Goal: Transaction & Acquisition: Purchase product/service

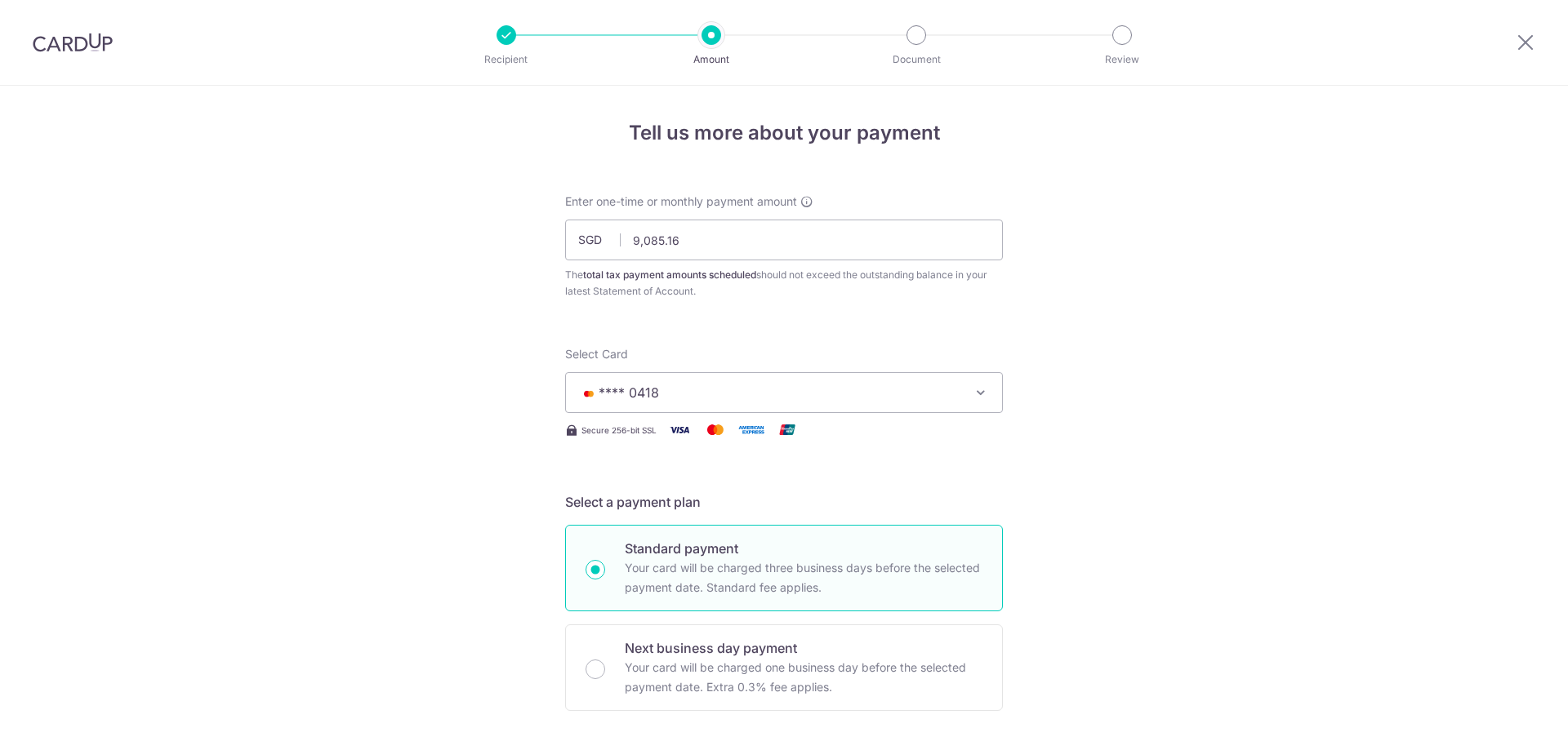
select select "3"
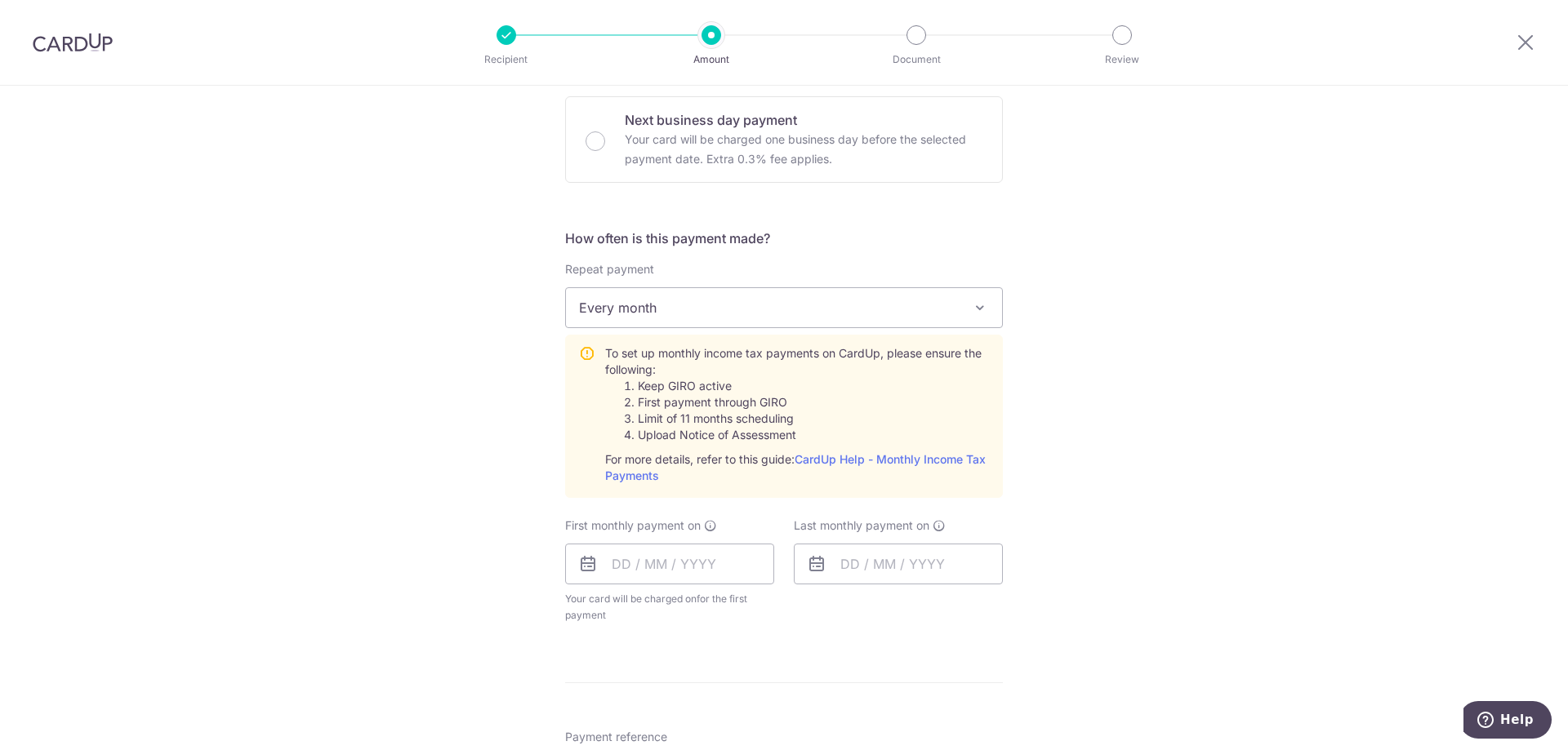
scroll to position [571, 0]
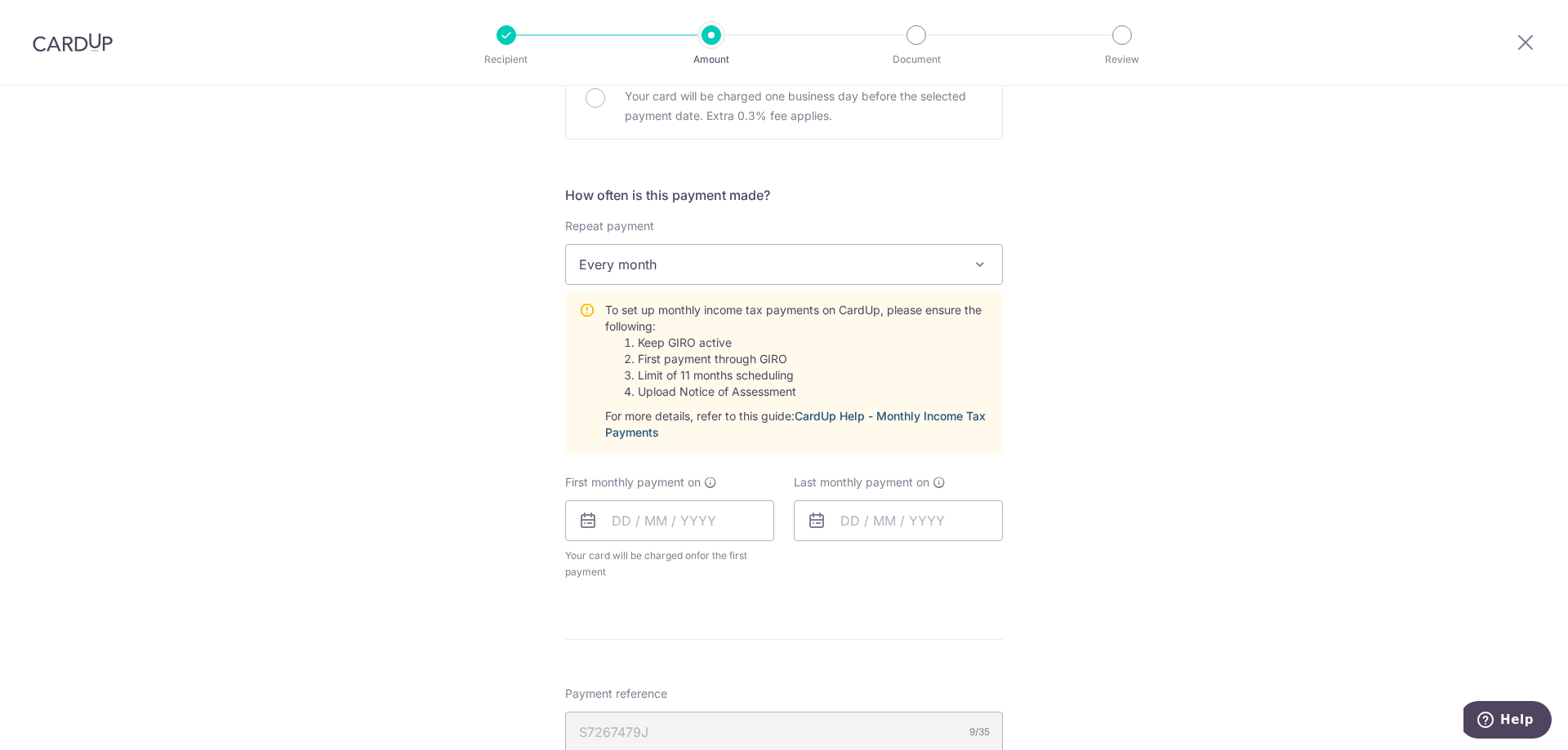
click at [884, 414] on link "CardUp Help - Monthly Income Tax Payments" at bounding box center [795, 424] width 381 height 30
click at [586, 527] on icon at bounding box center [588, 520] width 19 height 19
click at [588, 520] on icon at bounding box center [588, 520] width 19 height 19
click at [635, 521] on input "text" at bounding box center [669, 521] width 209 height 41
click at [631, 673] on link "8" at bounding box center [631, 669] width 26 height 26
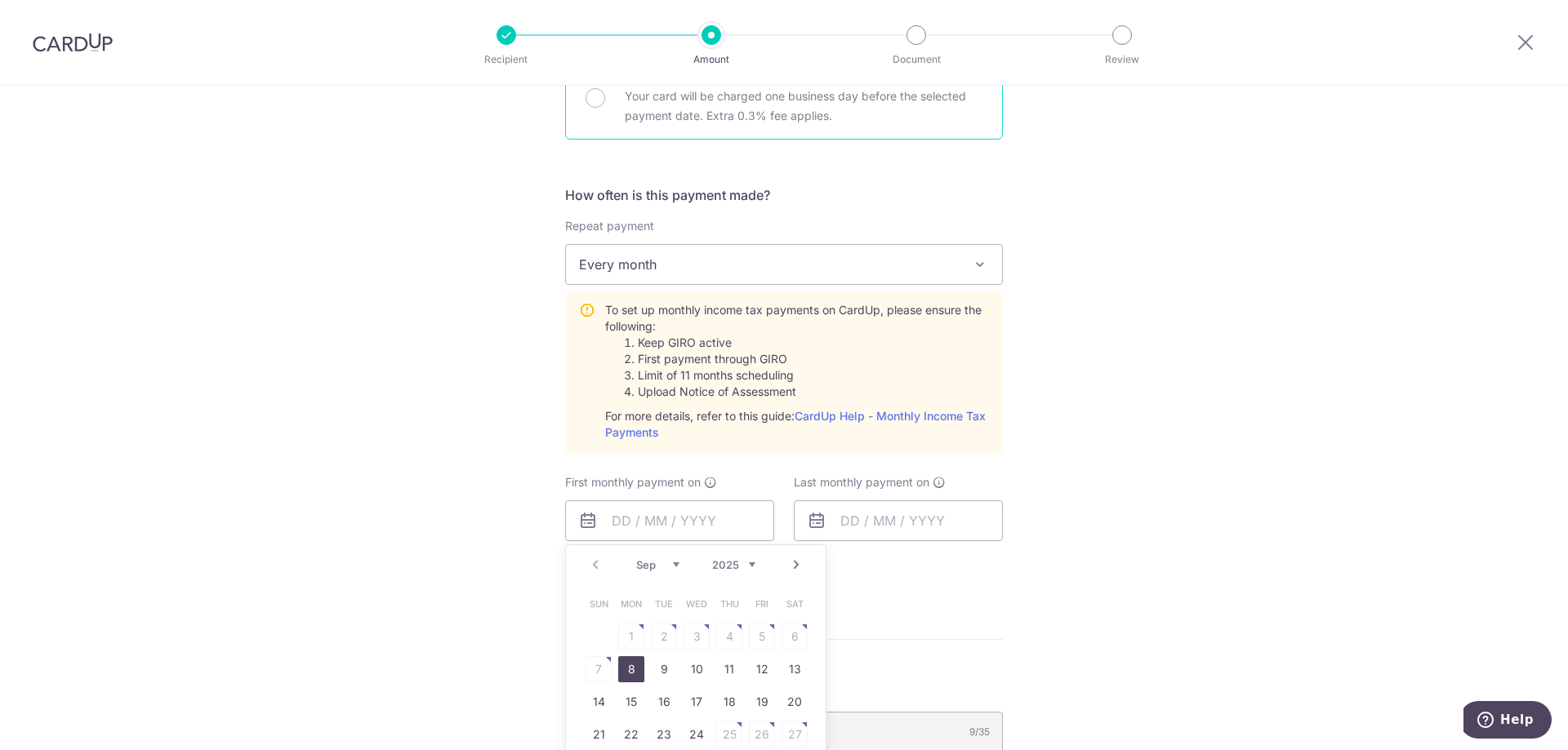
type input "08/09/2025"
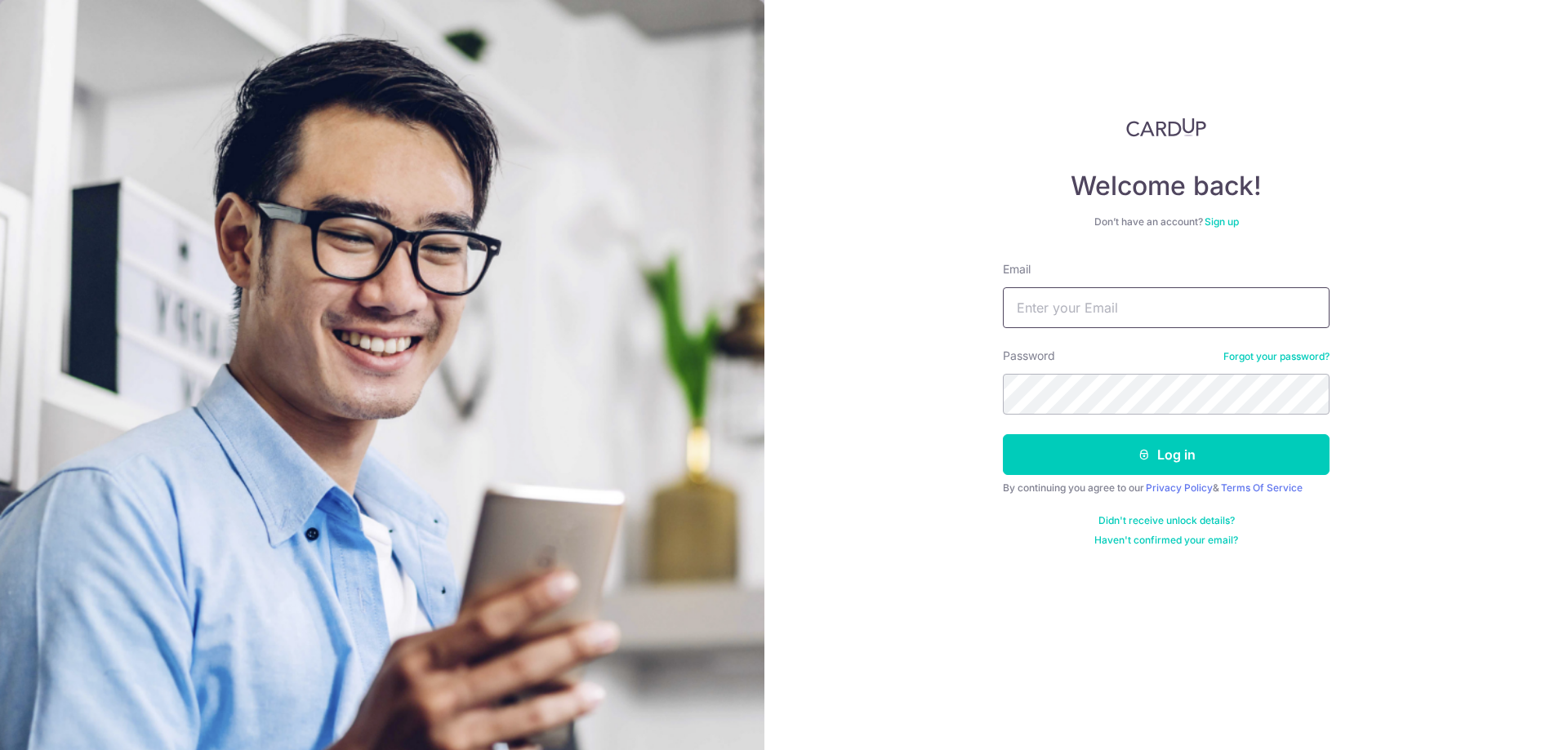
click at [1183, 316] on input "Email" at bounding box center [1166, 307] width 326 height 41
type input "krishnanramdas@gmail.com"
click at [1003, 435] on button "Log in" at bounding box center [1166, 455] width 326 height 41
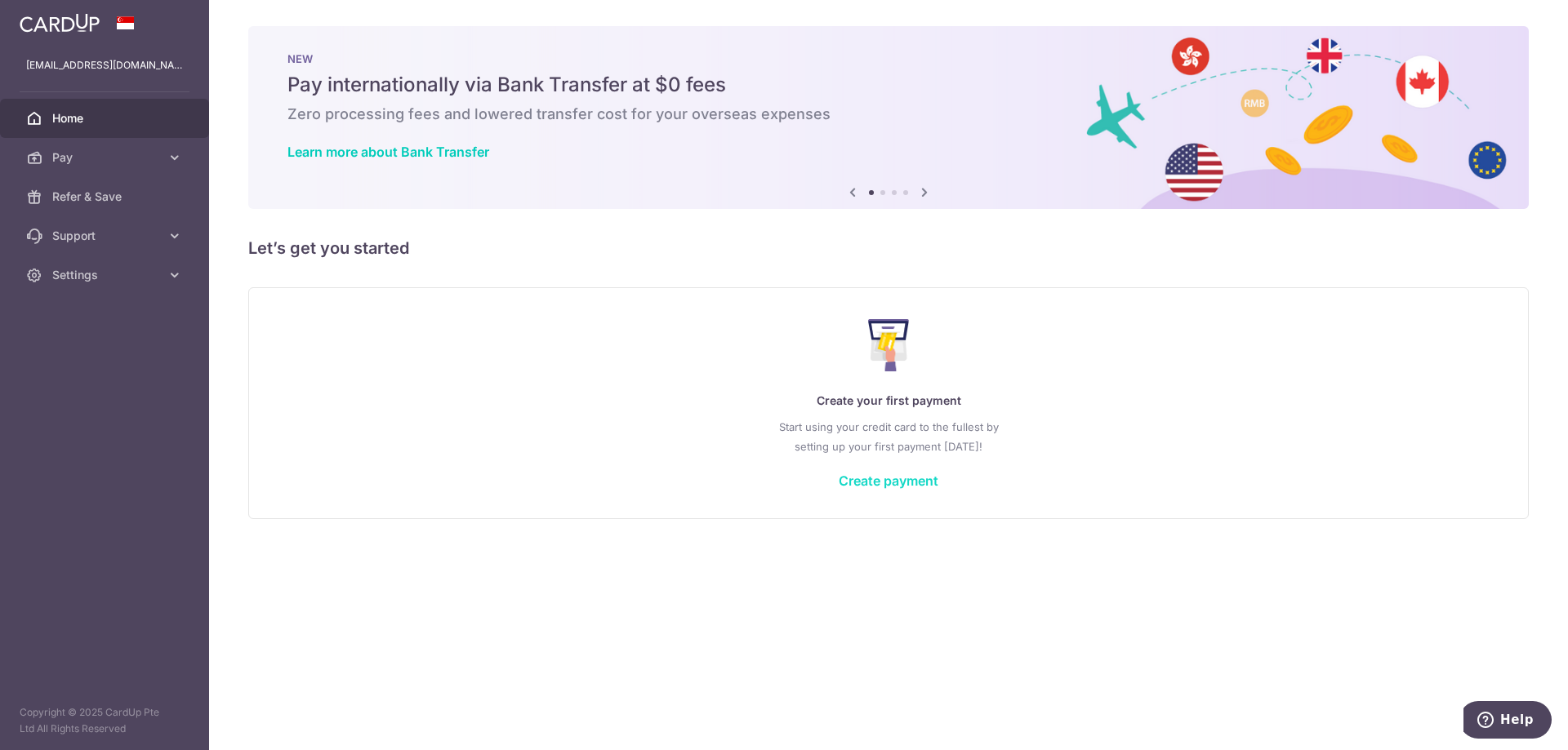
click at [873, 480] on link "Create payment" at bounding box center [889, 481] width 100 height 17
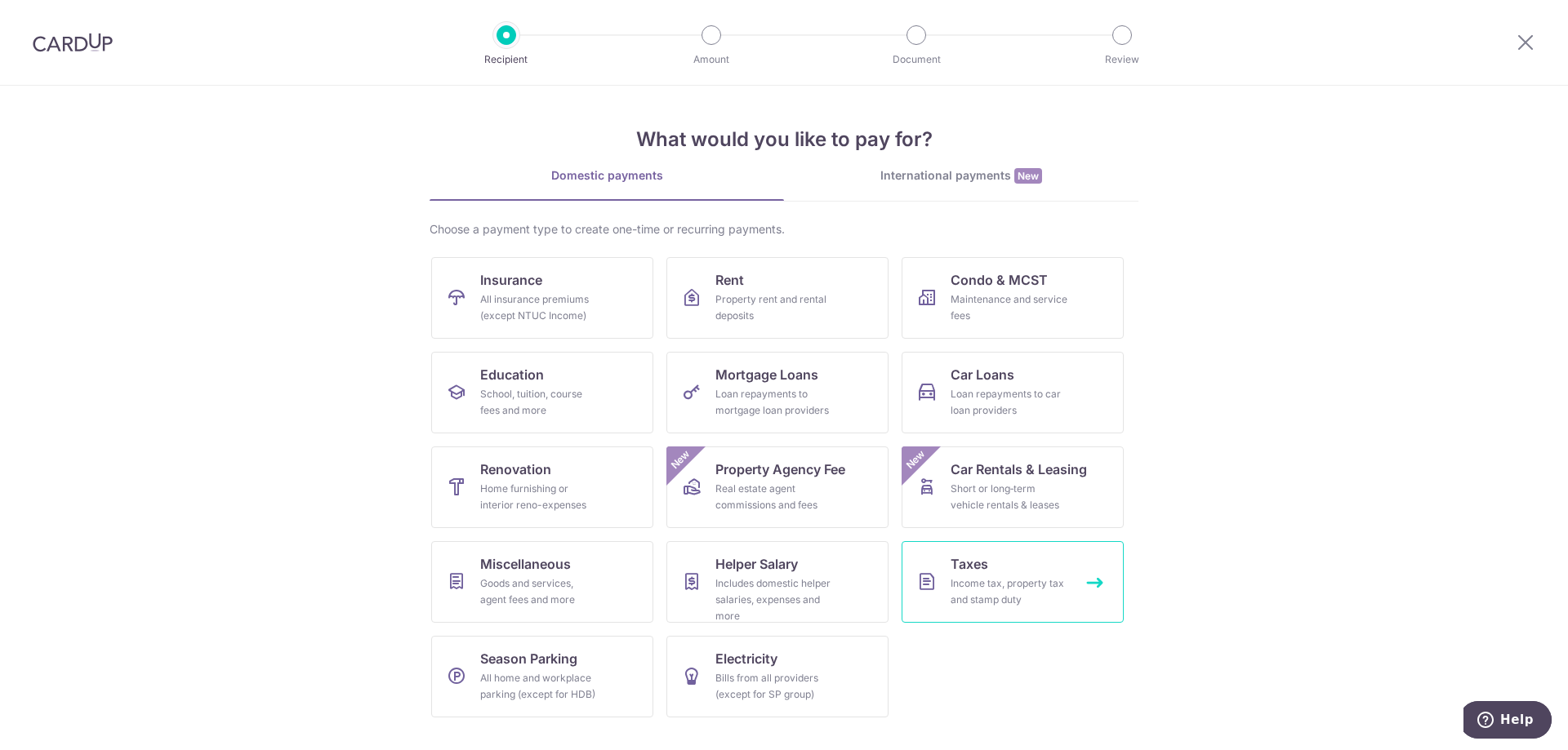
click at [1039, 589] on div "Income tax, property tax and stamp duty" at bounding box center [1010, 592] width 117 height 33
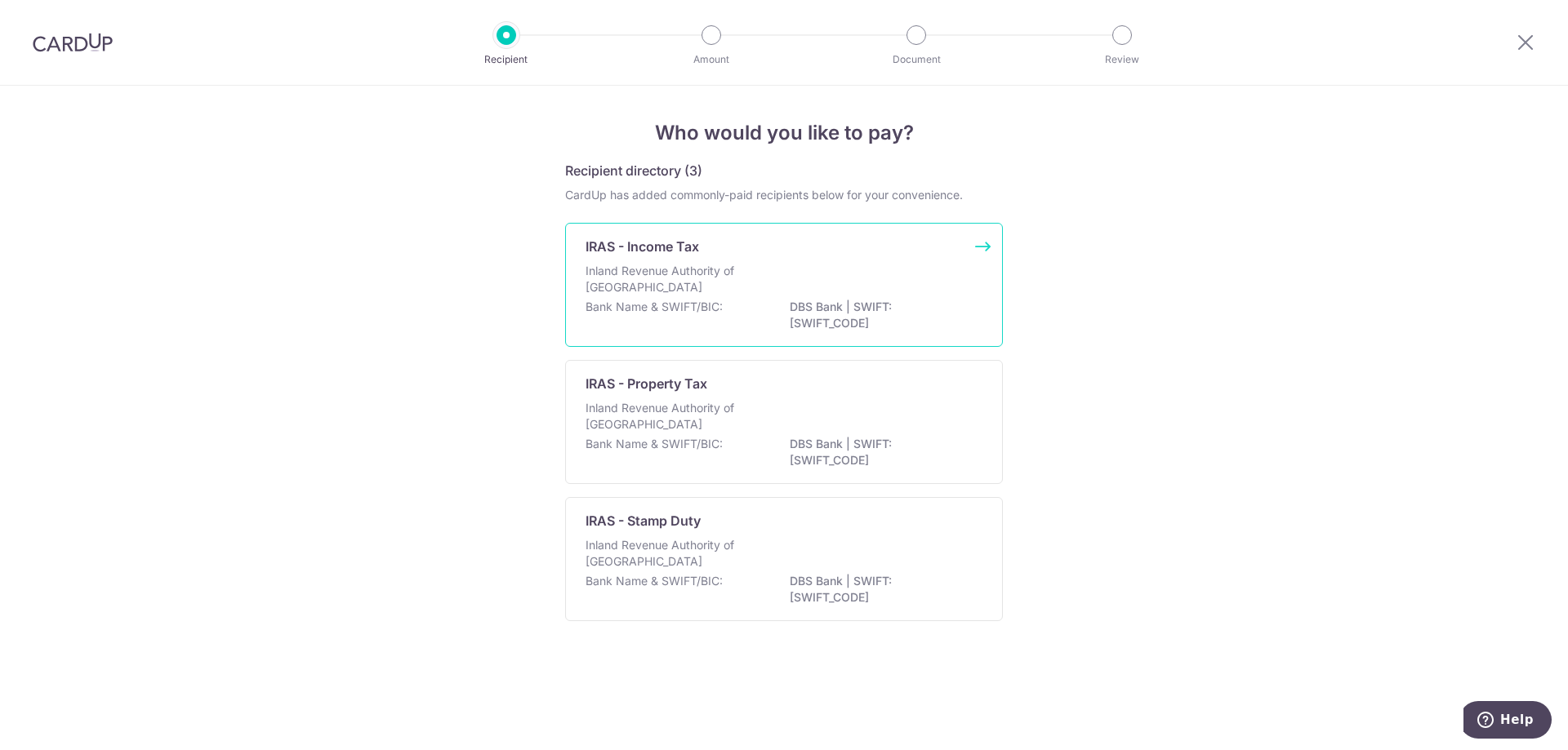
click at [716, 294] on p "Inland Revenue Authority of Singapore" at bounding box center [672, 280] width 173 height 33
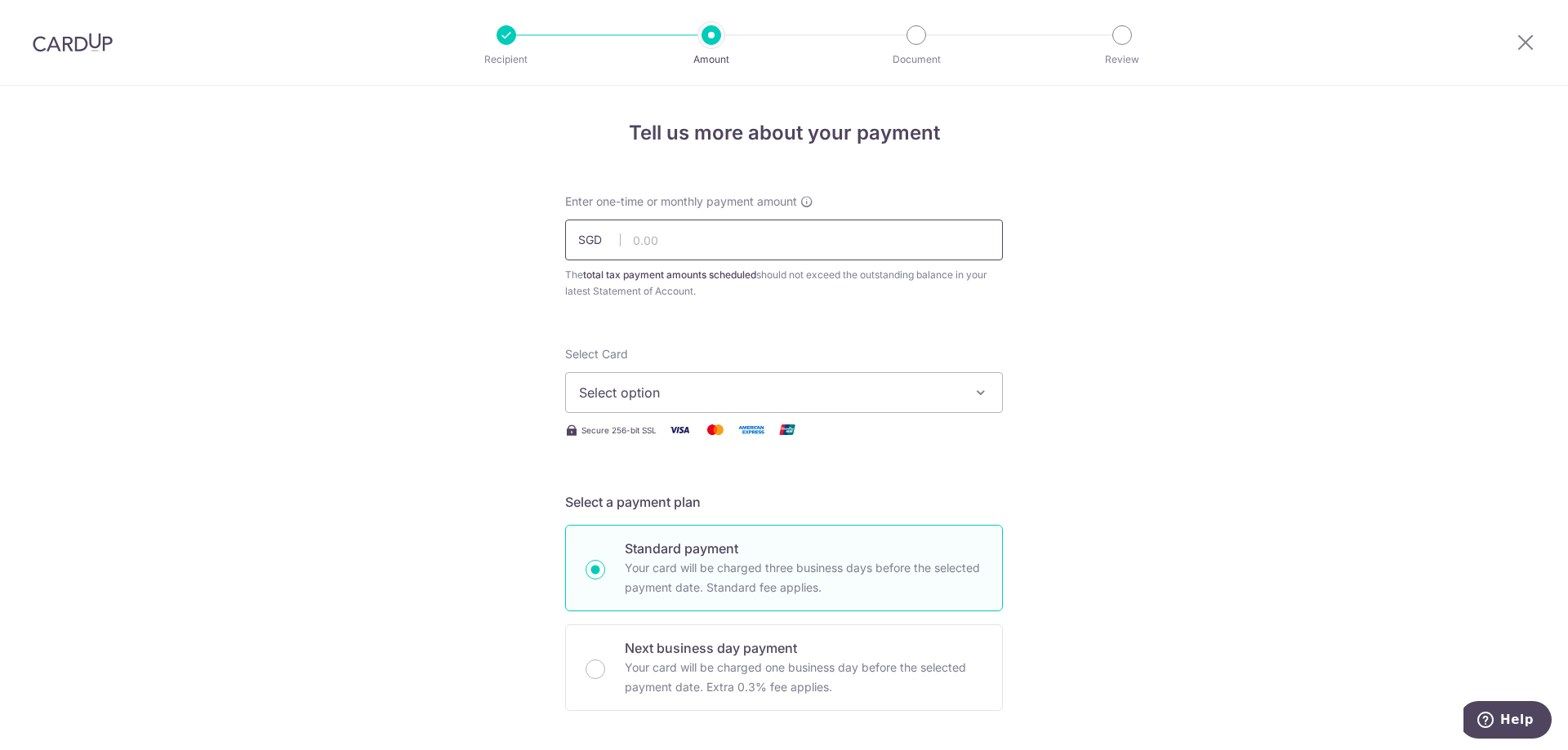
click at [648, 245] on input "text" at bounding box center [783, 240] width 437 height 41
type input "9,085.16"
click at [709, 395] on span "Select option" at bounding box center [768, 392] width 381 height 19
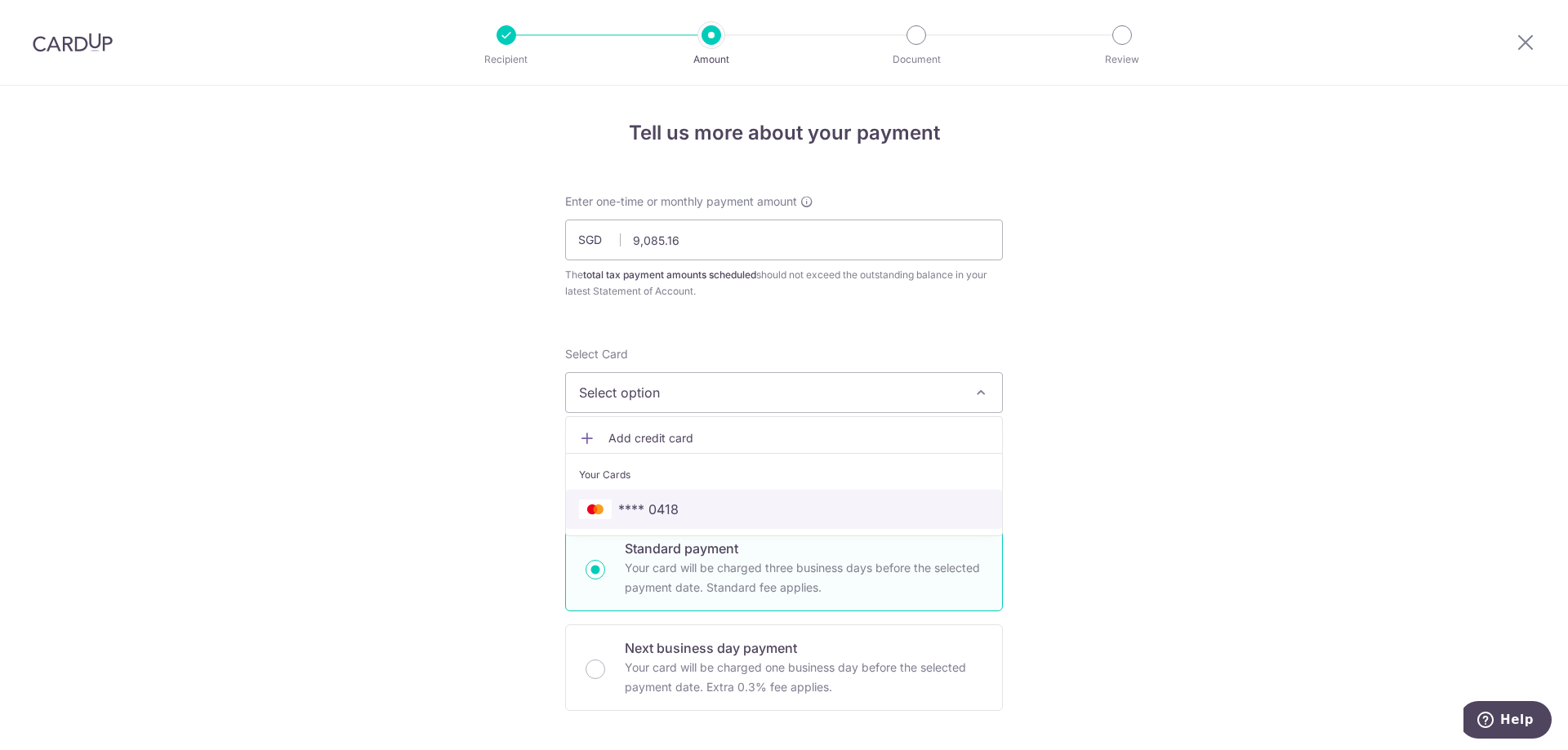
click at [679, 506] on span "**** 0418" at bounding box center [783, 509] width 410 height 19
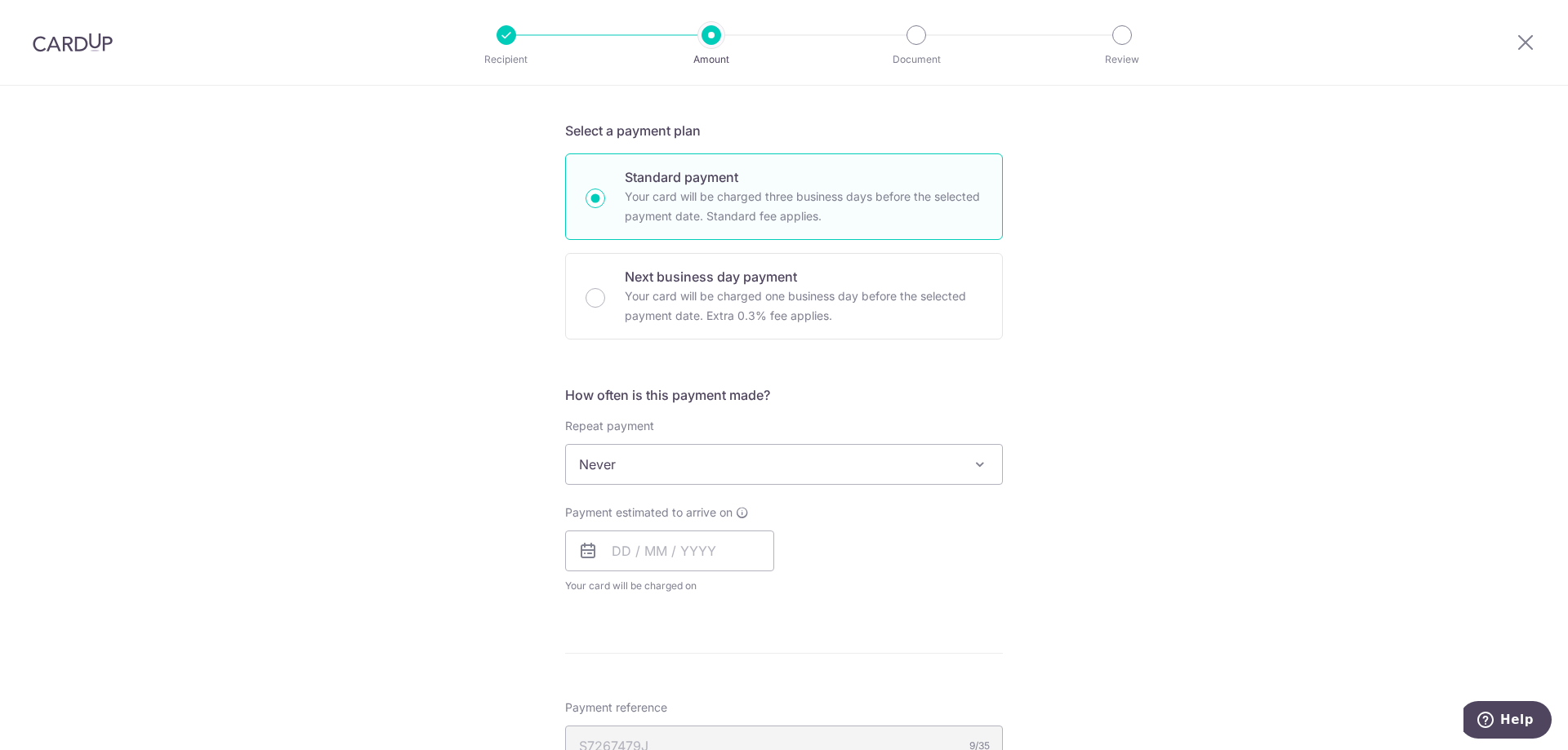
scroll to position [408, 0]
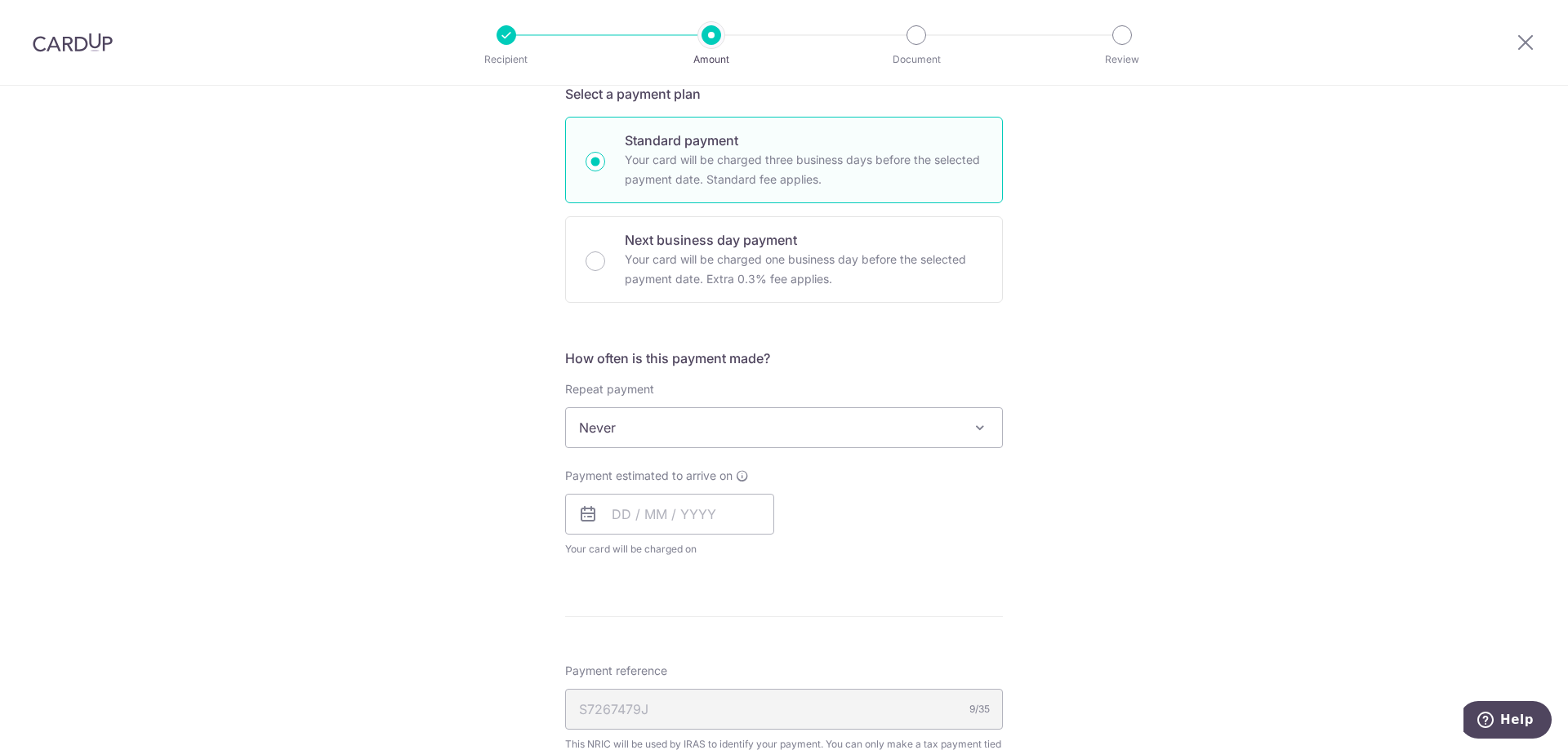
click at [686, 431] on span "Never" at bounding box center [784, 427] width 436 height 39
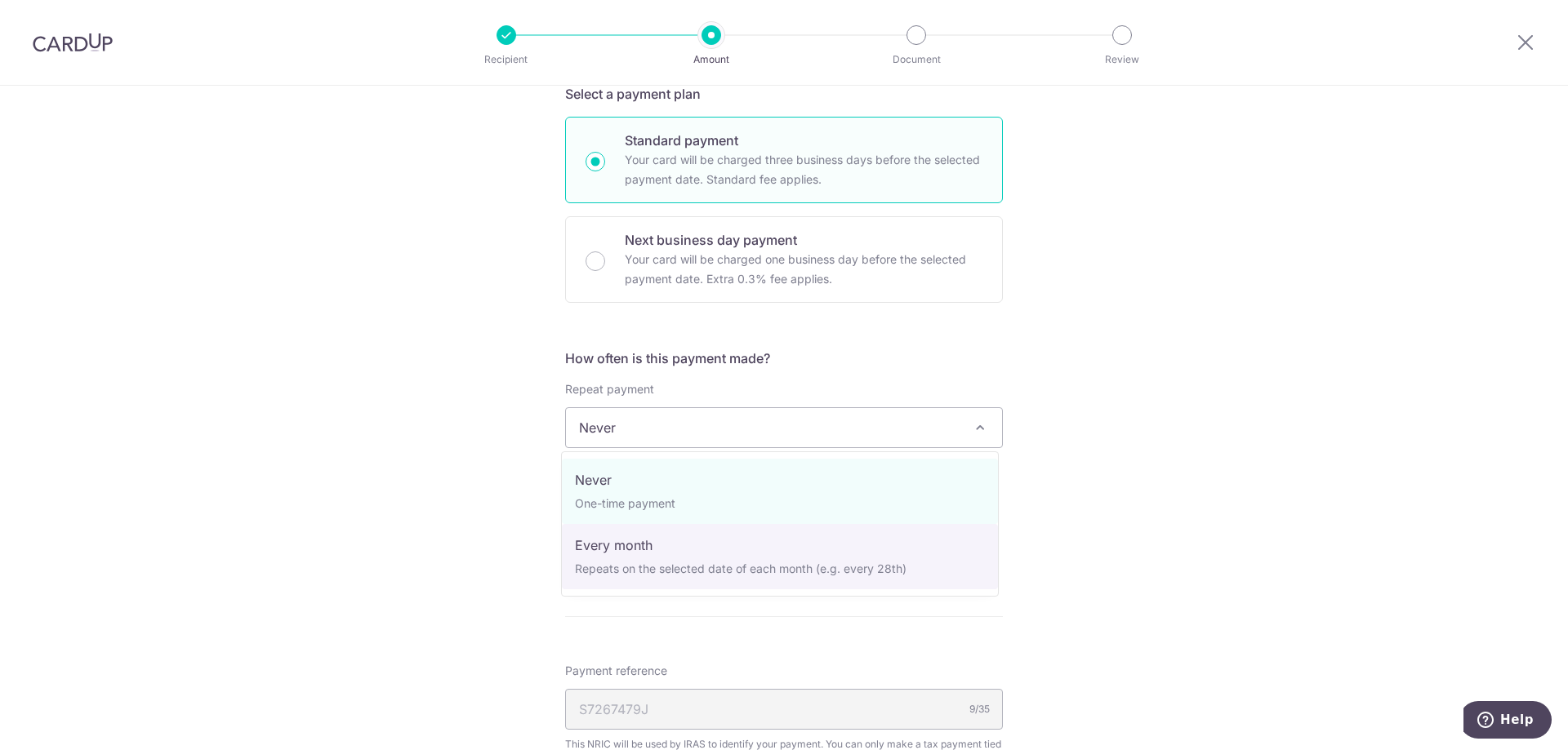
select select "3"
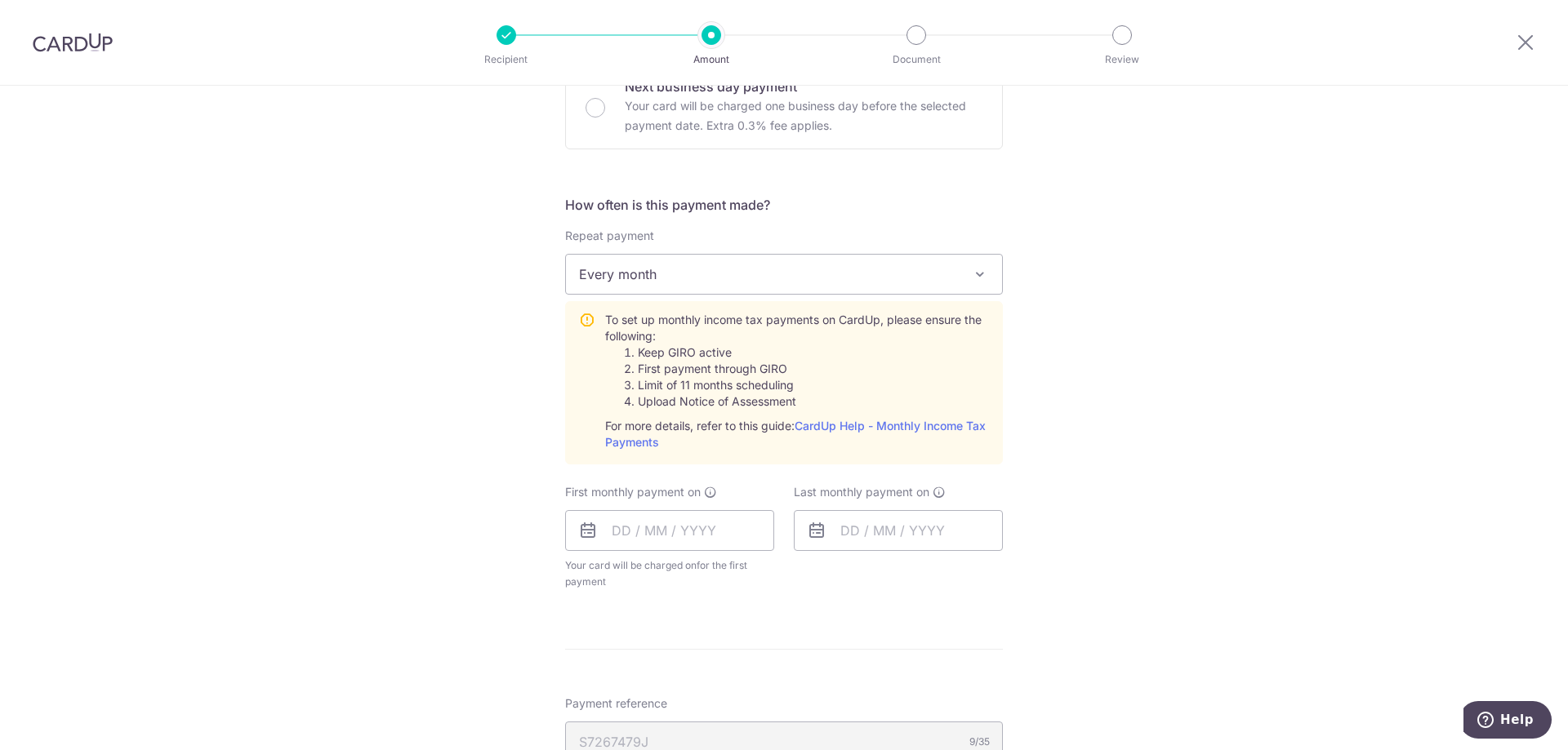
scroll to position [571, 0]
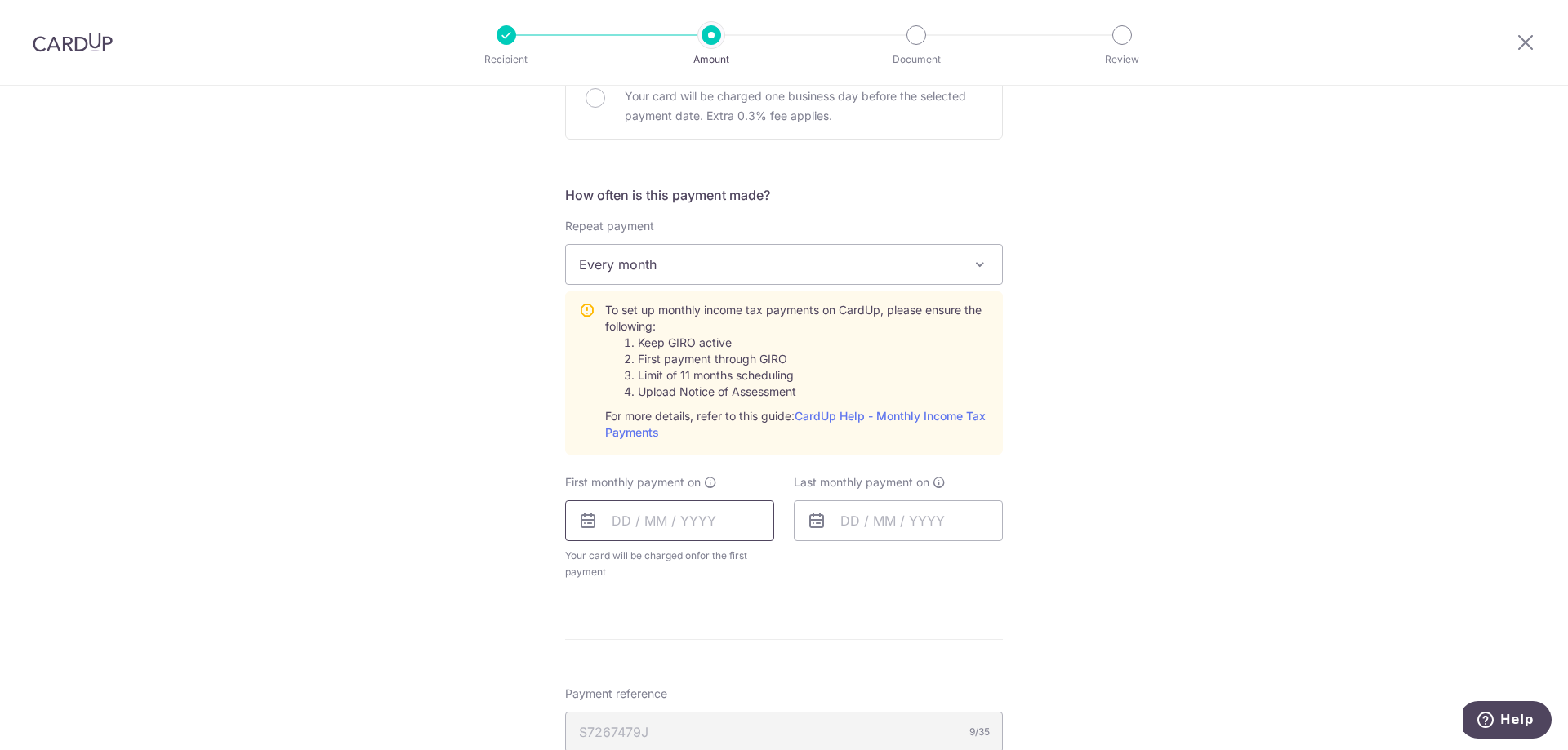
click at [660, 511] on input "text" at bounding box center [669, 521] width 209 height 41
click at [622, 668] on link "8" at bounding box center [631, 669] width 26 height 26
type input "08/09/2025"
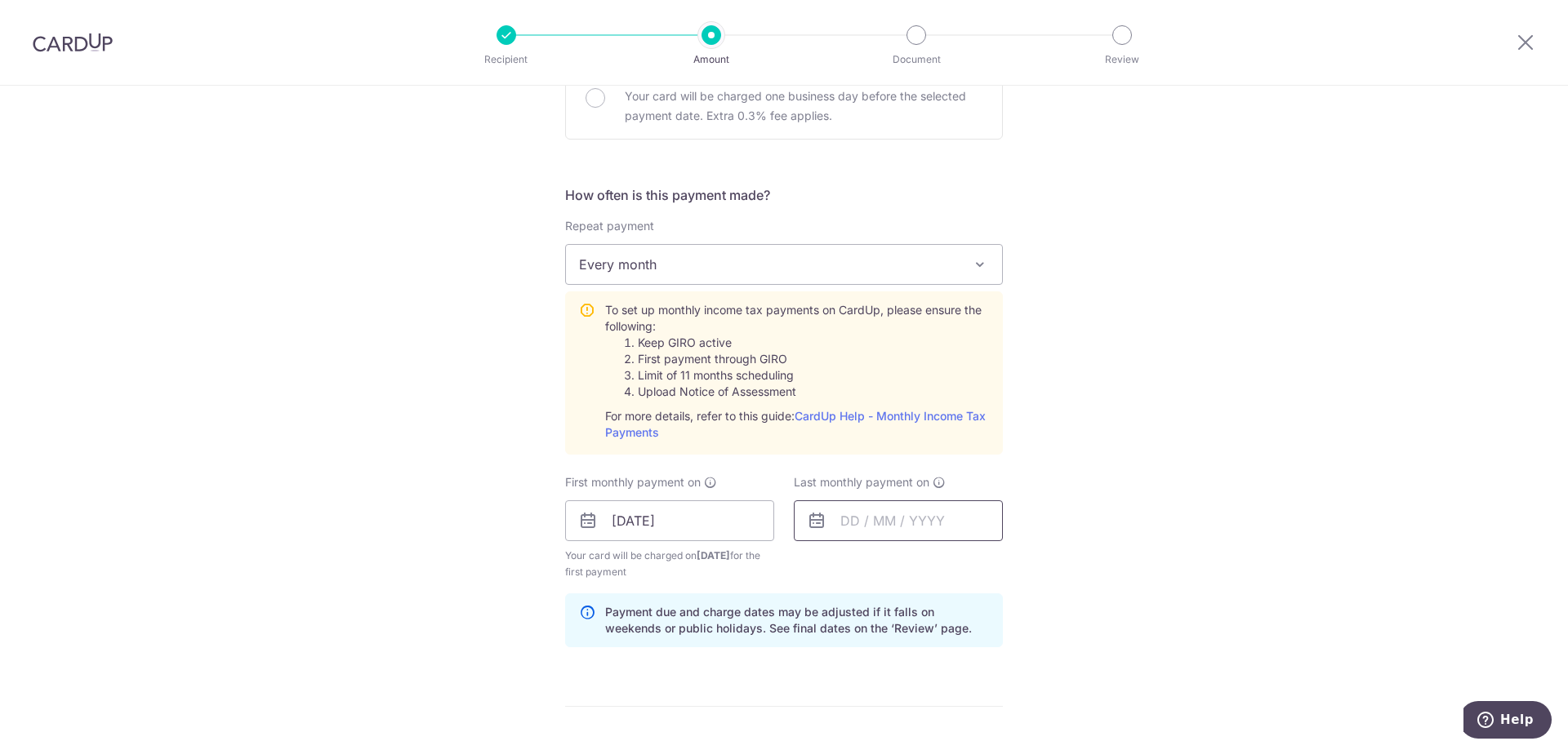
click at [889, 537] on input "text" at bounding box center [899, 521] width 209 height 41
click at [1019, 563] on link "Next" at bounding box center [1024, 565] width 19 height 19
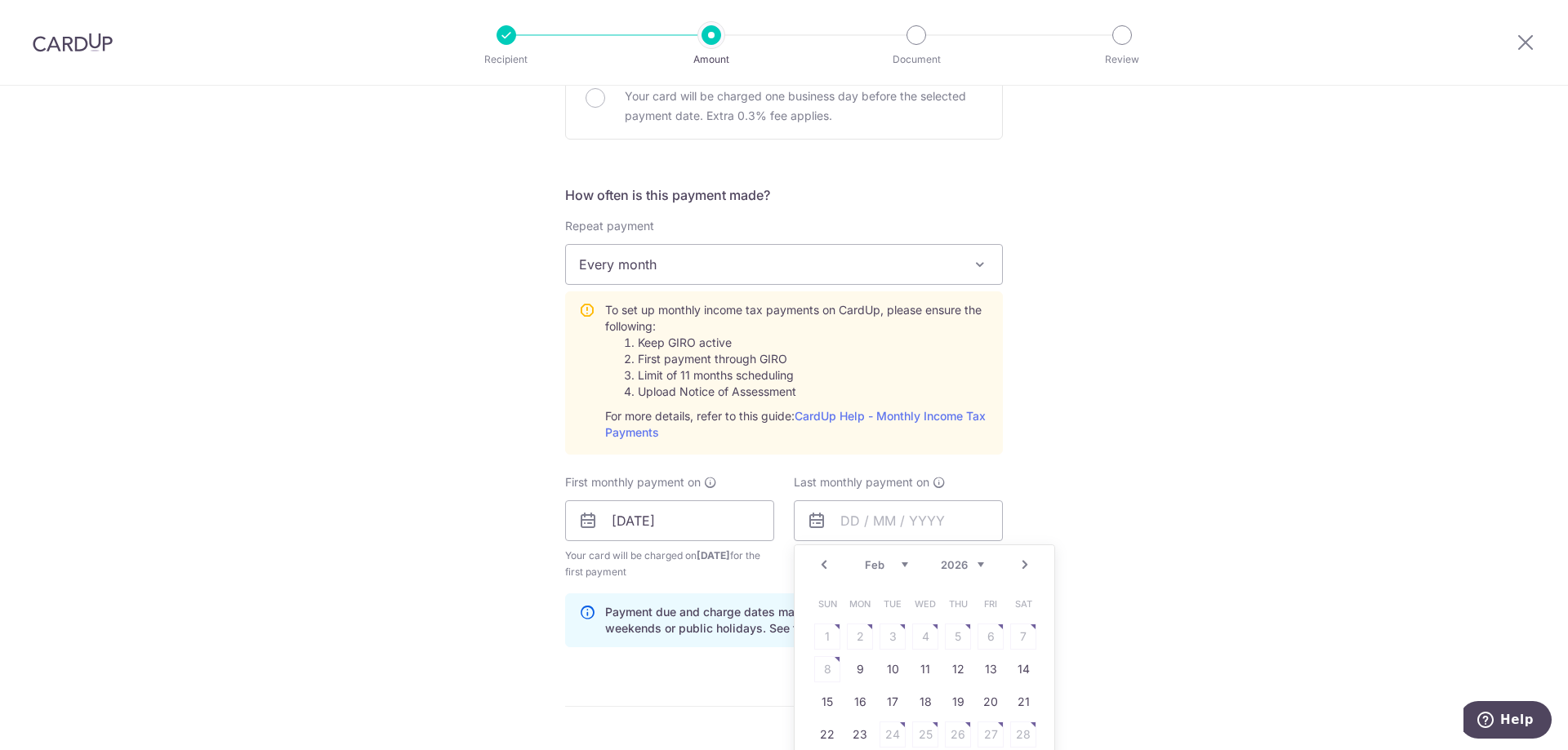
click at [1019, 563] on link "Next" at bounding box center [1024, 565] width 19 height 19
click at [815, 563] on link "Prev" at bounding box center [823, 565] width 19 height 19
click at [854, 675] on link "9" at bounding box center [860, 669] width 26 height 26
type input "[DATE]"
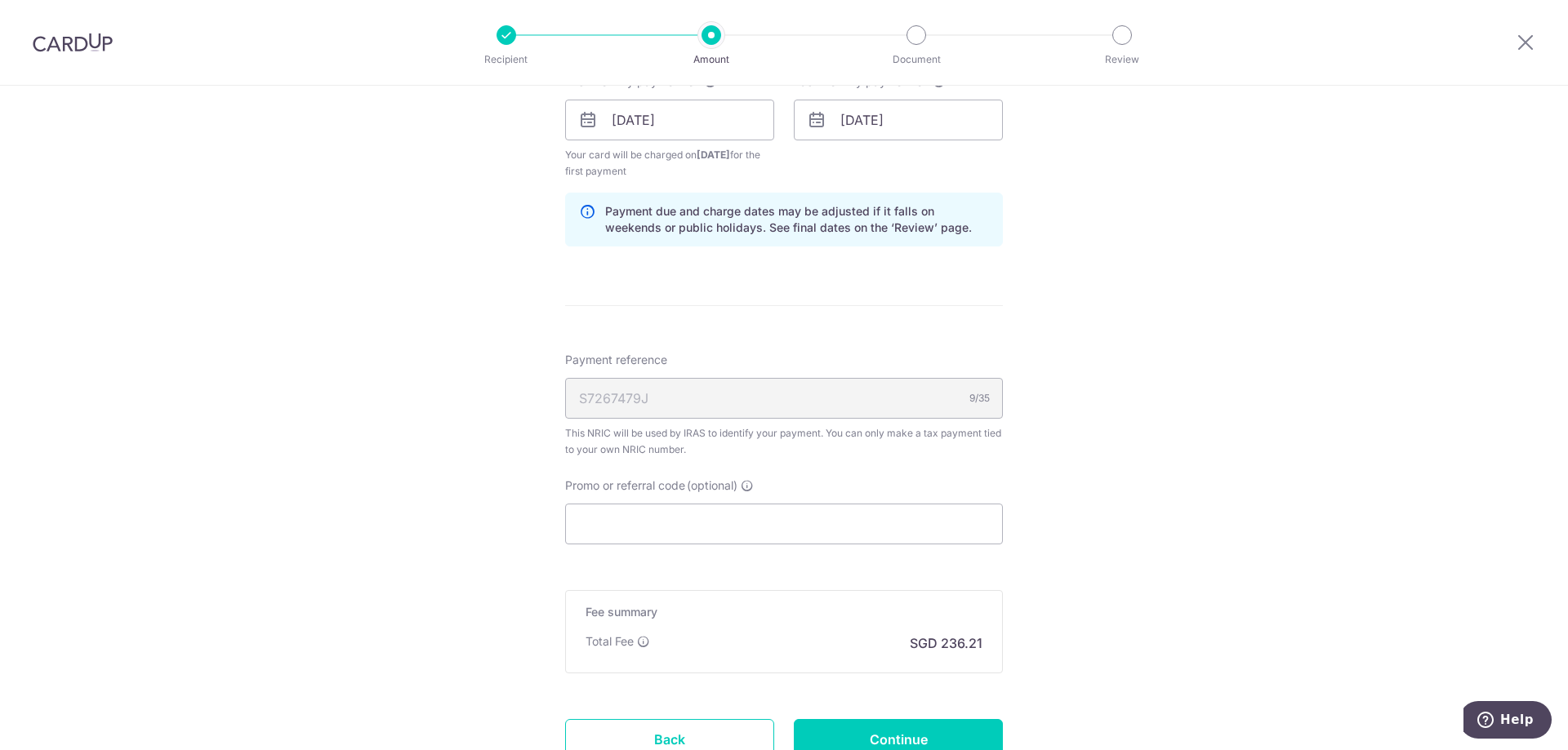
scroll to position [980, 0]
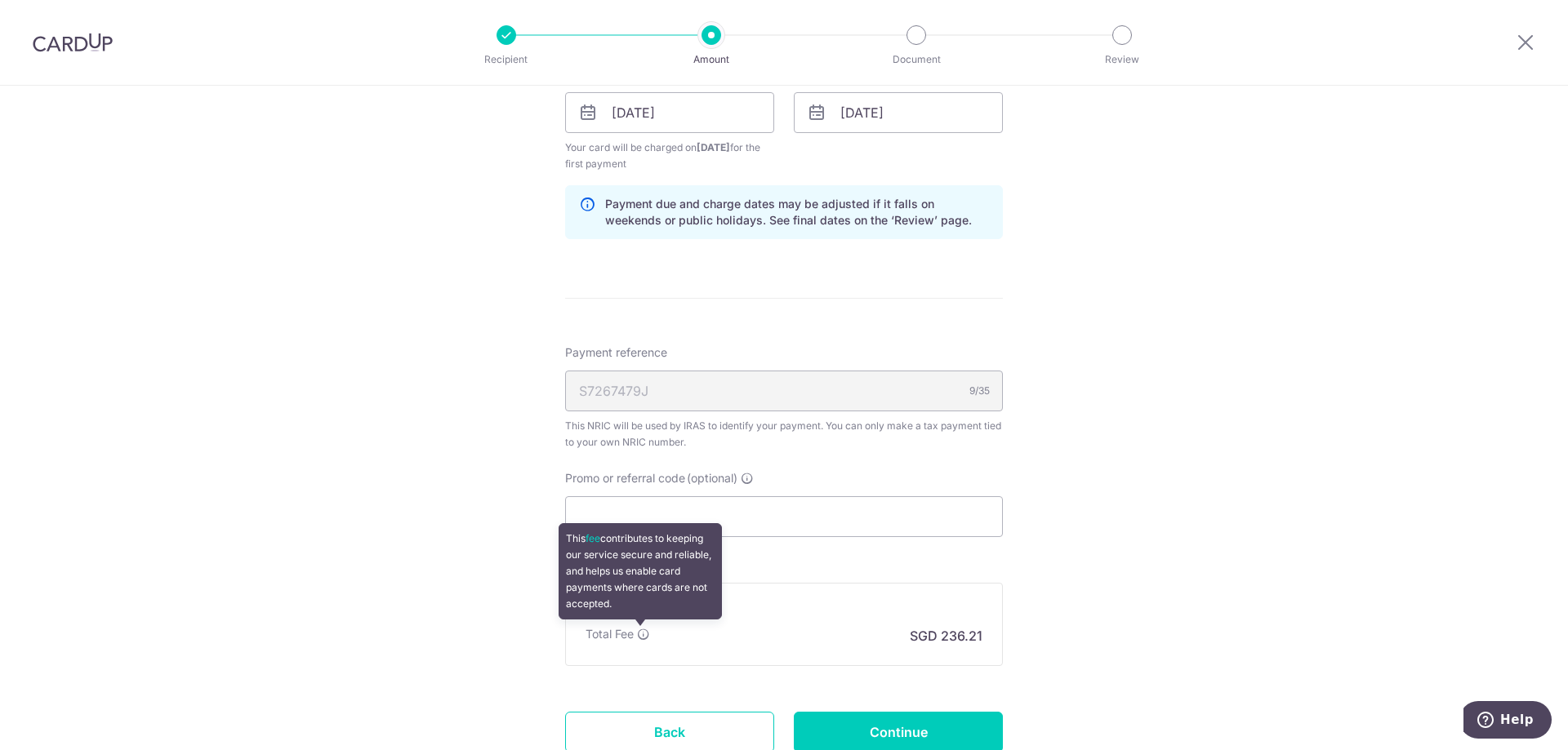
click at [638, 633] on icon at bounding box center [644, 634] width 13 height 13
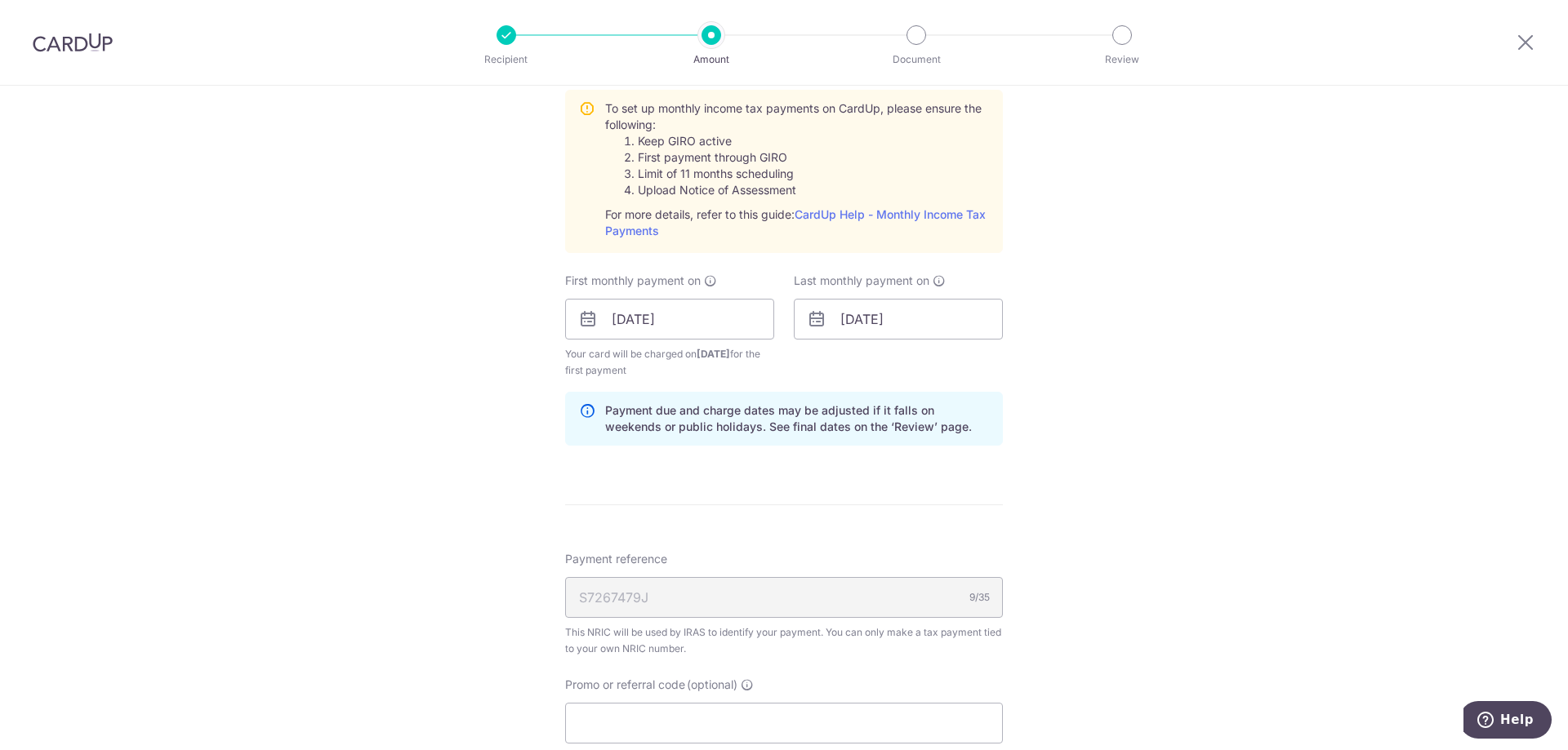
scroll to position [817, 0]
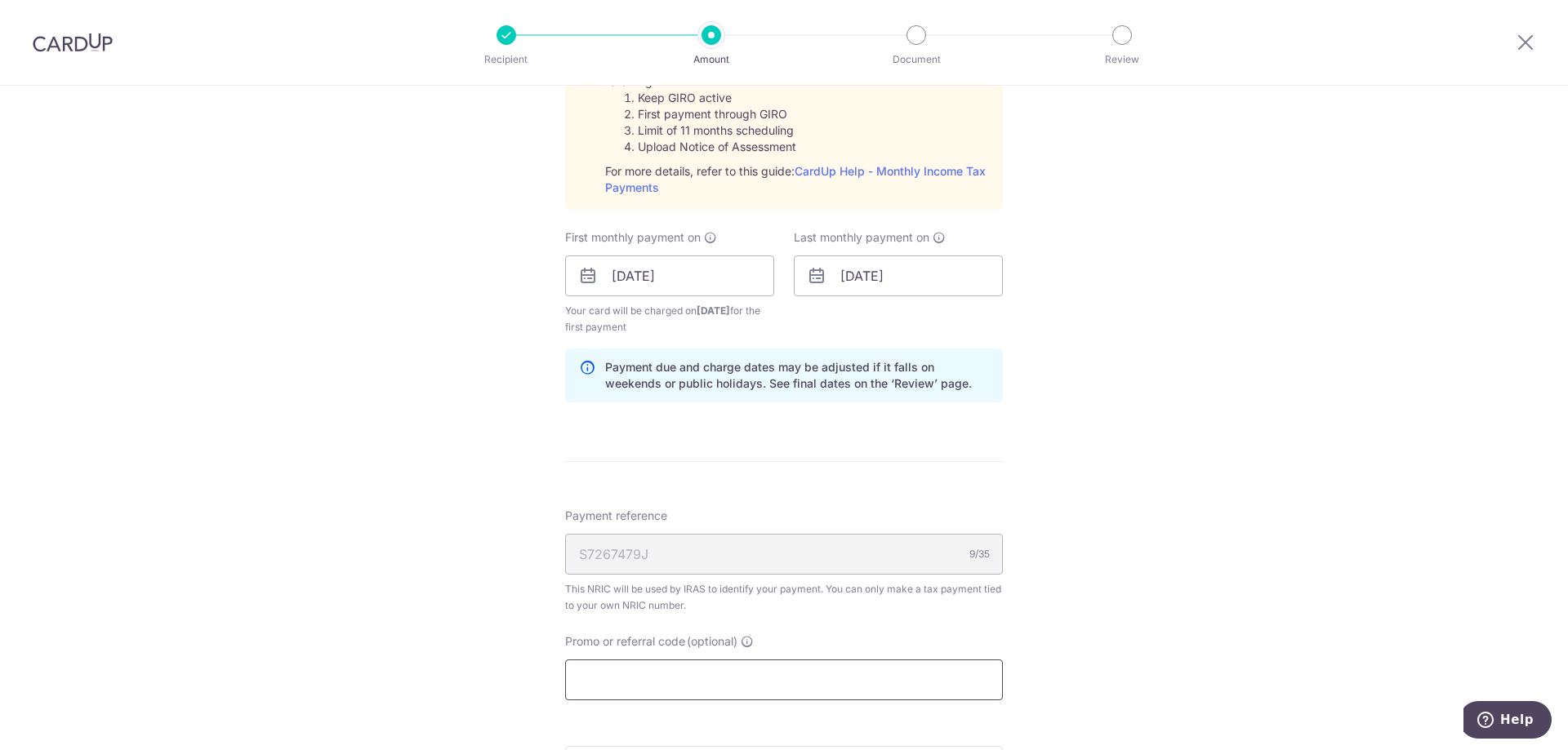
paste input "MCTAX25"
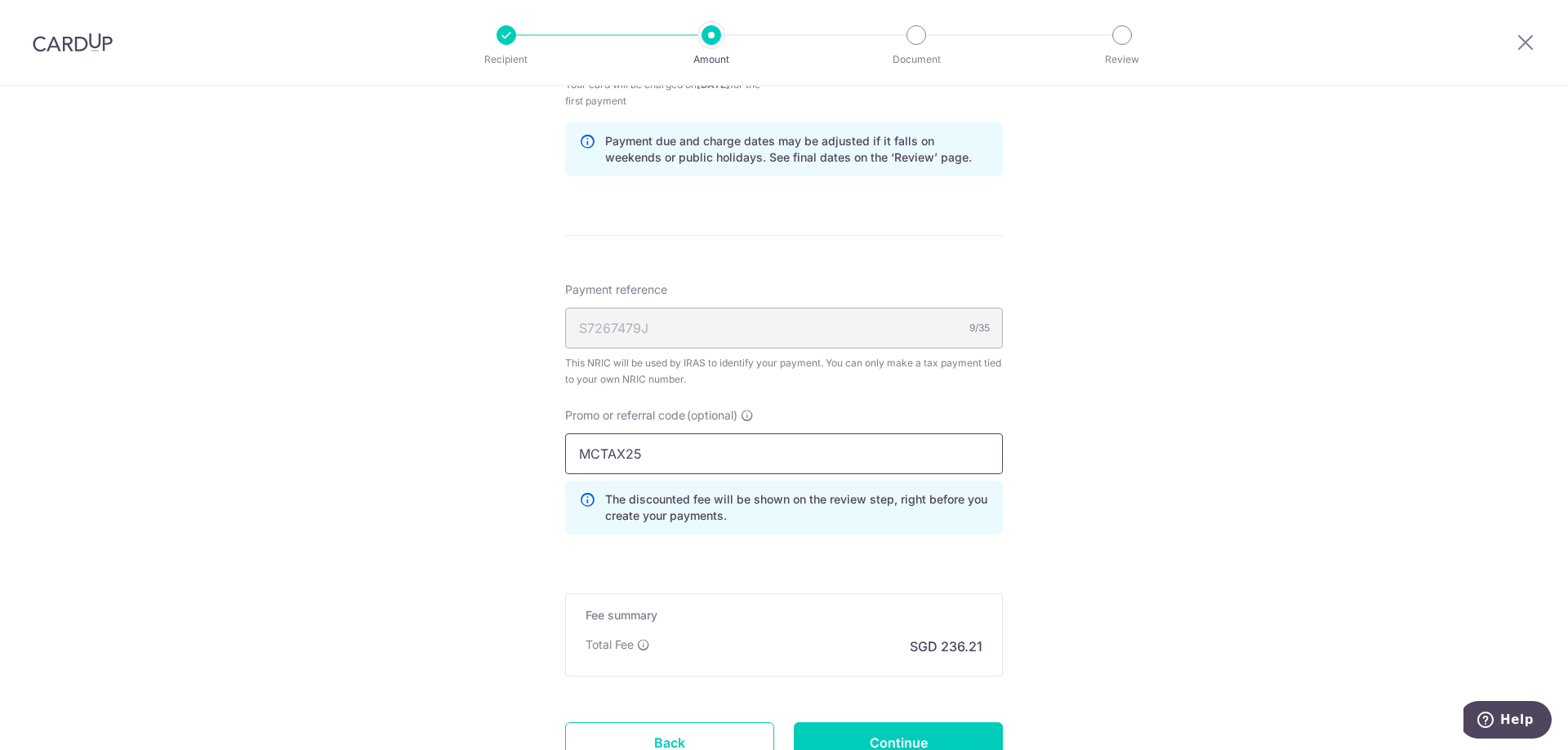
scroll to position [1062, 0]
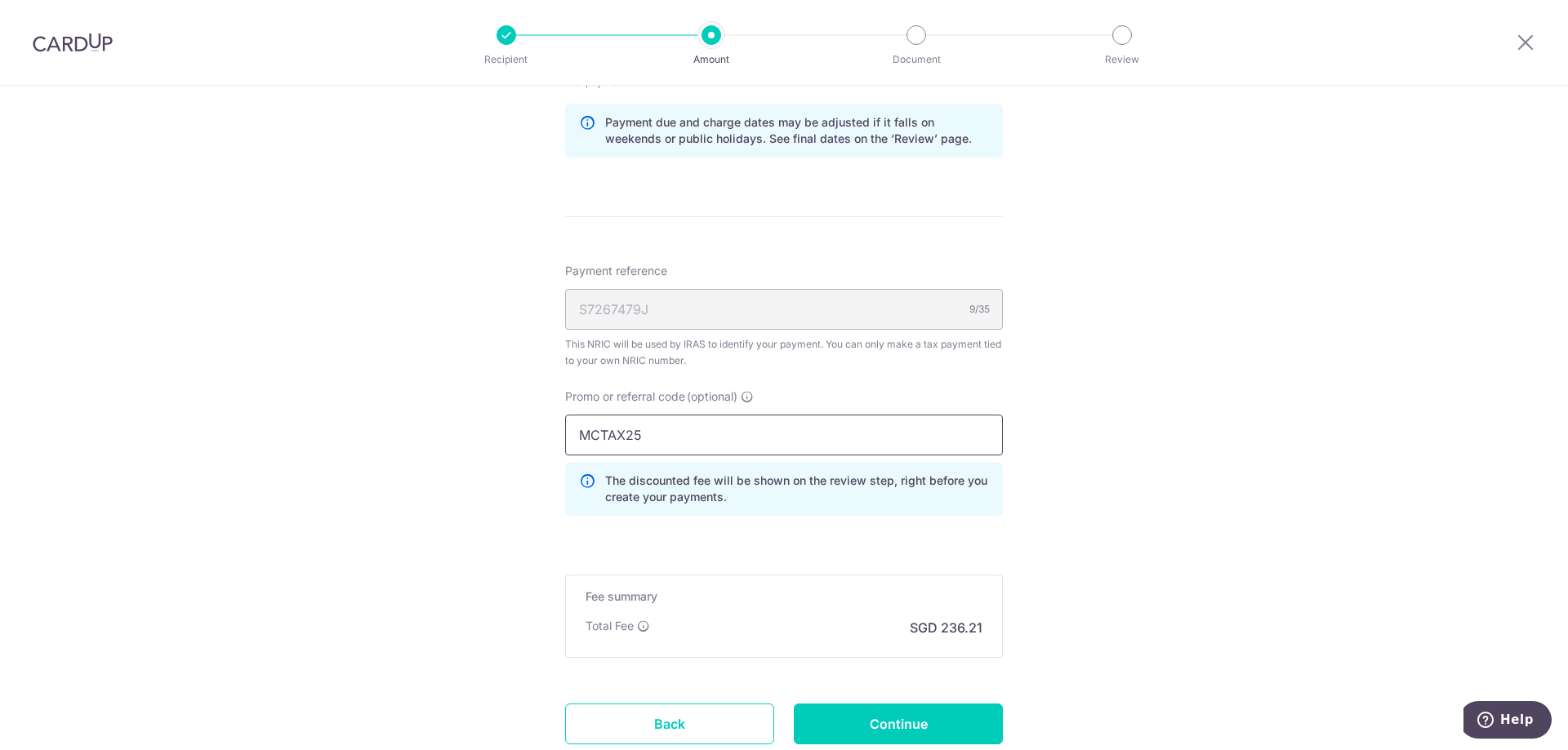
type input "MCTAX25"
click at [690, 431] on input "MCTAX25" at bounding box center [783, 435] width 437 height 41
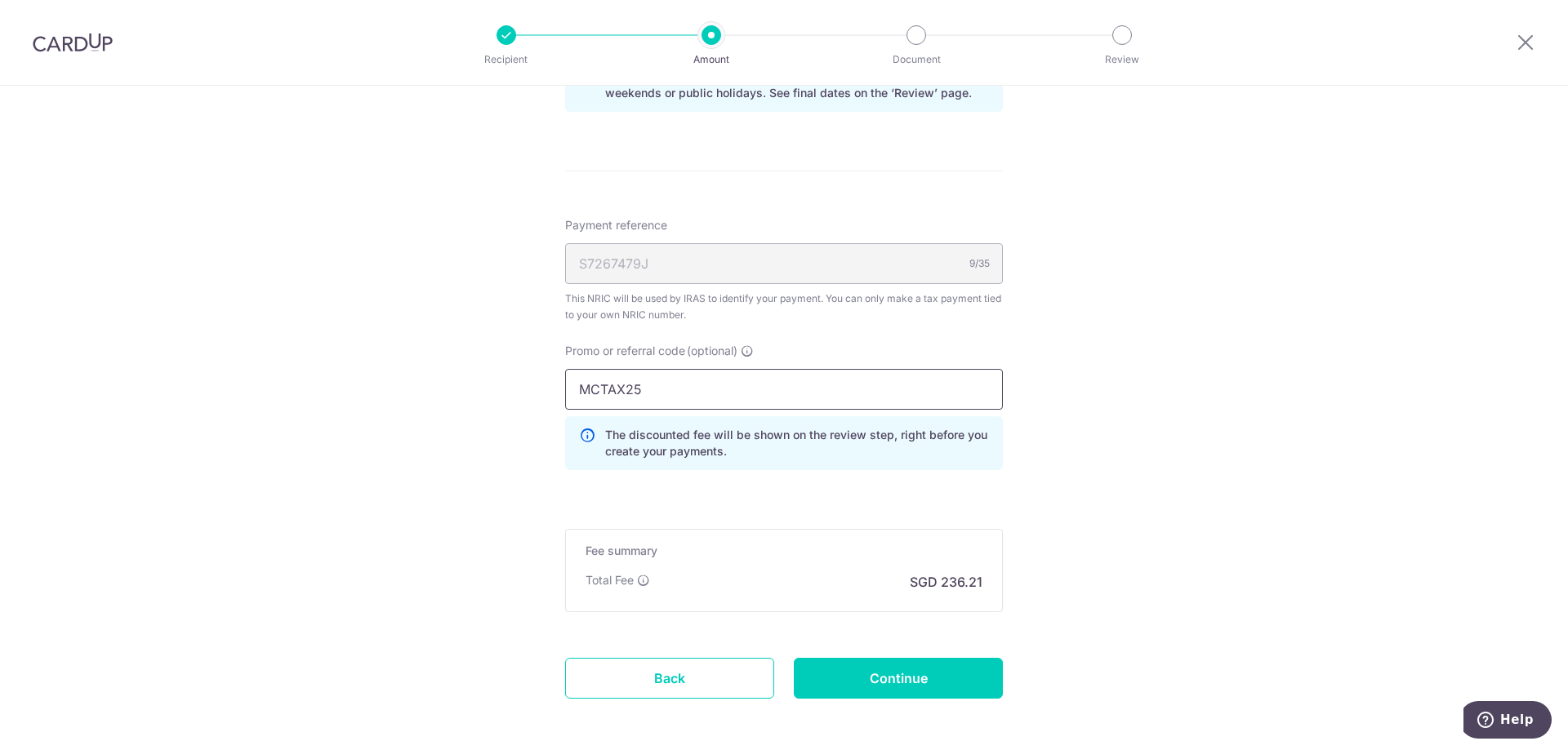
scroll to position [1097, 0]
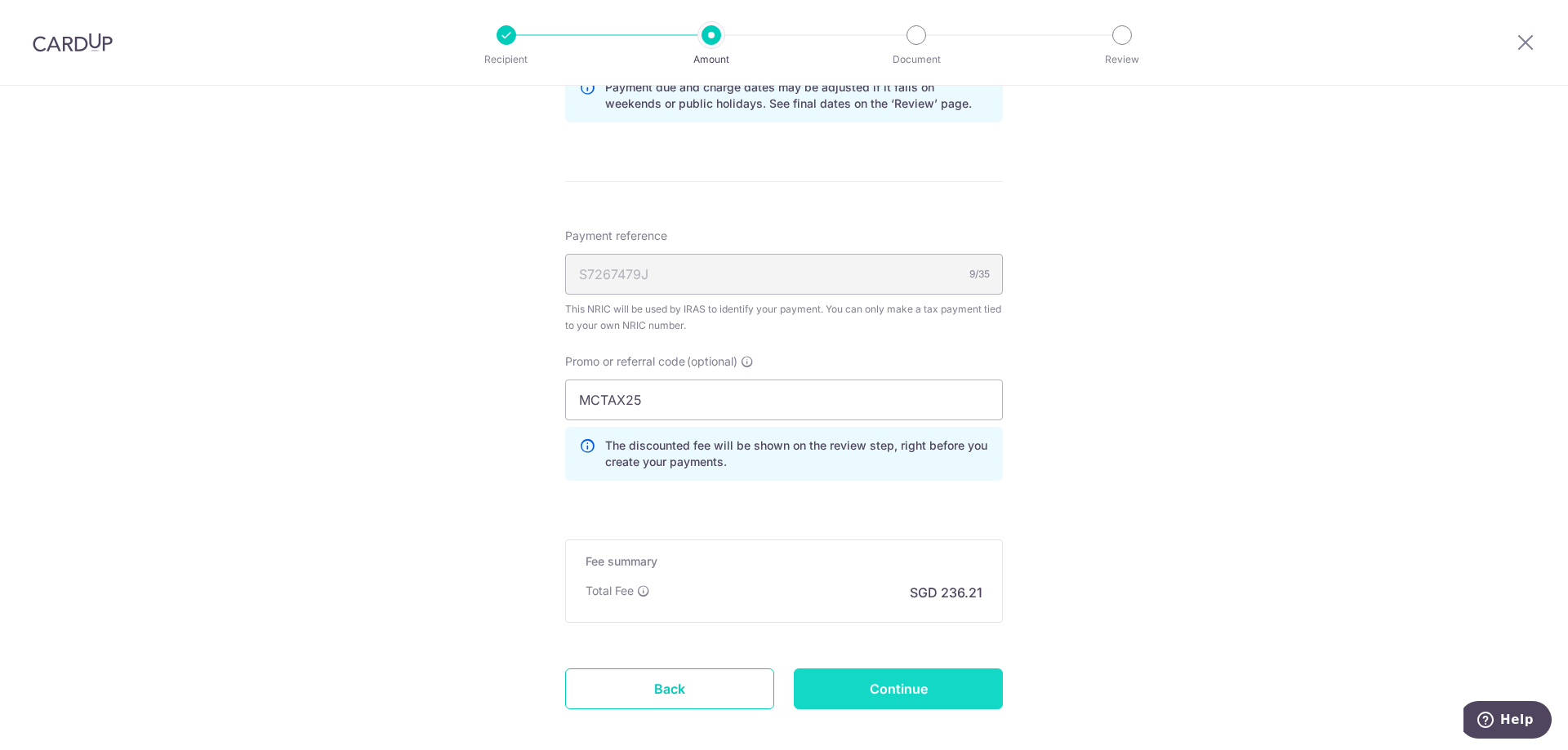
click at [901, 680] on input "Continue" at bounding box center [899, 689] width 209 height 41
type input "Create Schedule"
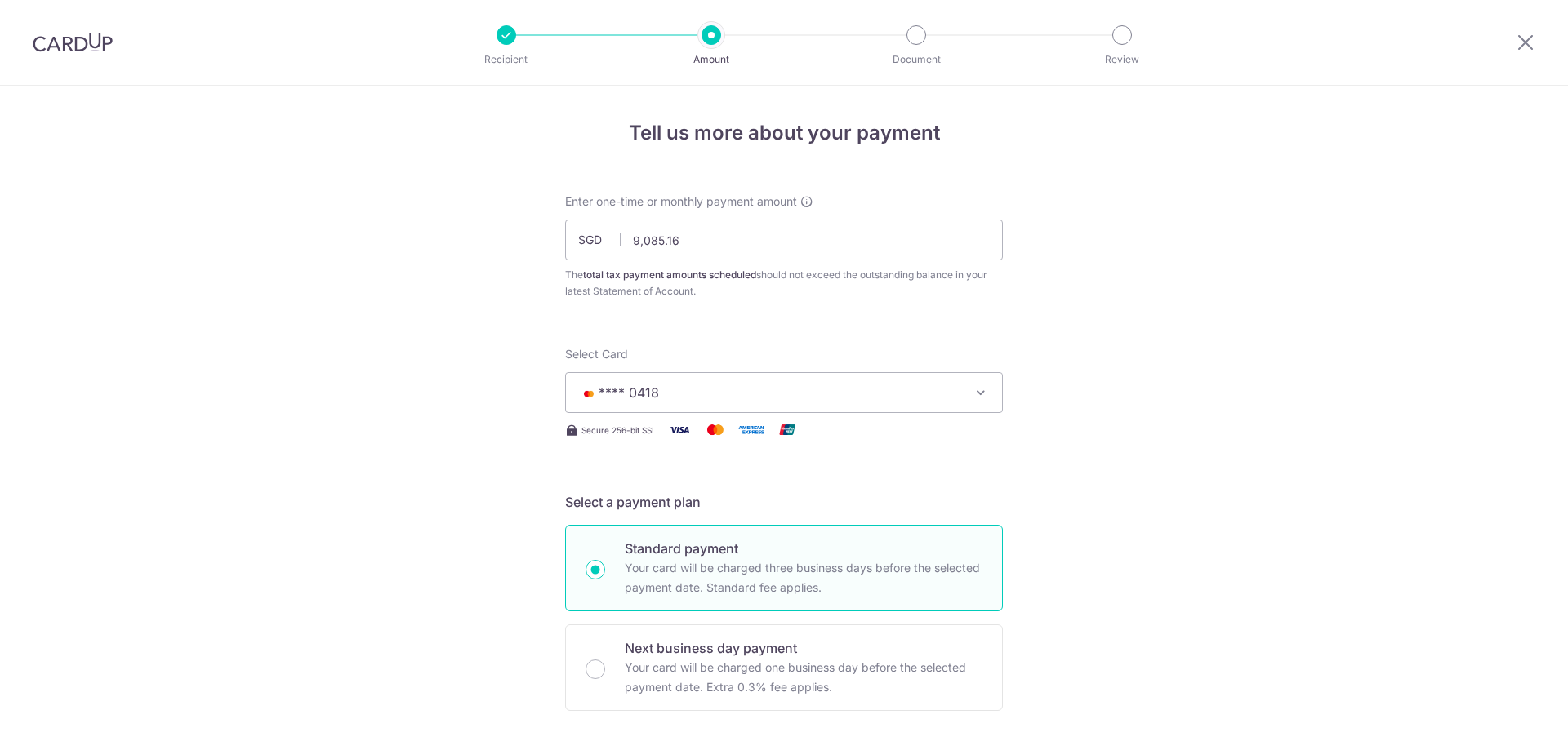
scroll to position [948, 0]
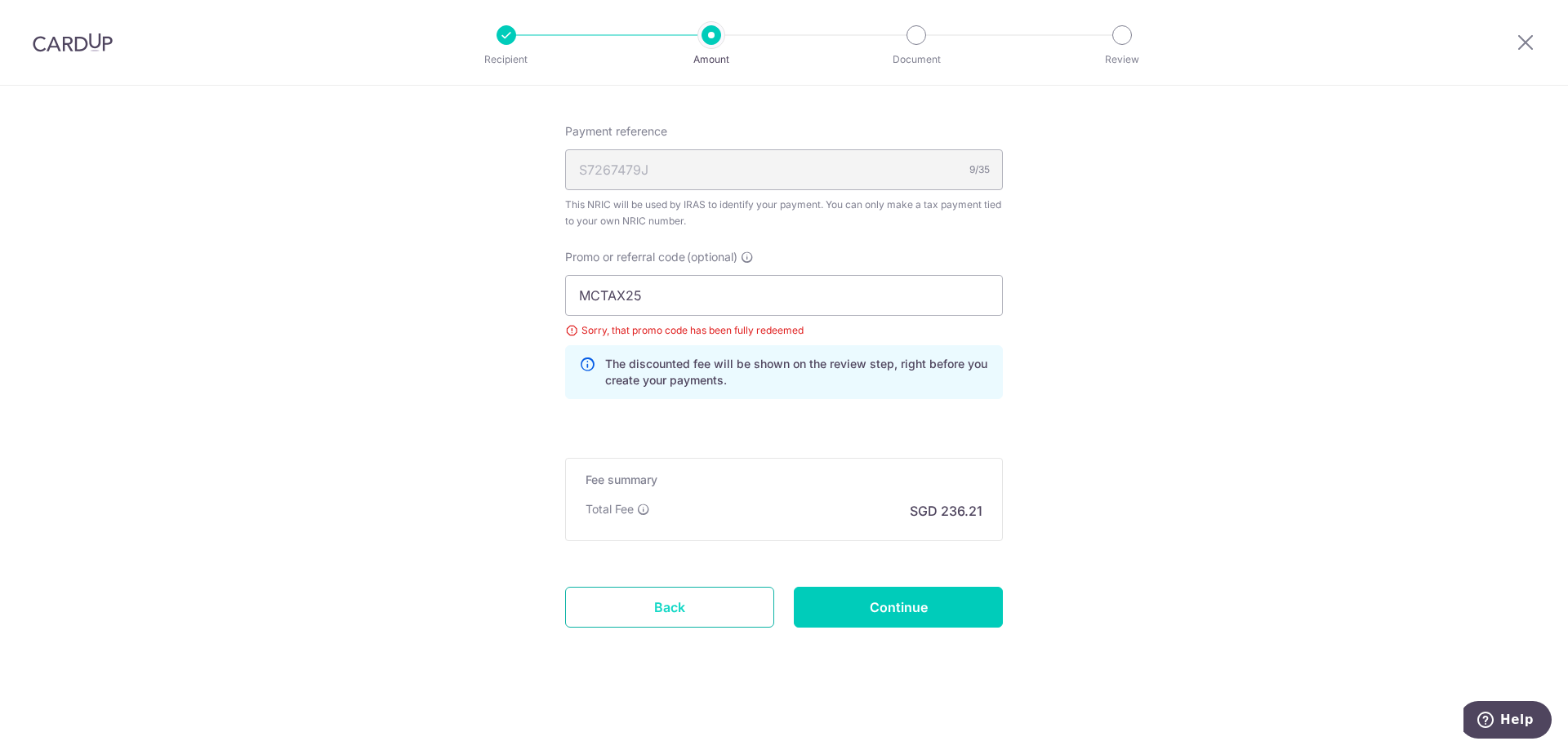
click at [683, 594] on link "Back" at bounding box center [669, 607] width 209 height 41
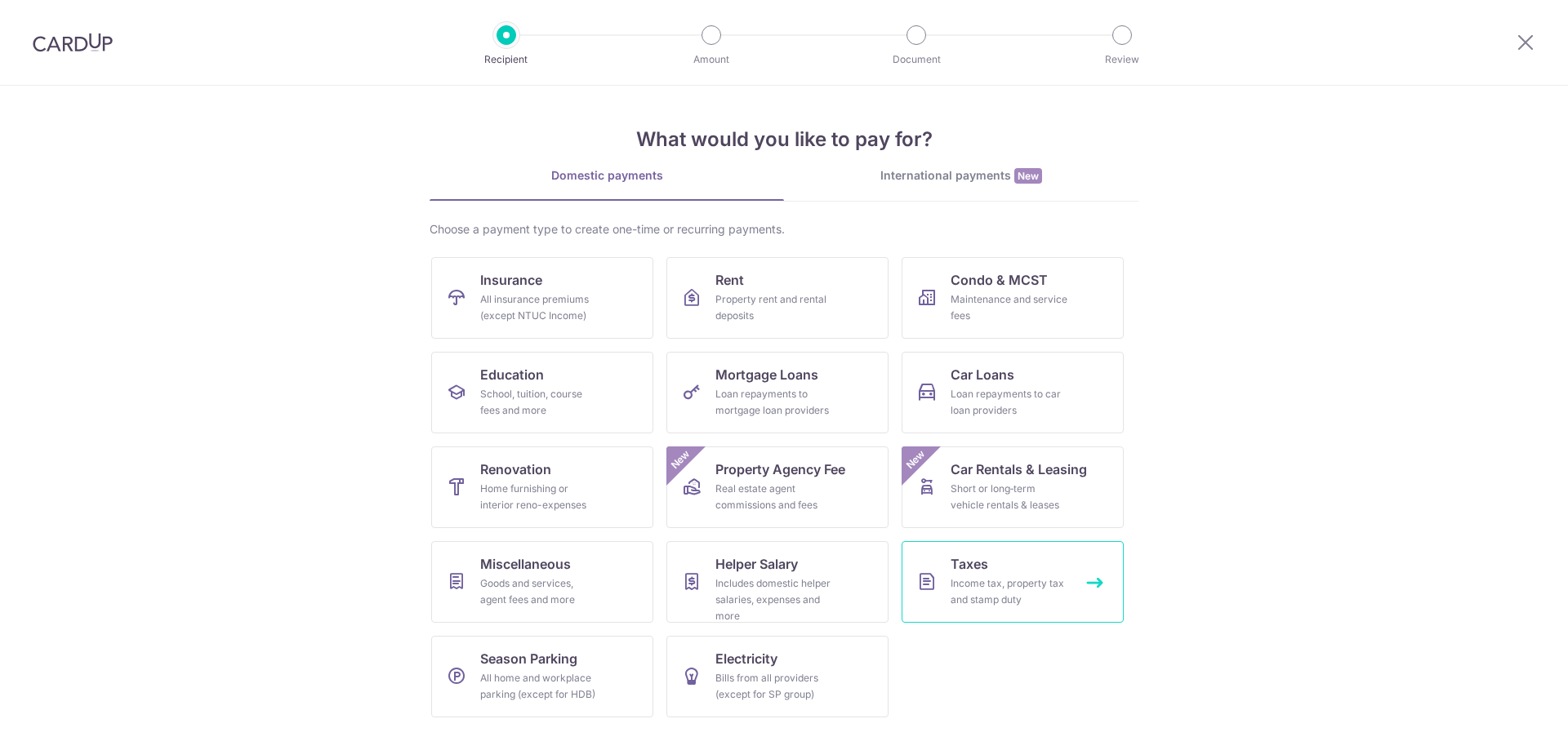
click at [996, 569] on link "Taxes Income tax, property tax and stamp duty" at bounding box center [1012, 581] width 222 height 82
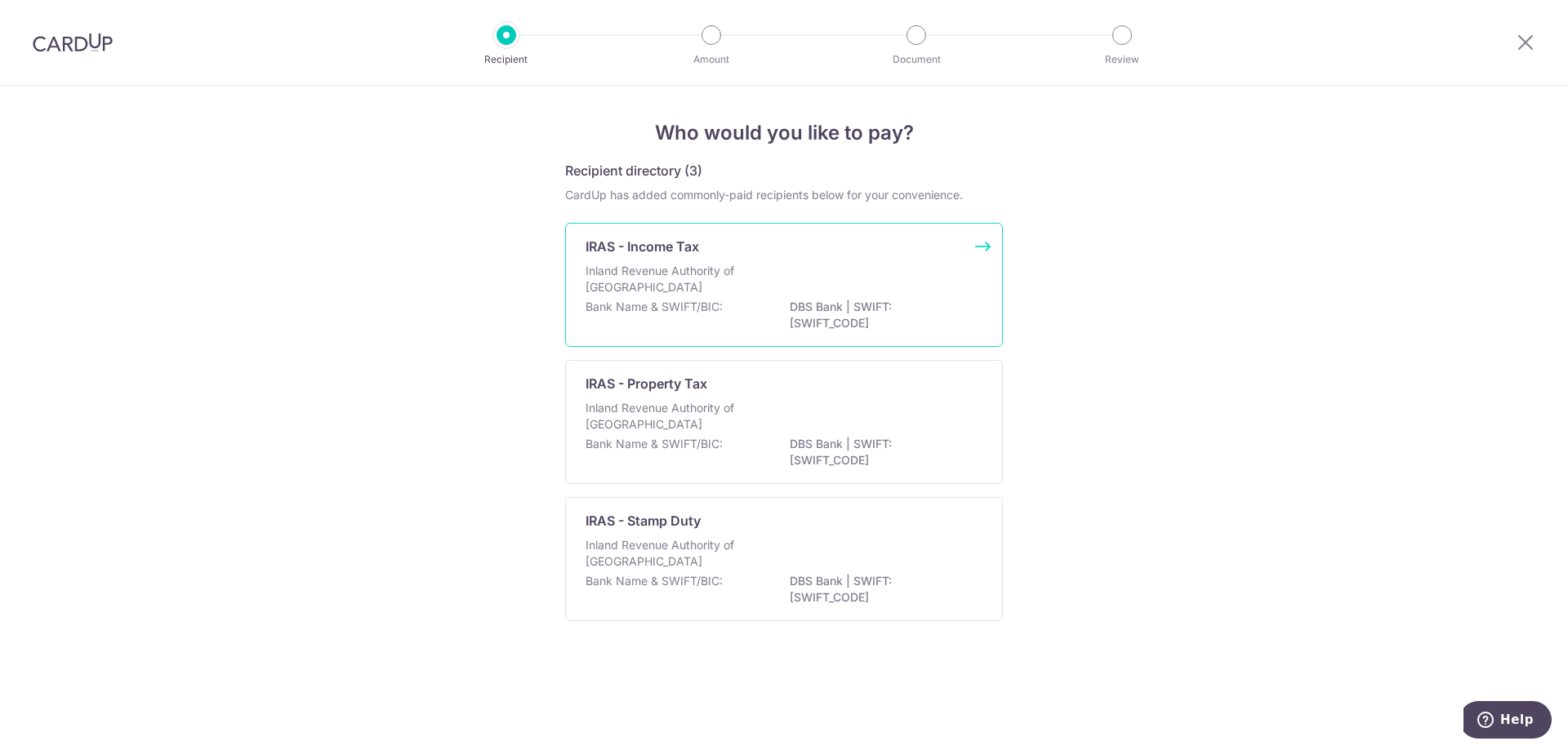
click at [782, 298] on div "Inland Revenue Authority of [GEOGRAPHIC_DATA]" at bounding box center [784, 281] width 397 height 36
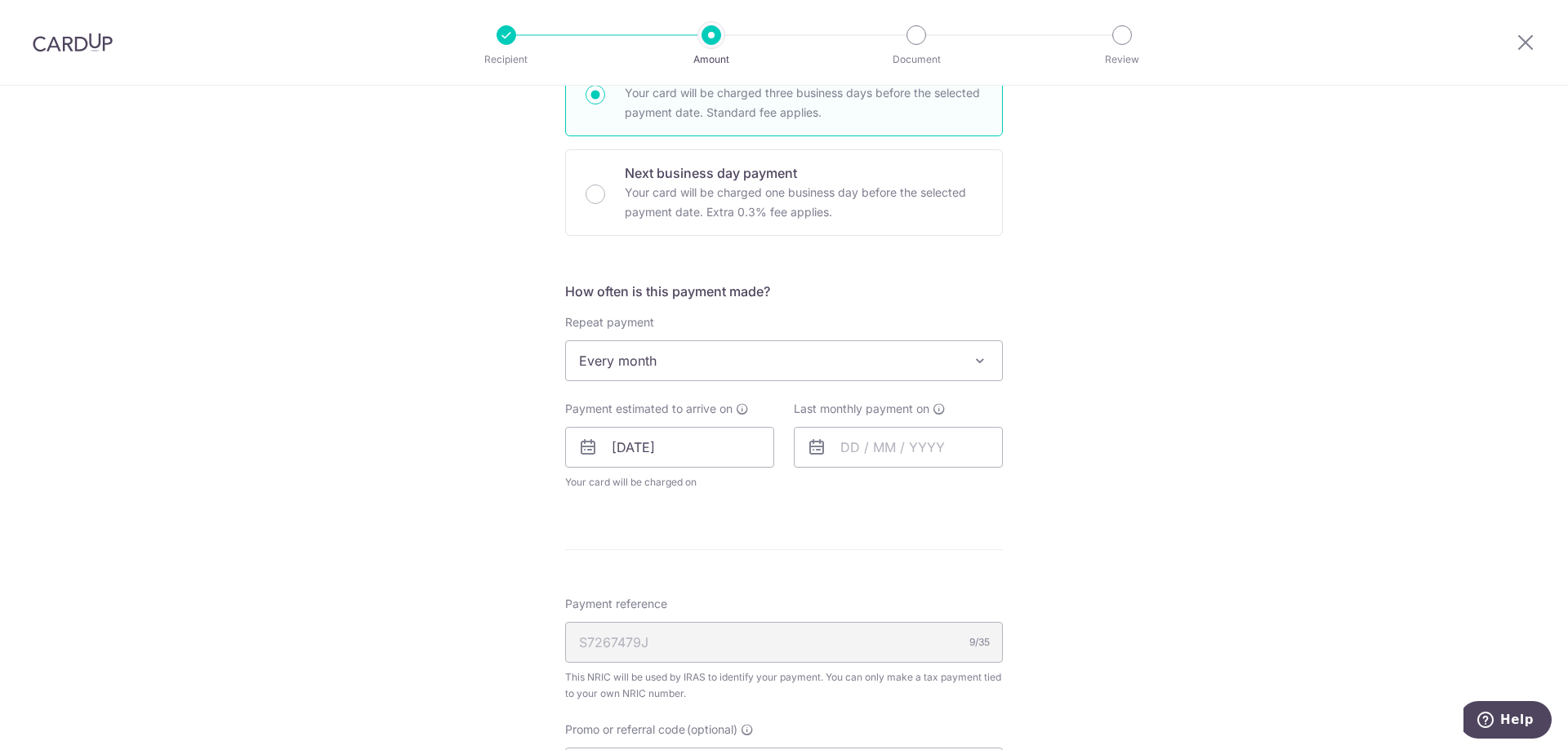
scroll to position [490, 0]
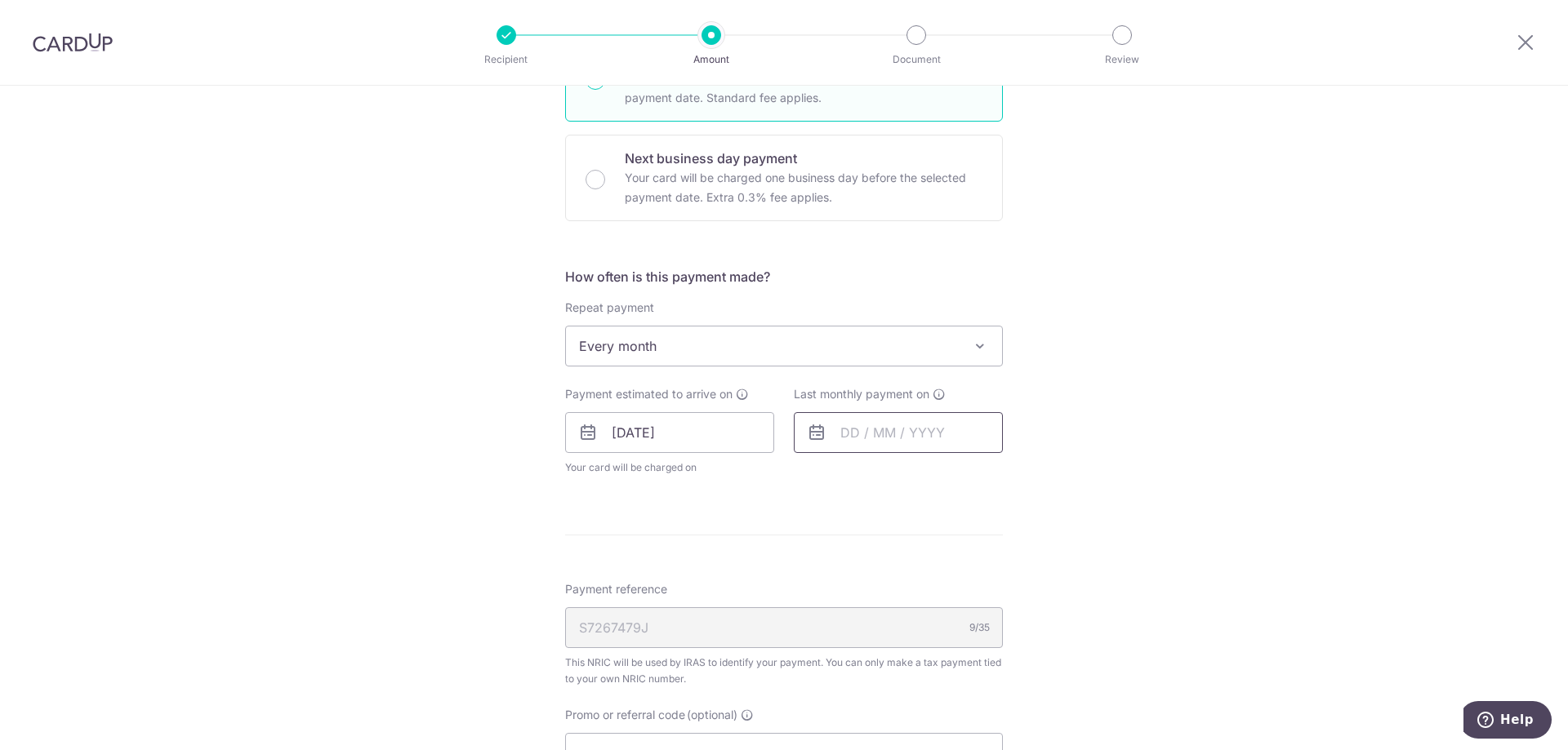
click at [855, 425] on input "text" at bounding box center [899, 433] width 209 height 41
click at [1016, 479] on link "Next" at bounding box center [1024, 476] width 19 height 19
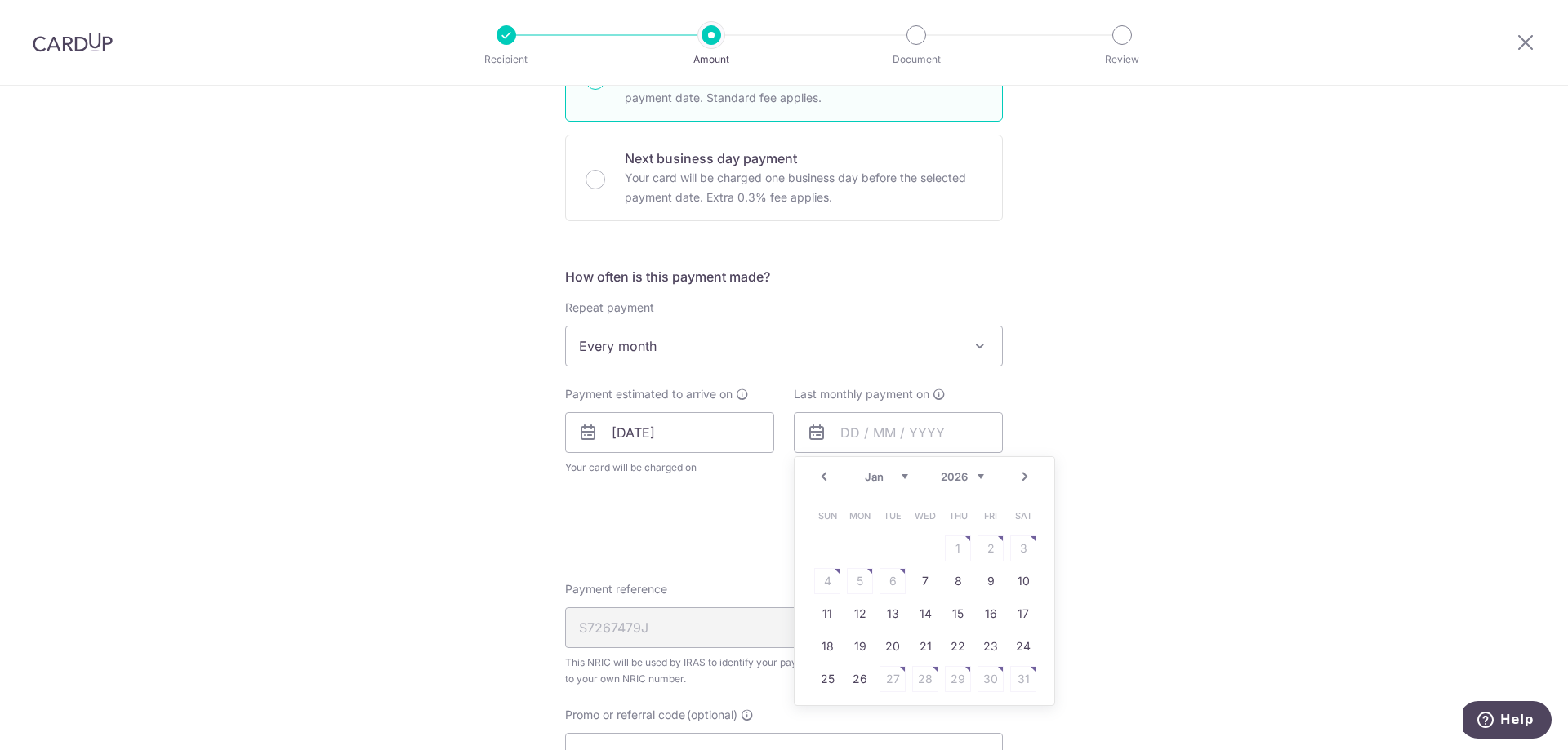
click at [1016, 479] on link "Next" at bounding box center [1024, 476] width 19 height 19
click at [817, 477] on link "Prev" at bounding box center [823, 476] width 19 height 19
click at [854, 586] on link "9" at bounding box center [860, 581] width 26 height 26
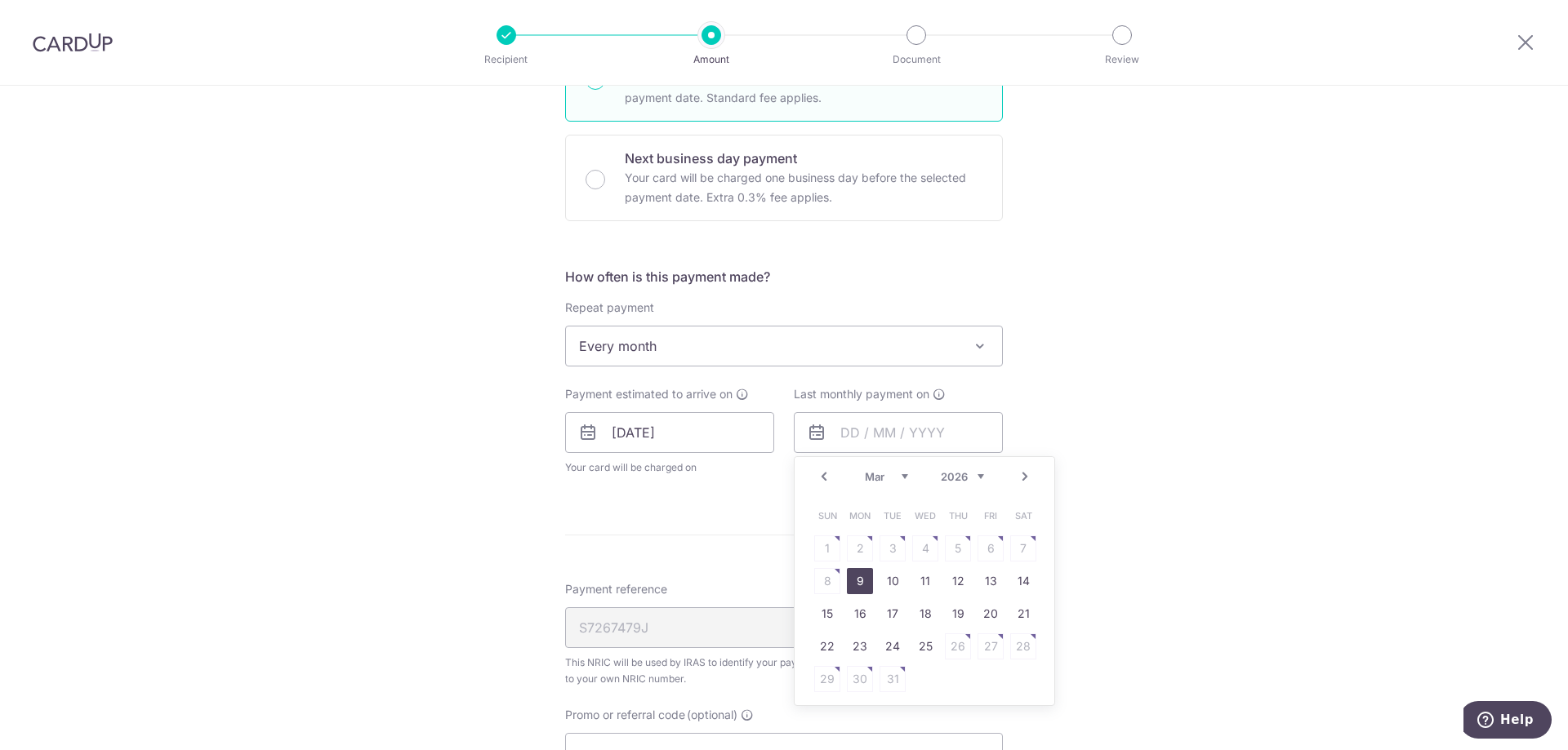
type input "09/03/2026"
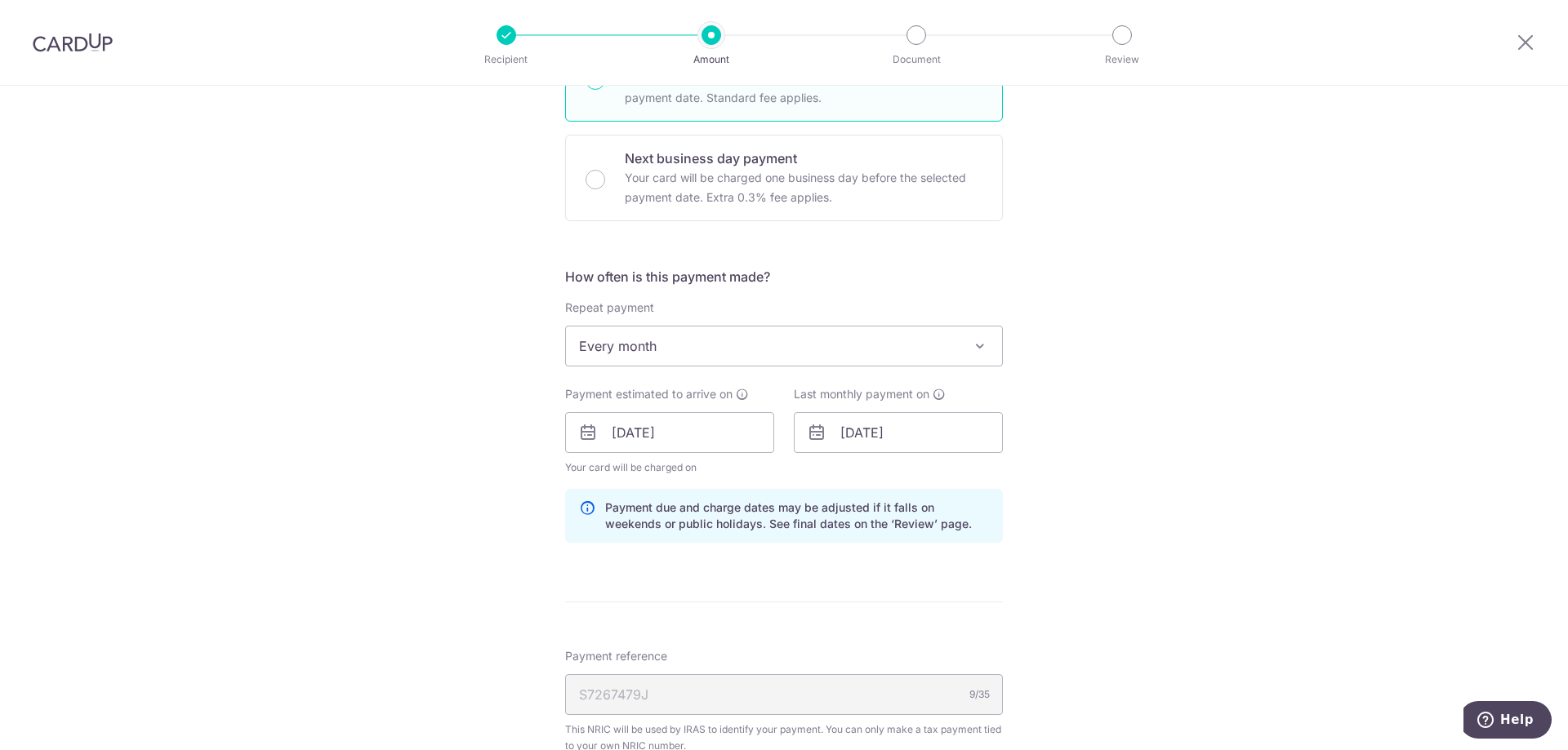
click at [1011, 571] on div "Tell us more about your payment Enter one-time or monthly payment amount SGD 9,…" at bounding box center [784, 387] width 1568 height 1583
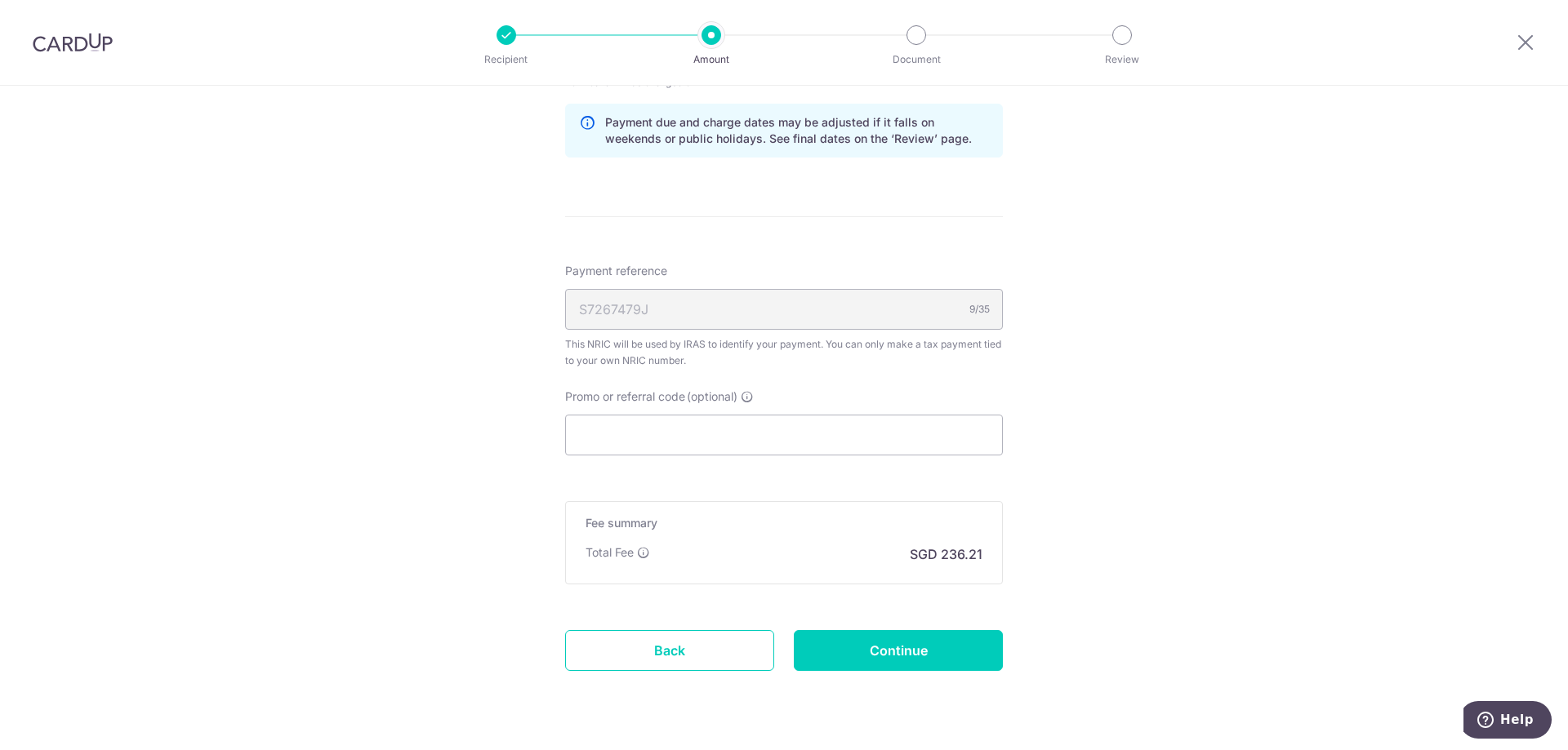
scroll to position [837, 0]
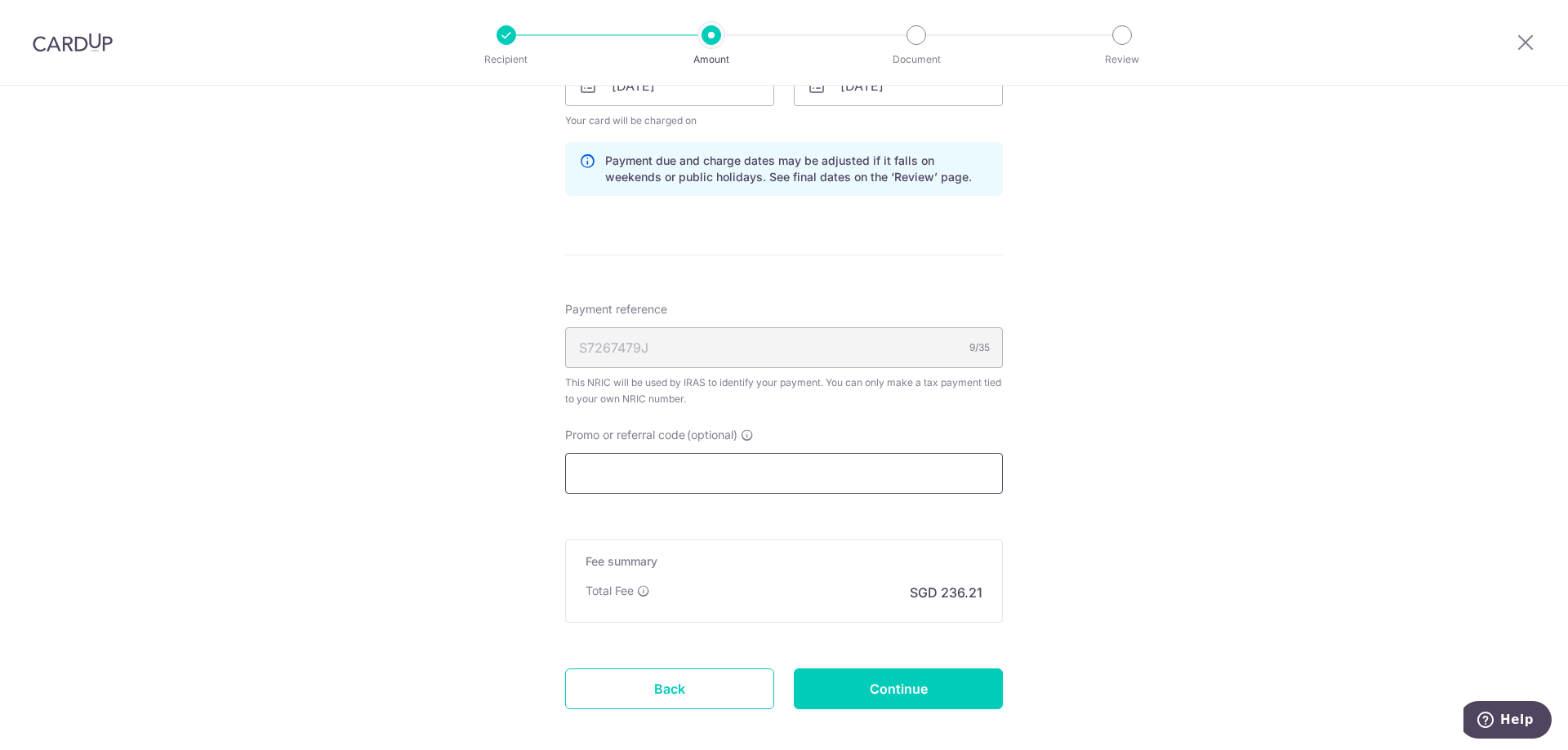
click at [756, 478] on input "Promo or referral code (optional)" at bounding box center [783, 473] width 437 height 41
paste input "REC185"
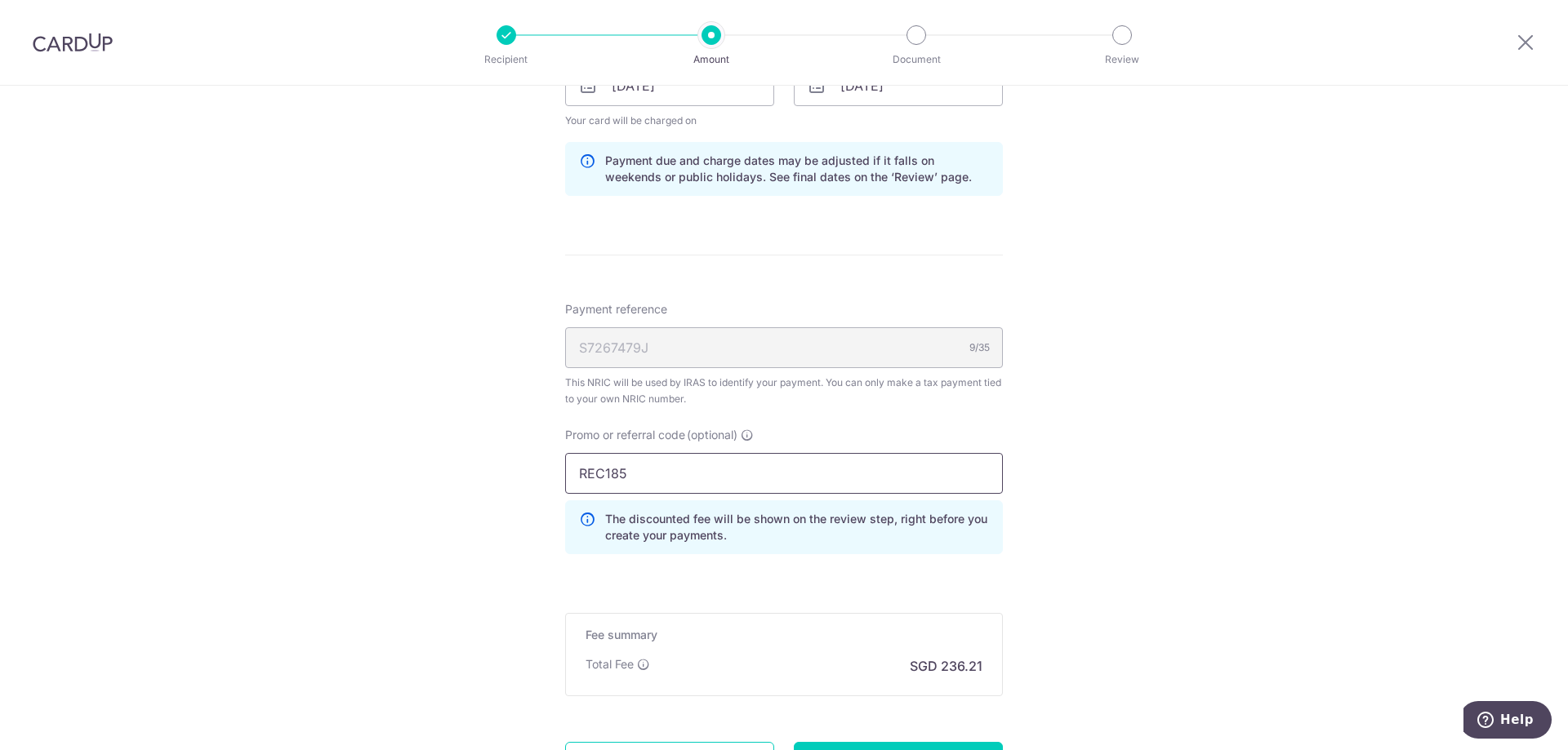
type input "REC185"
click at [1027, 543] on div "Tell us more about your payment Enter one-time or monthly payment amount SGD 9,…" at bounding box center [784, 77] width 1568 height 1657
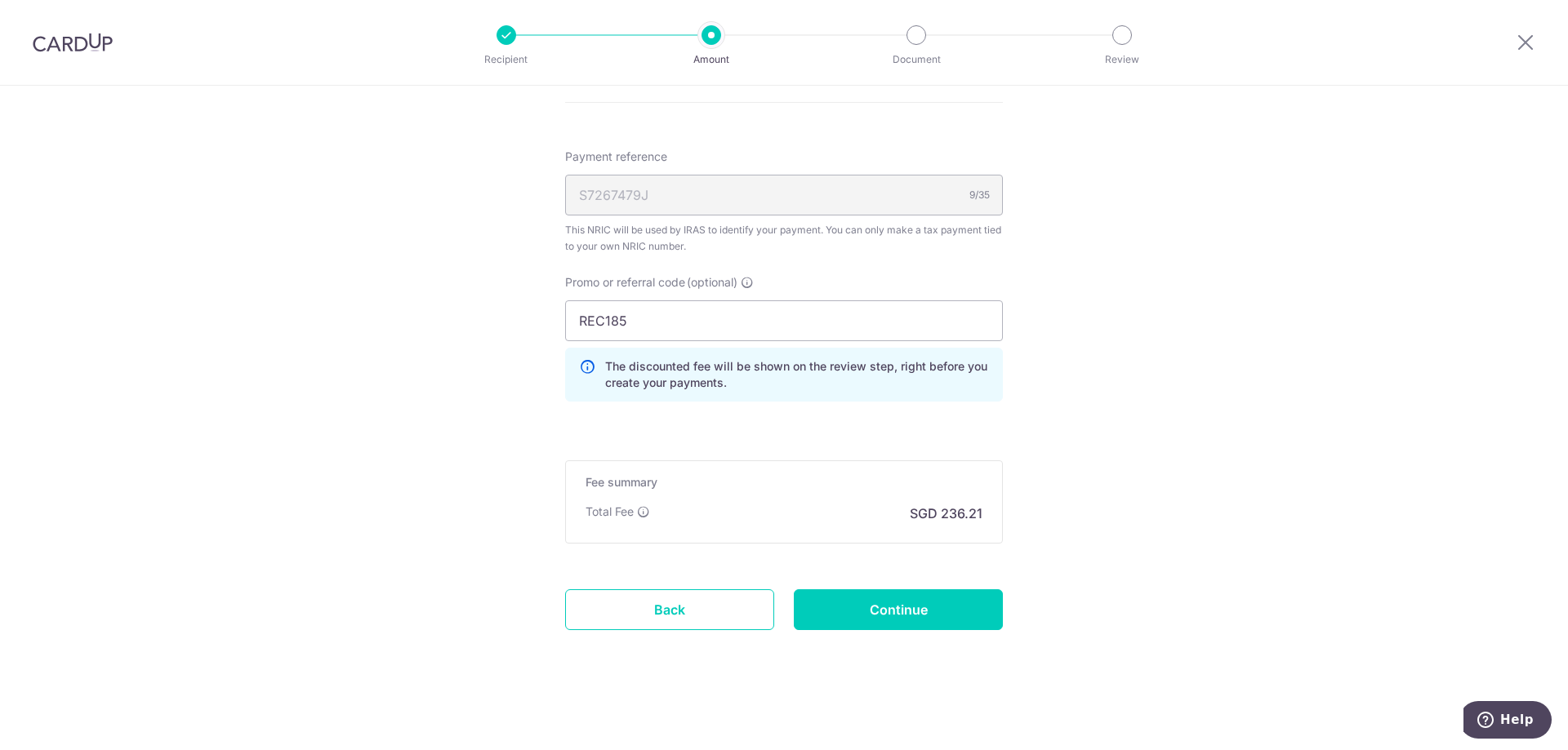
scroll to position [992, 0]
click at [913, 601] on input "Continue" at bounding box center [899, 607] width 209 height 41
type input "Update Schedule"
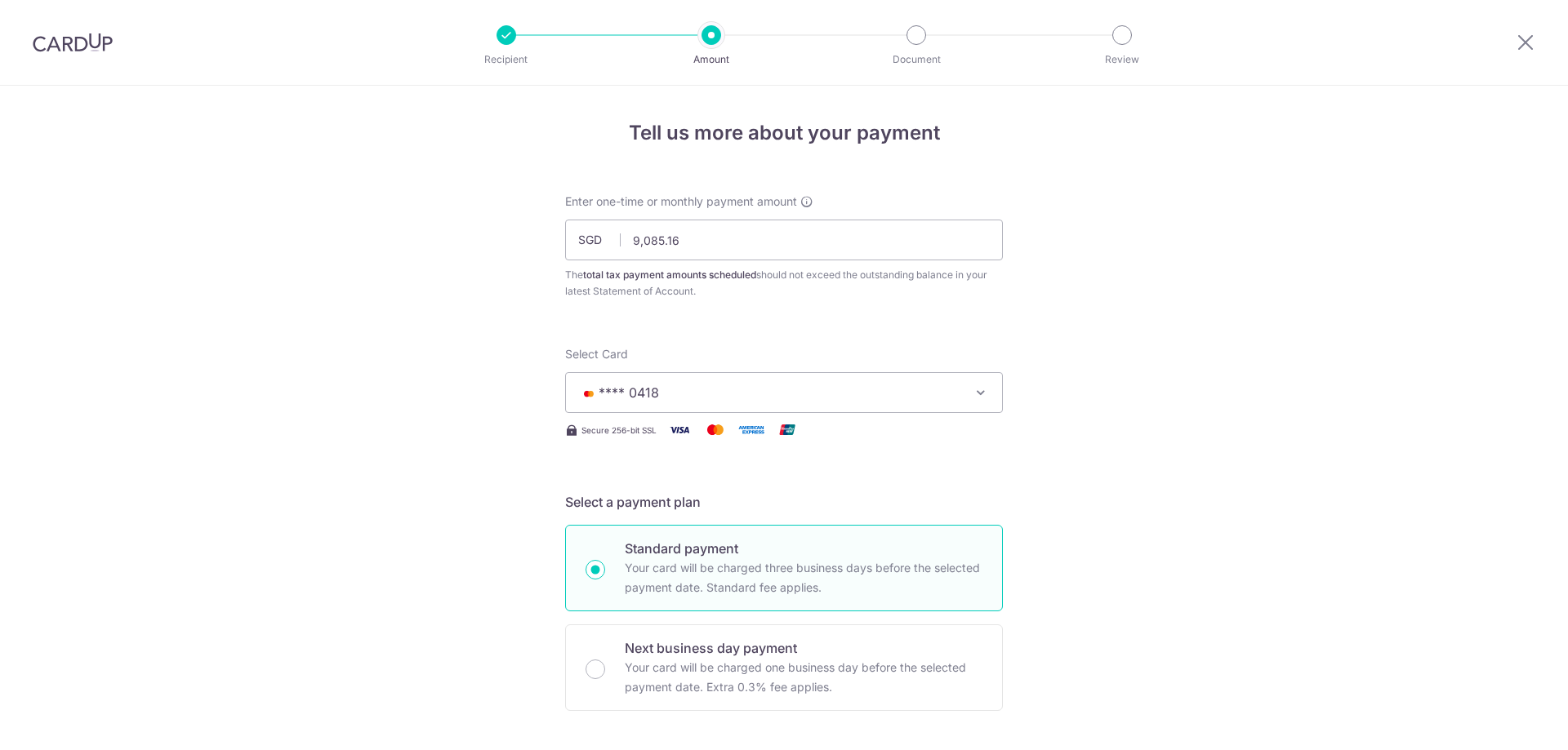
scroll to position [948, 0]
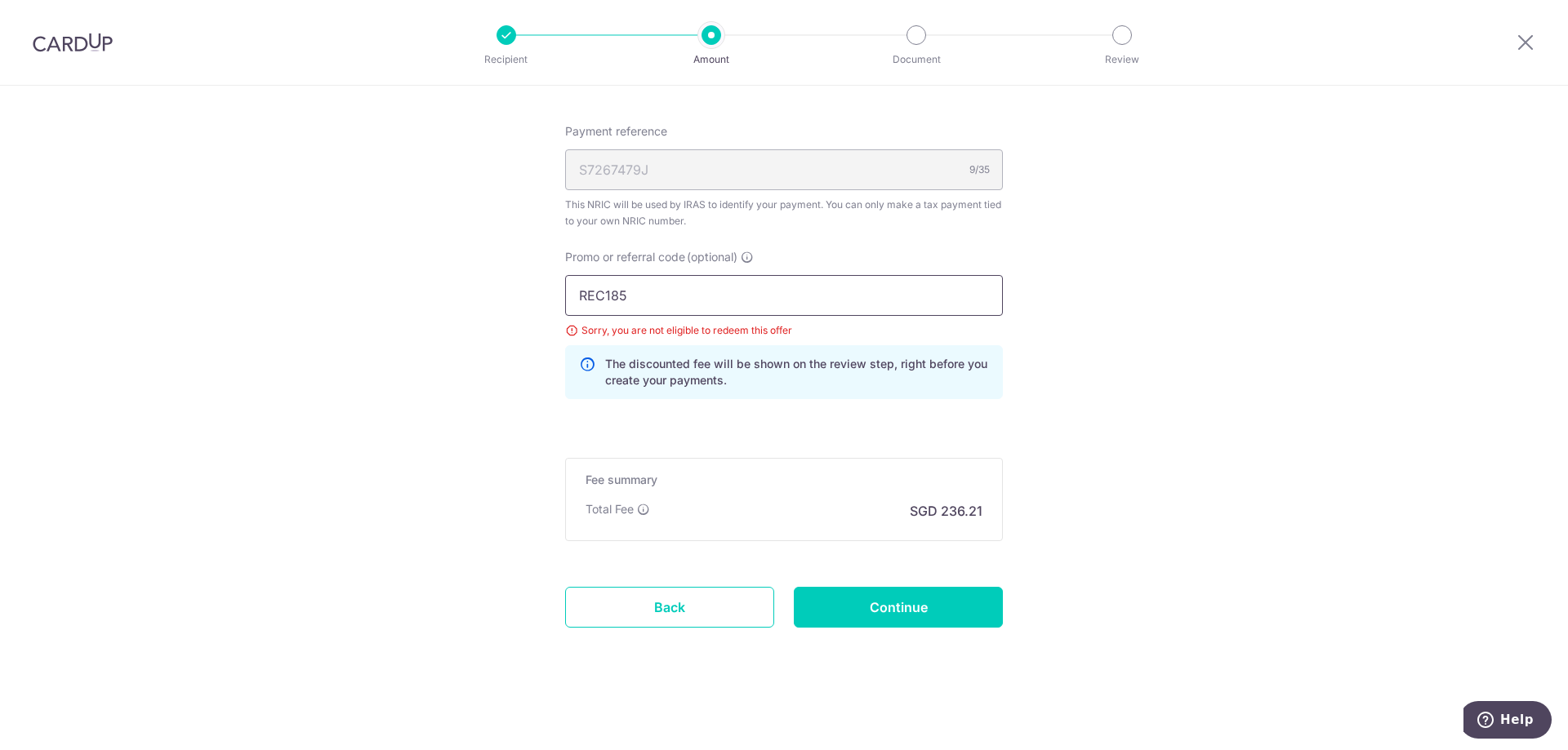
click at [625, 292] on input "REC185" at bounding box center [783, 295] width 437 height 41
type input "R"
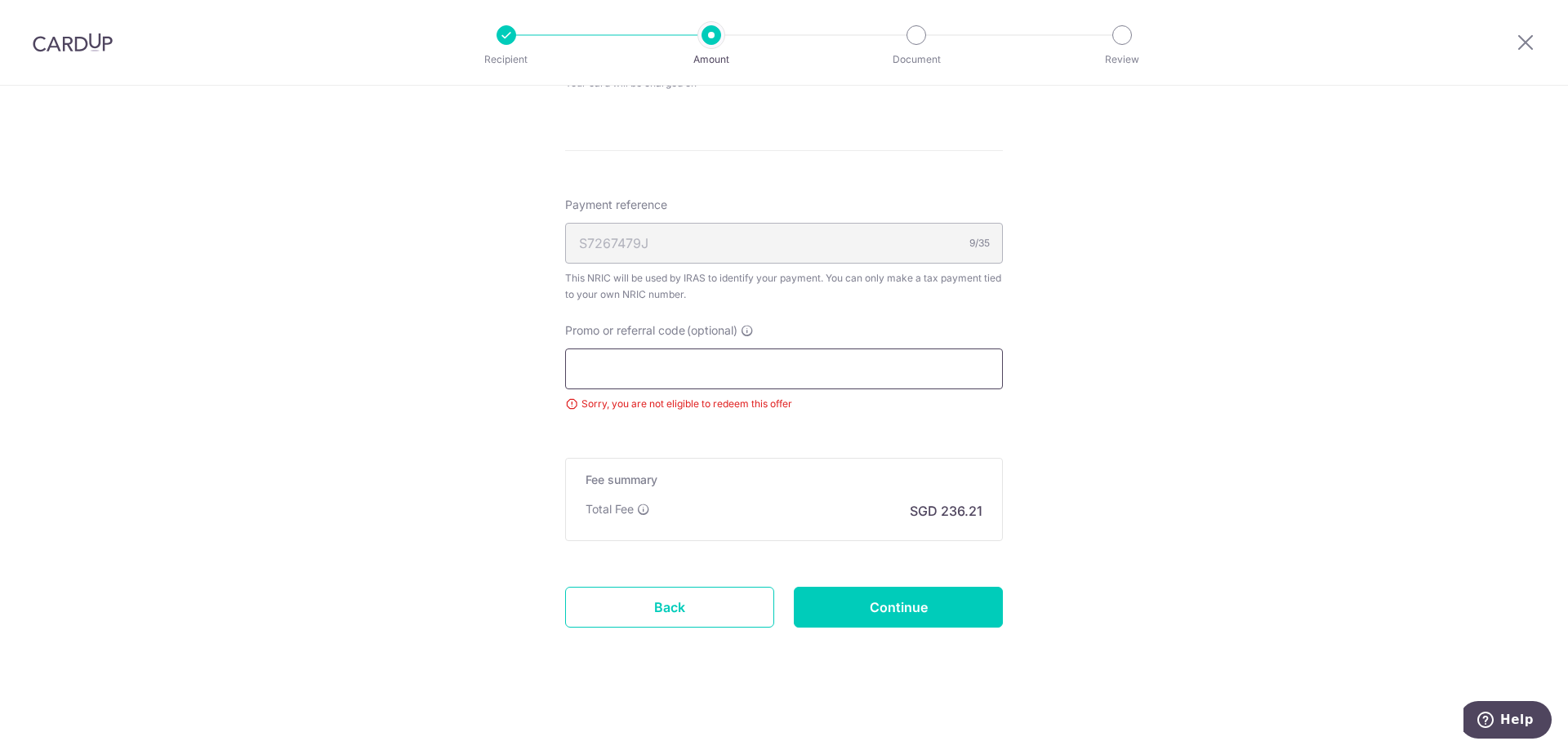
scroll to position [875, 0]
paste input "OFF225"
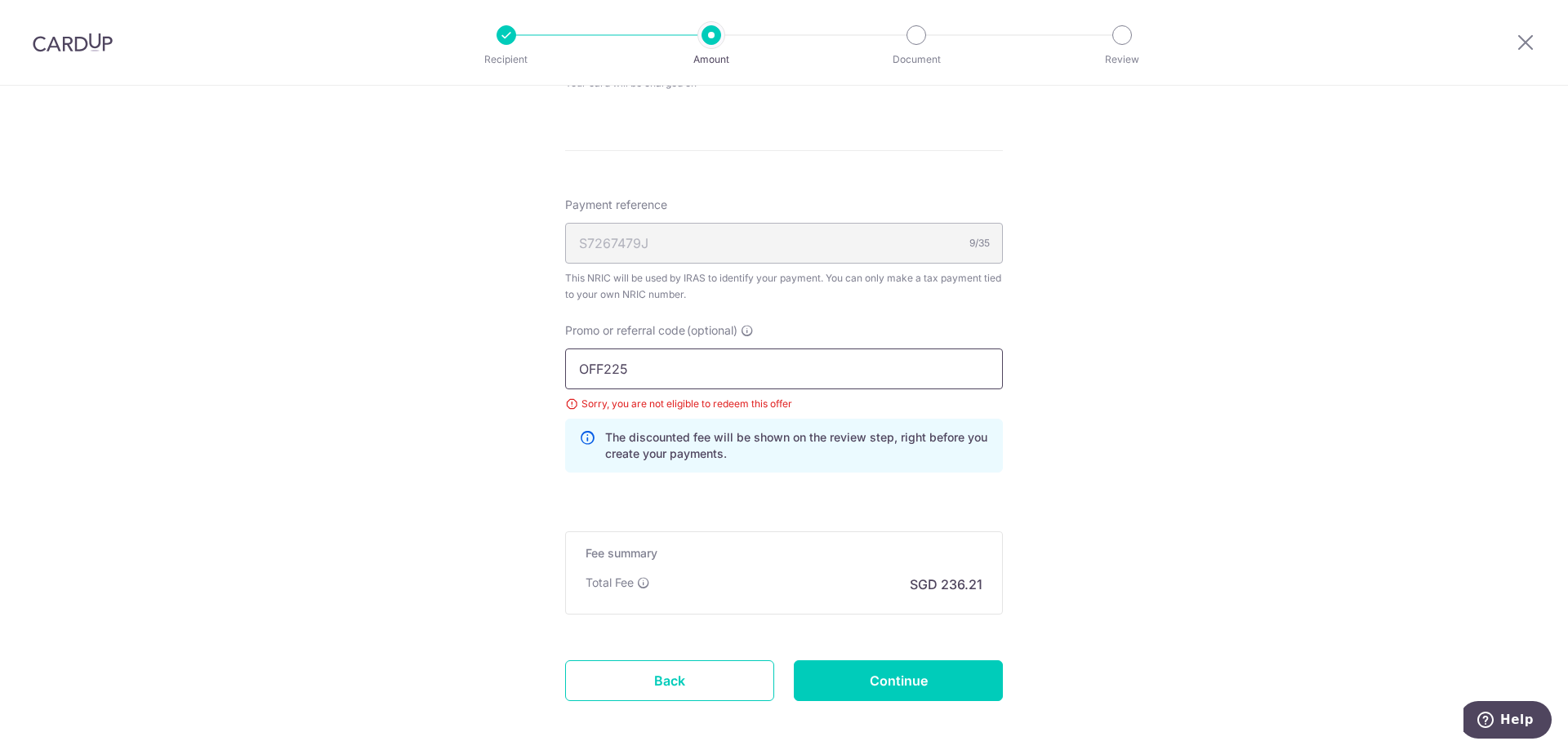
scroll to position [948, 0]
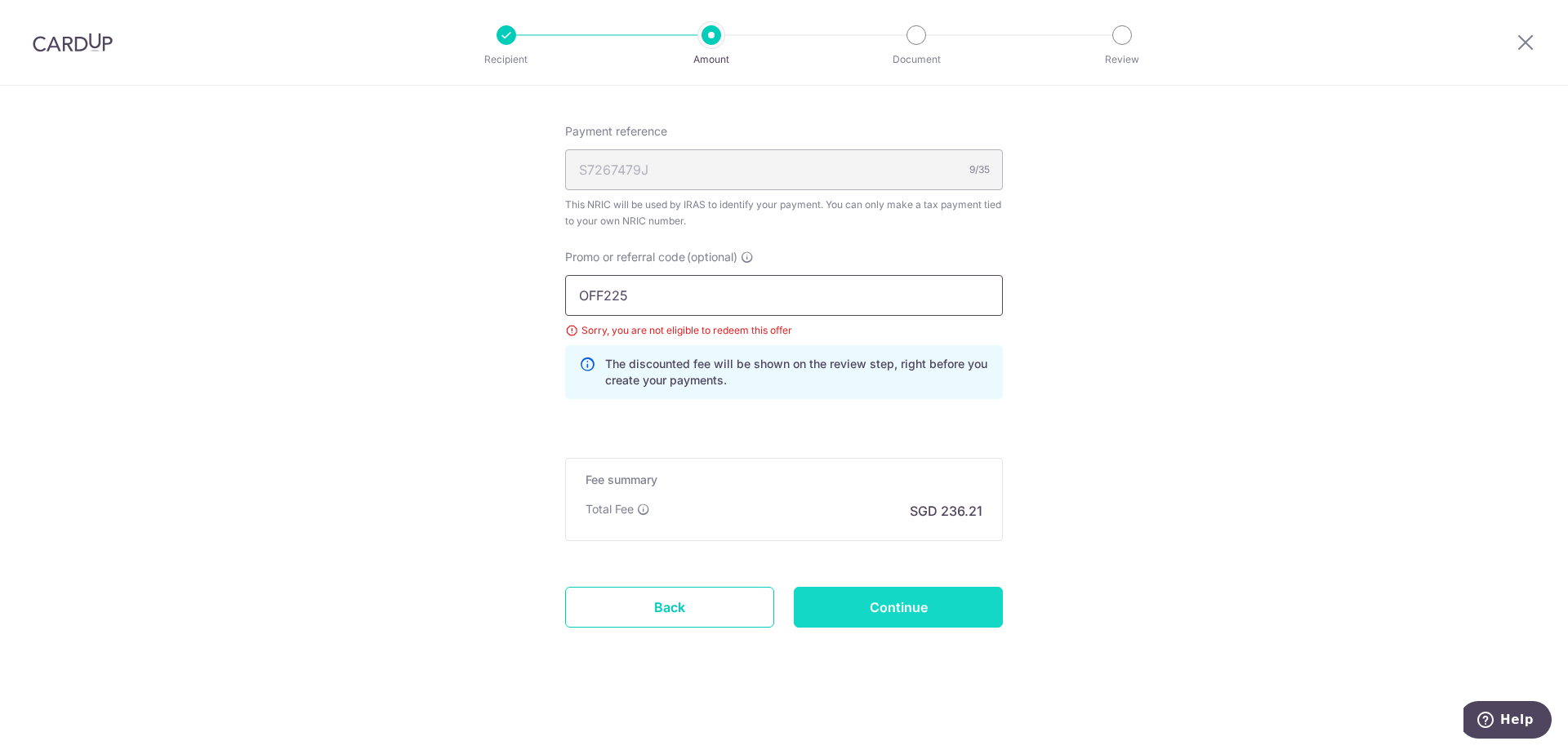
type input "OFF225"
click at [964, 608] on input "Continue" at bounding box center [899, 607] width 209 height 41
type input "Update Schedule"
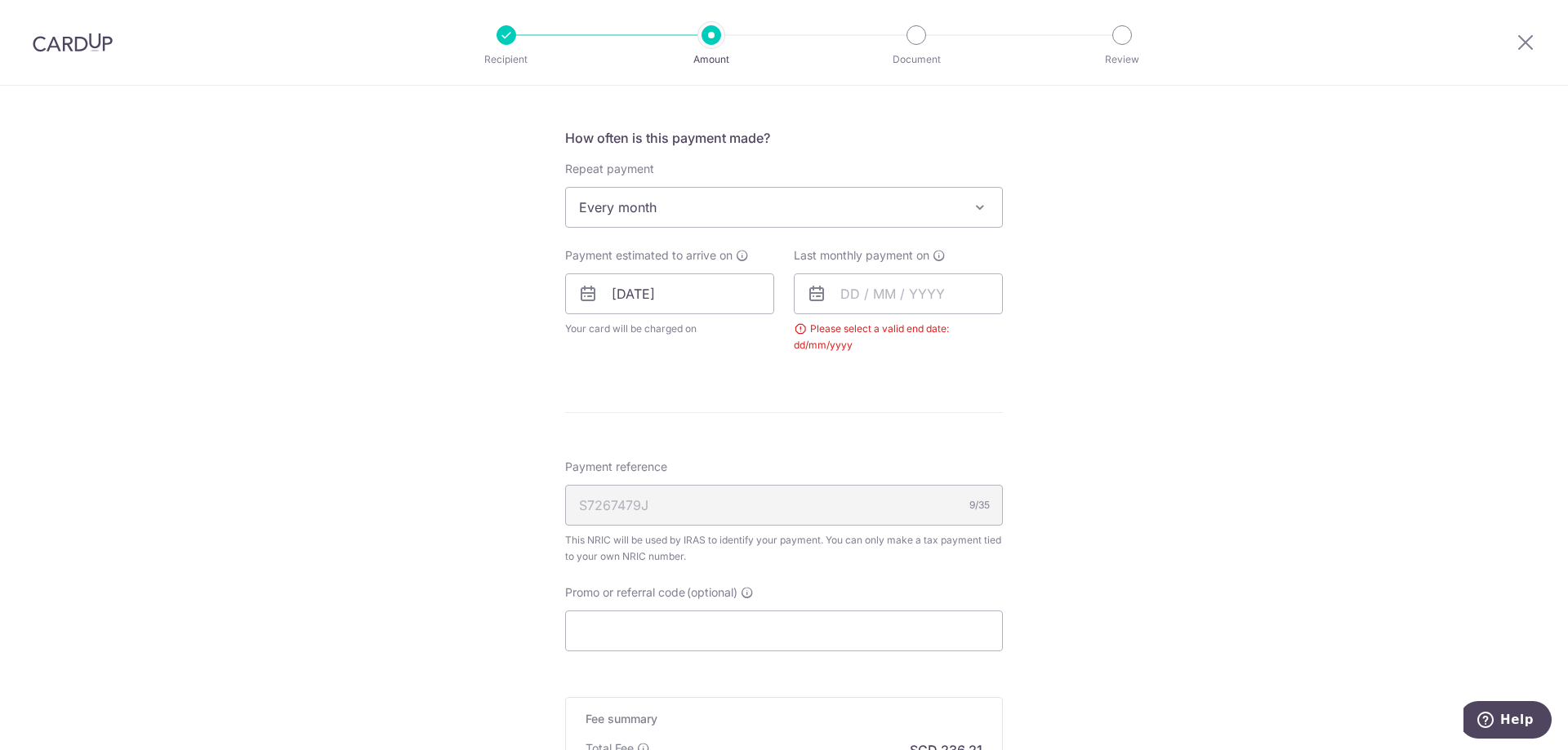
scroll to position [537, 0]
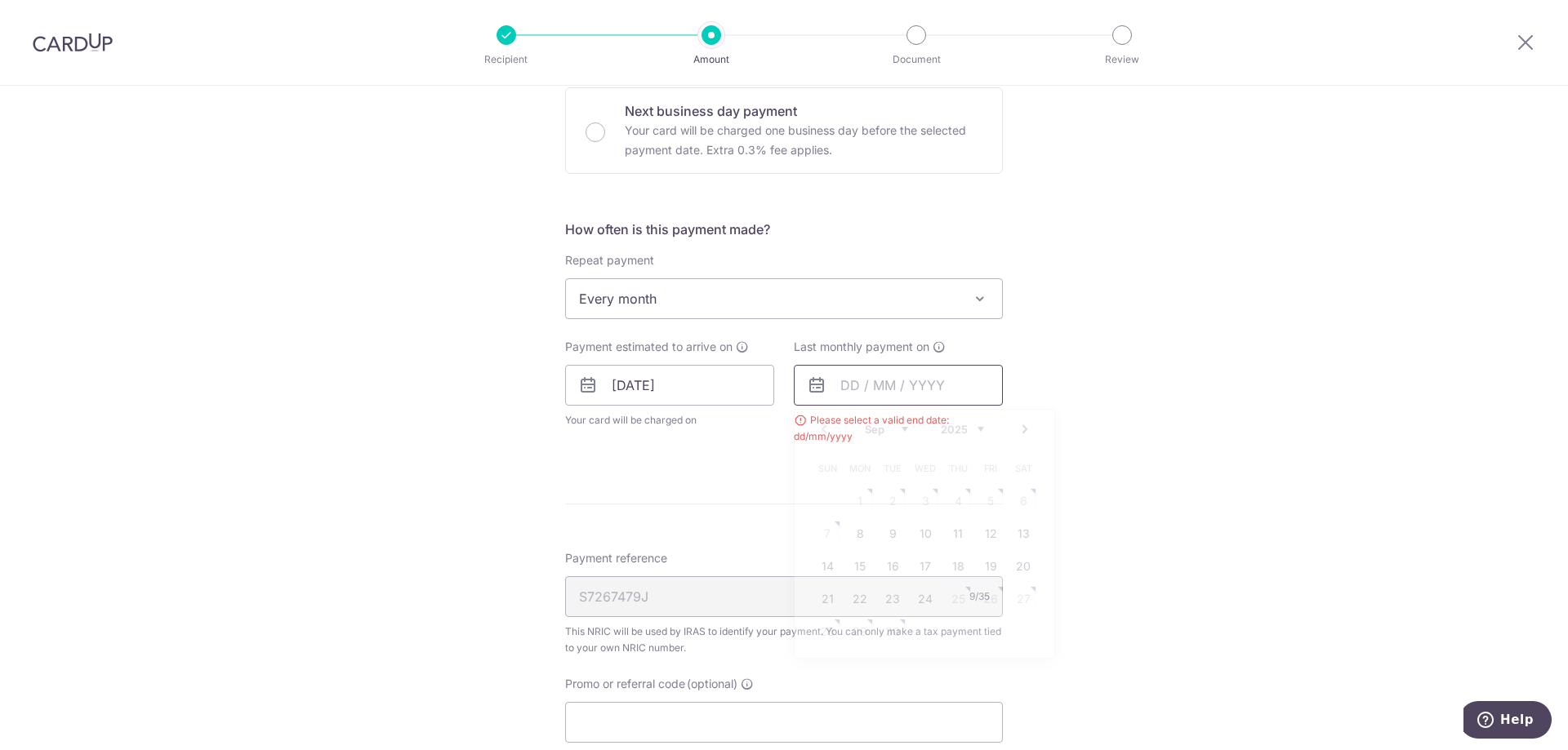
click at [855, 384] on input "text" at bounding box center [899, 385] width 209 height 41
click at [1018, 432] on link "Next" at bounding box center [1024, 429] width 19 height 19
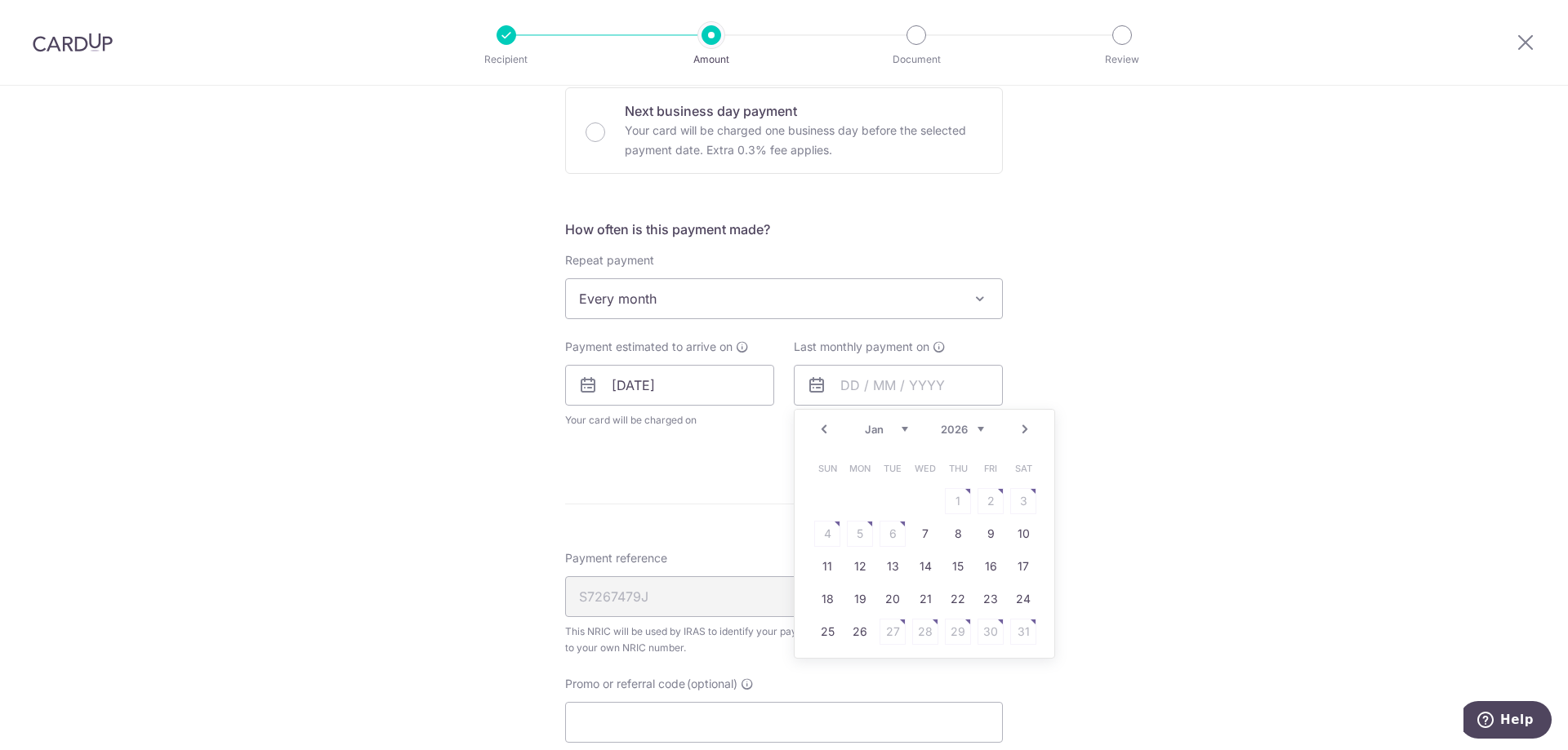
click at [1018, 432] on link "Next" at bounding box center [1024, 429] width 19 height 19
click at [853, 535] on link "9" at bounding box center [860, 534] width 26 height 26
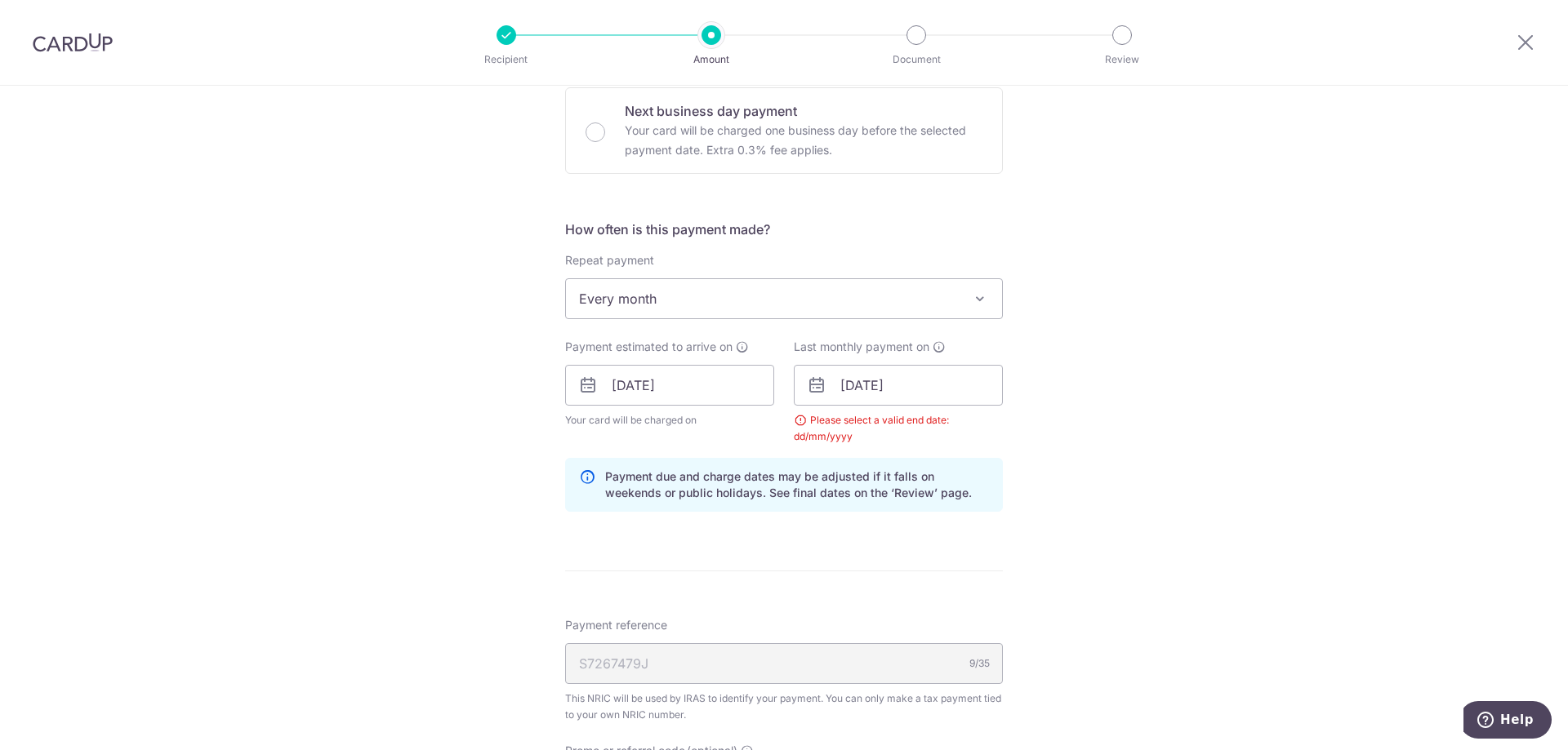
click at [1060, 483] on div "Tell us more about your payment Enter one-time or monthly payment amount SGD 9,…" at bounding box center [784, 348] width 1568 height 1600
click at [925, 386] on input "[DATE]" at bounding box center [899, 385] width 209 height 41
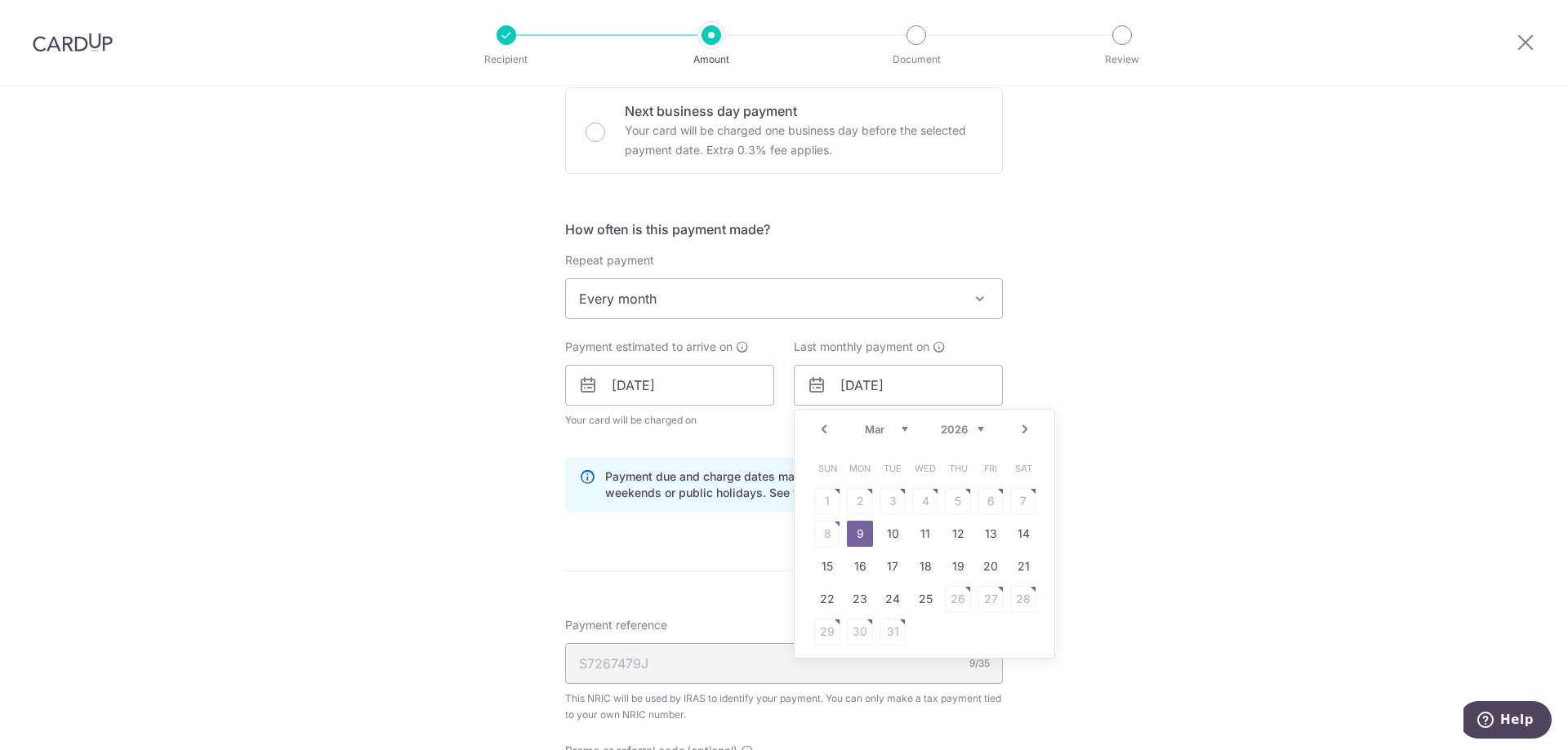
click at [849, 537] on link "9" at bounding box center [860, 534] width 26 height 26
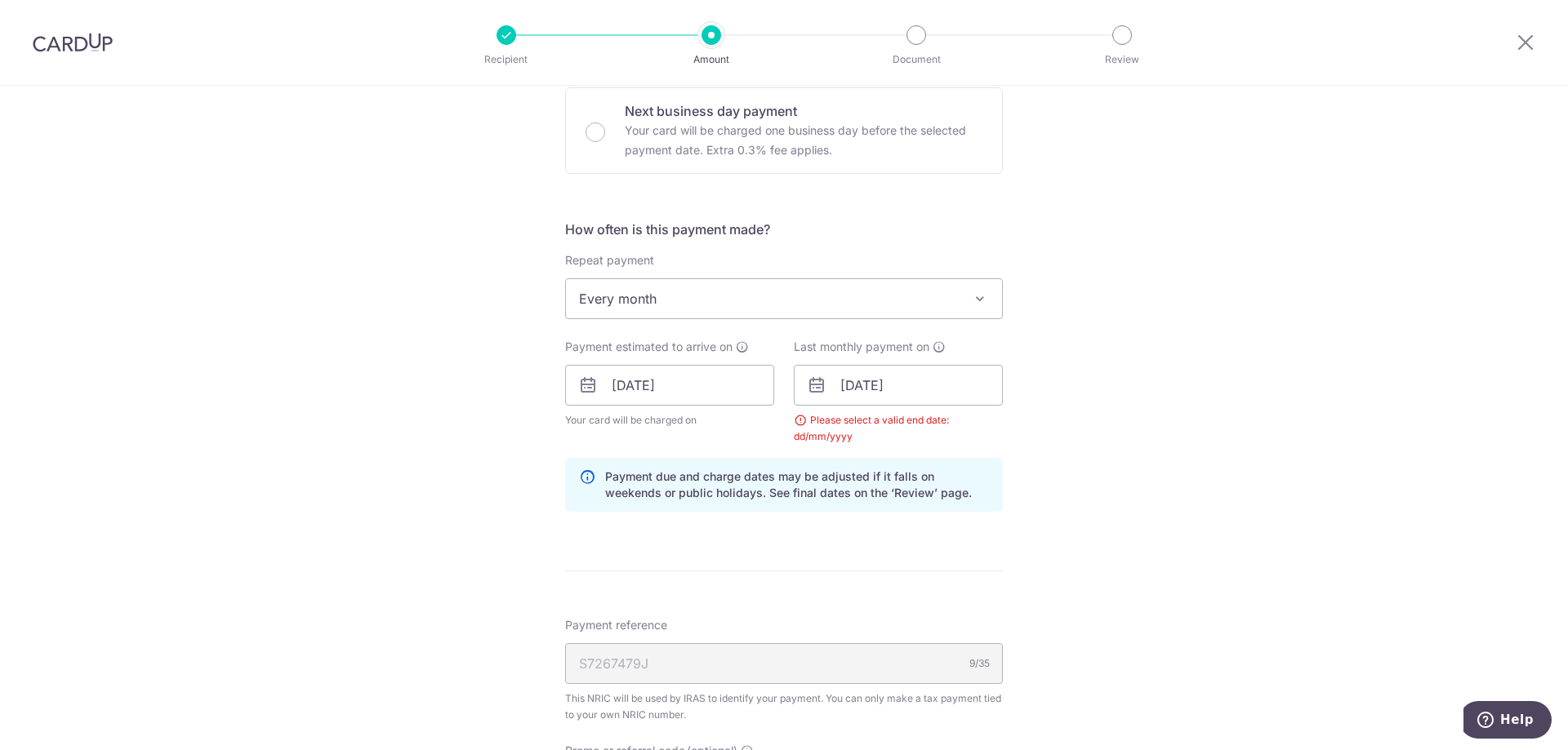
click at [936, 430] on div "Please select a valid end date: dd/mm/yyyy" at bounding box center [899, 429] width 209 height 33
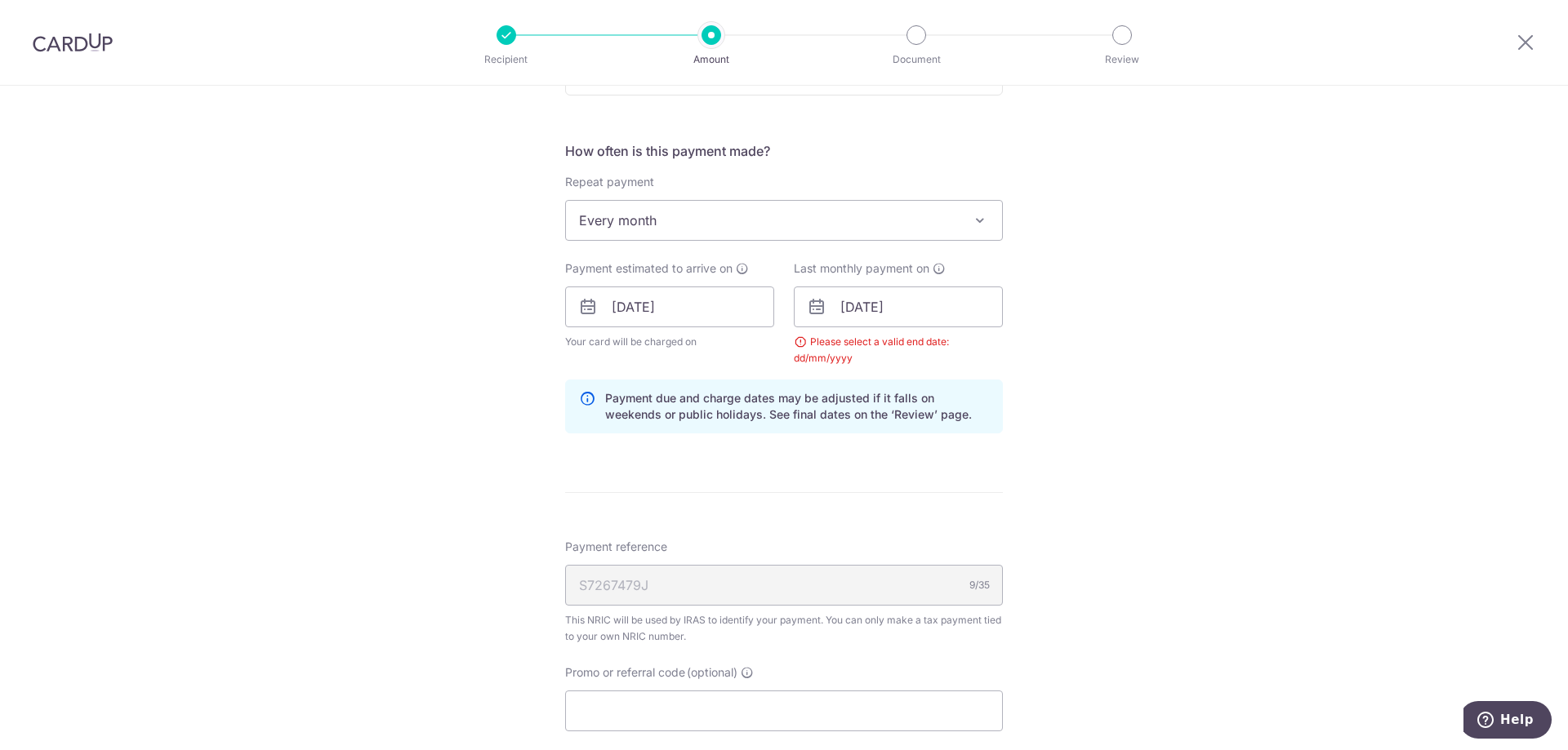
scroll to position [735, 0]
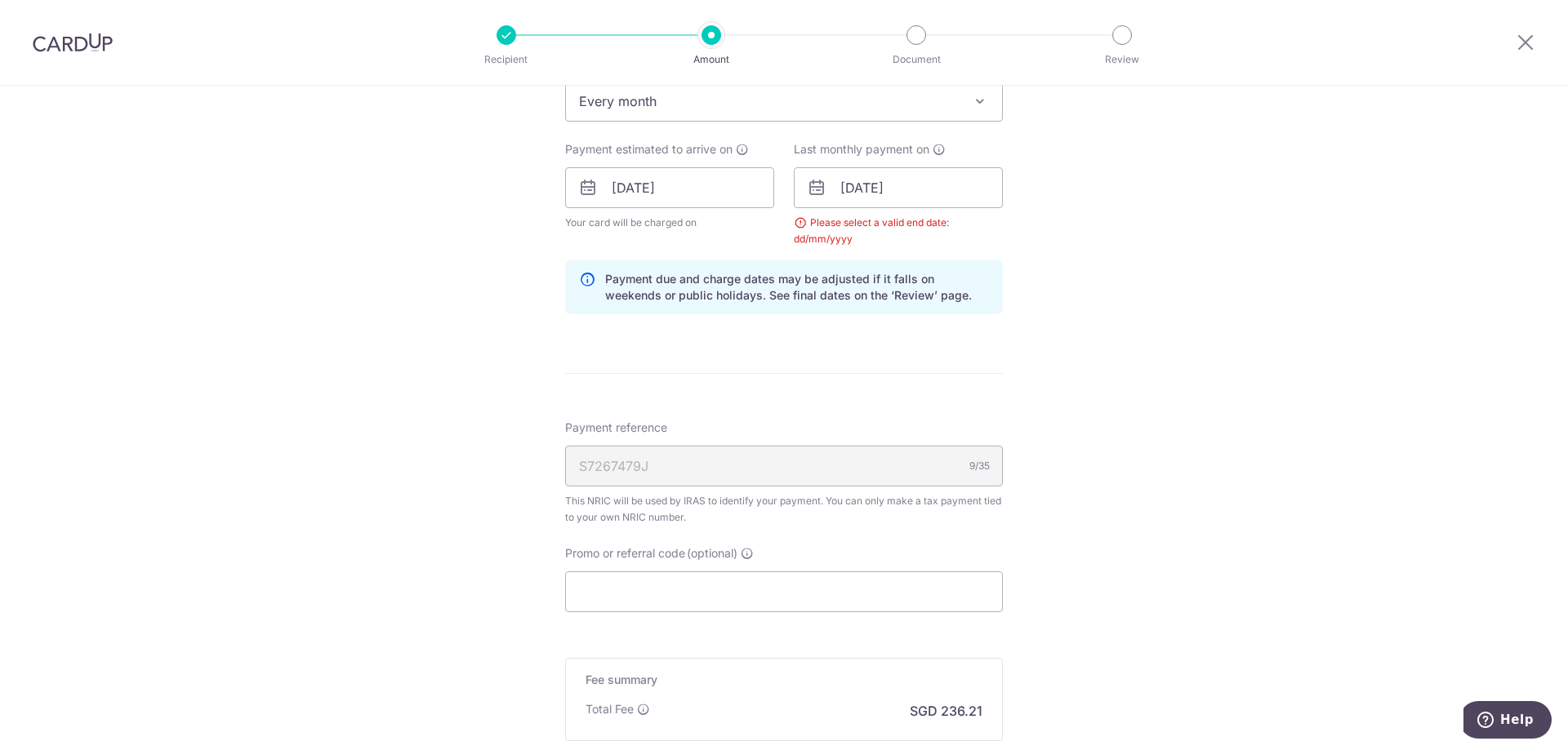
click at [1075, 568] on div "Tell us more about your payment Enter one-time or monthly payment amount SGD 9,…" at bounding box center [784, 150] width 1568 height 1600
click at [916, 197] on input "09/03/2026" at bounding box center [899, 188] width 209 height 41
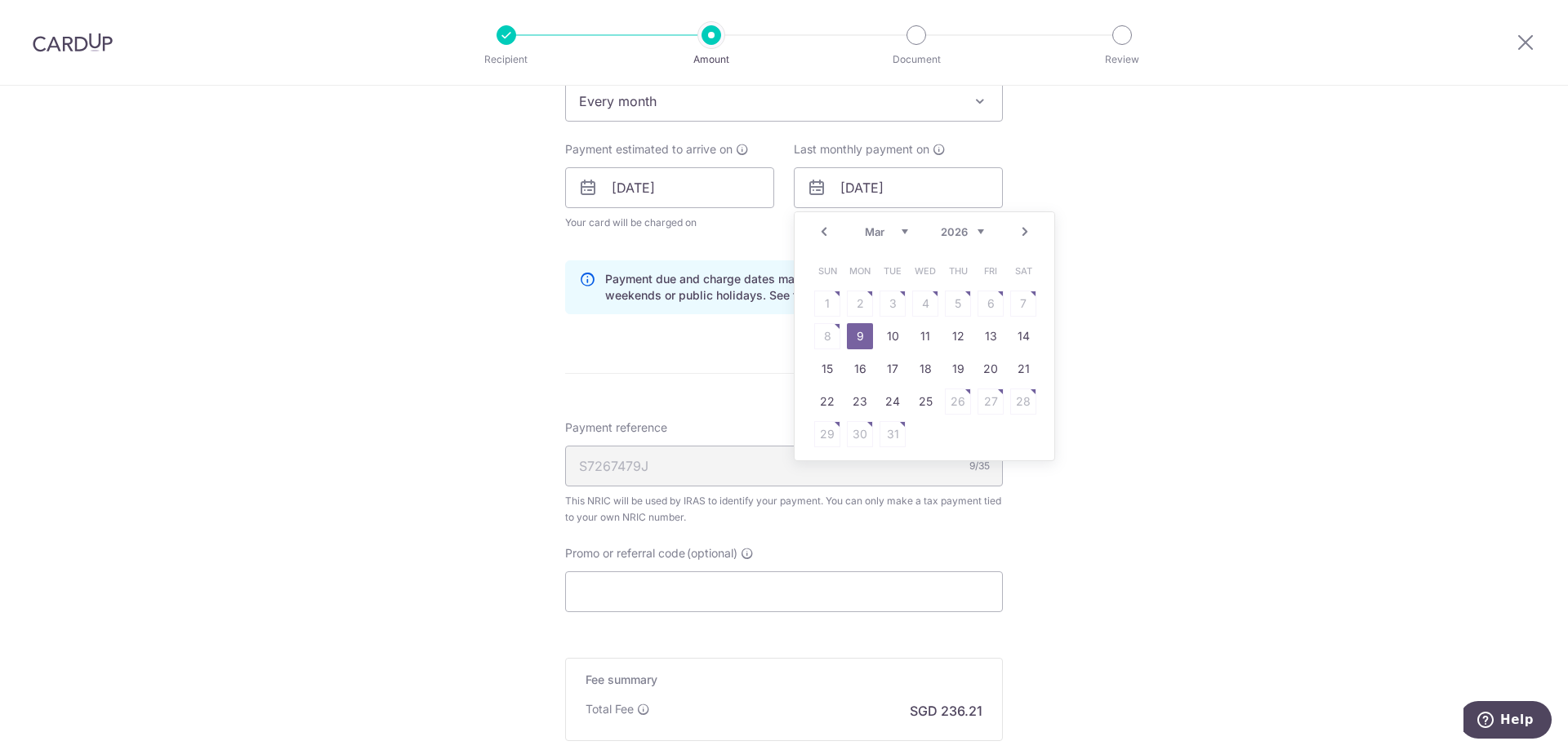
click at [860, 332] on link "9" at bounding box center [860, 336] width 26 height 26
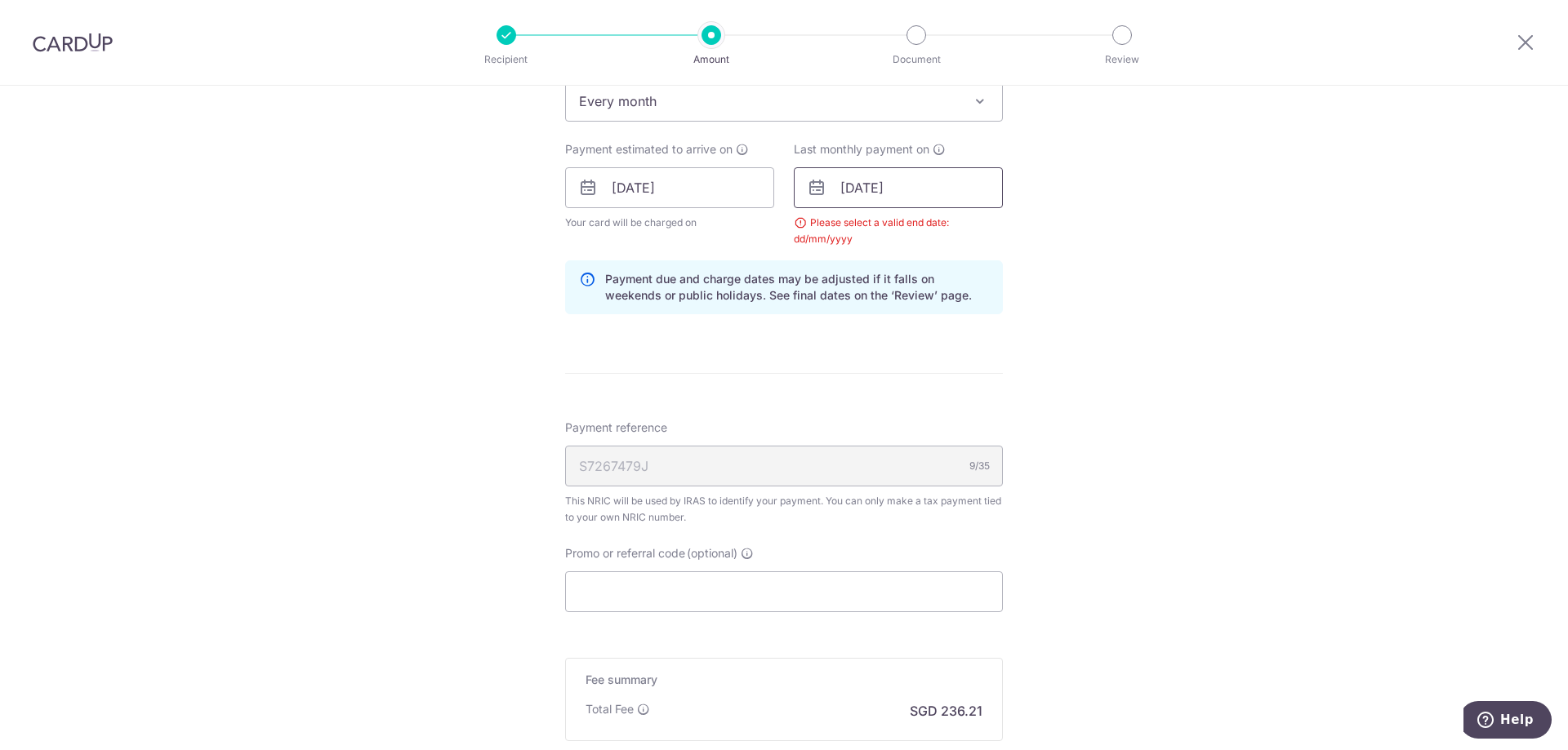
click at [845, 191] on input "09/03/2026" at bounding box center [899, 188] width 209 height 41
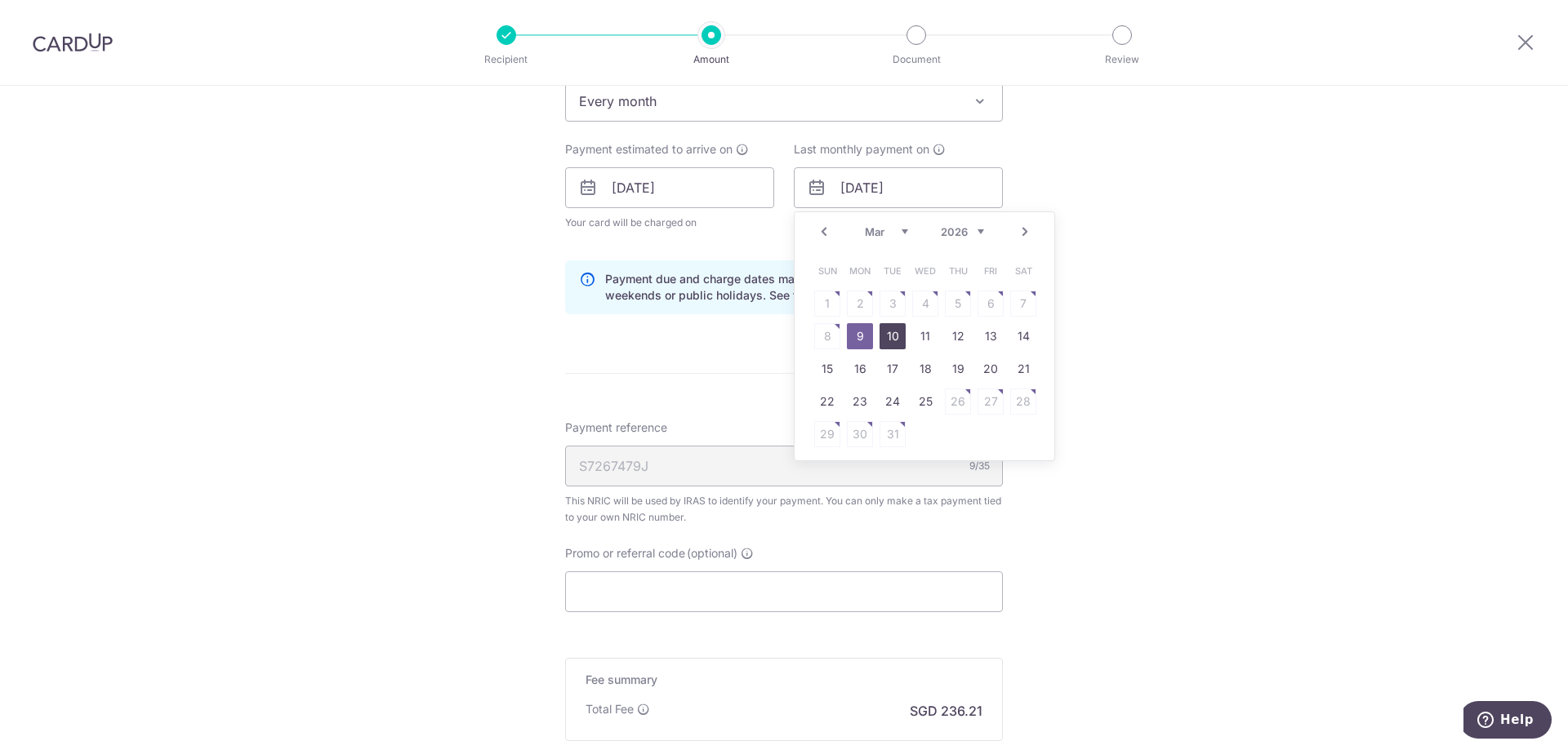
click at [879, 339] on link "10" at bounding box center [892, 336] width 26 height 26
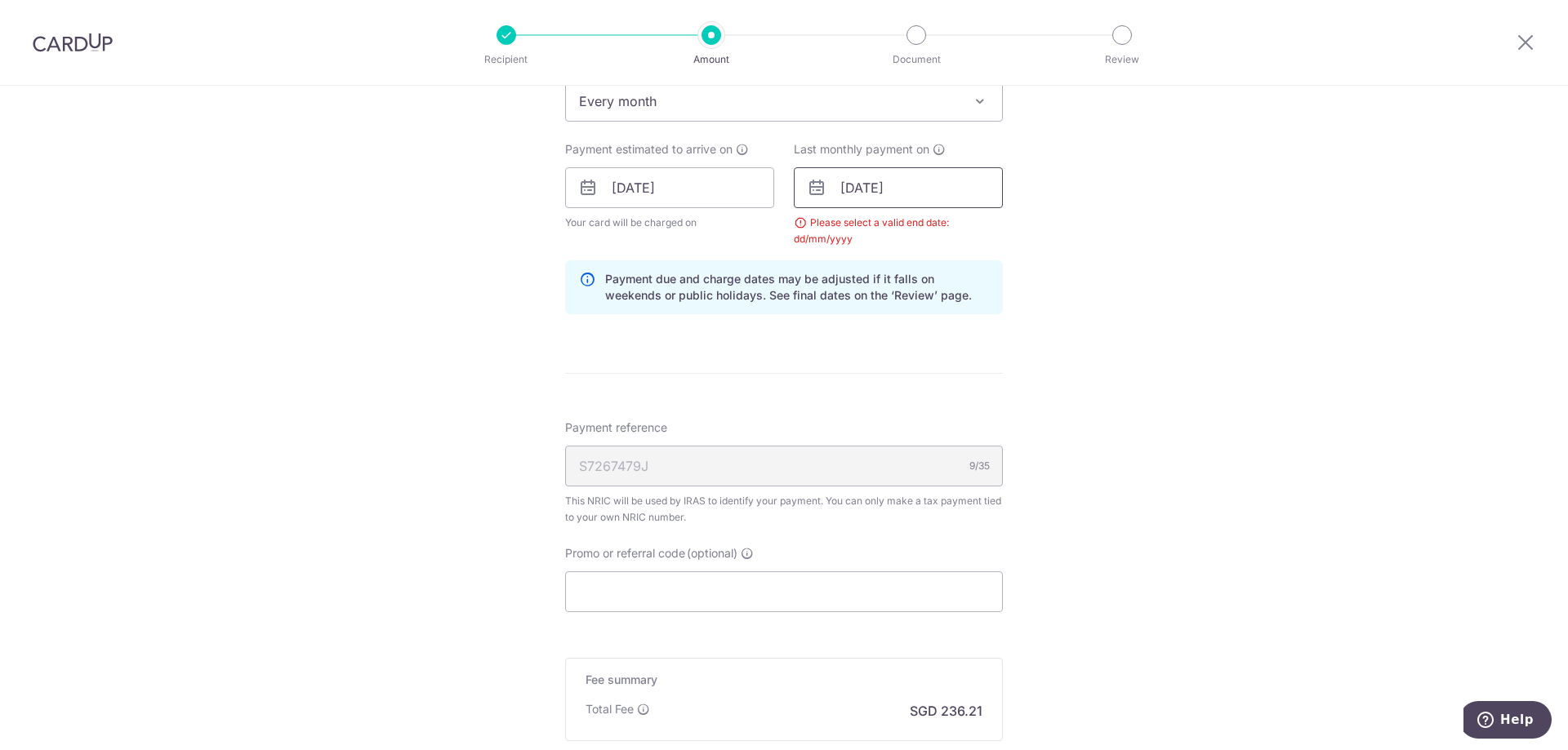
click at [852, 196] on input "10/03/2026" at bounding box center [899, 188] width 209 height 41
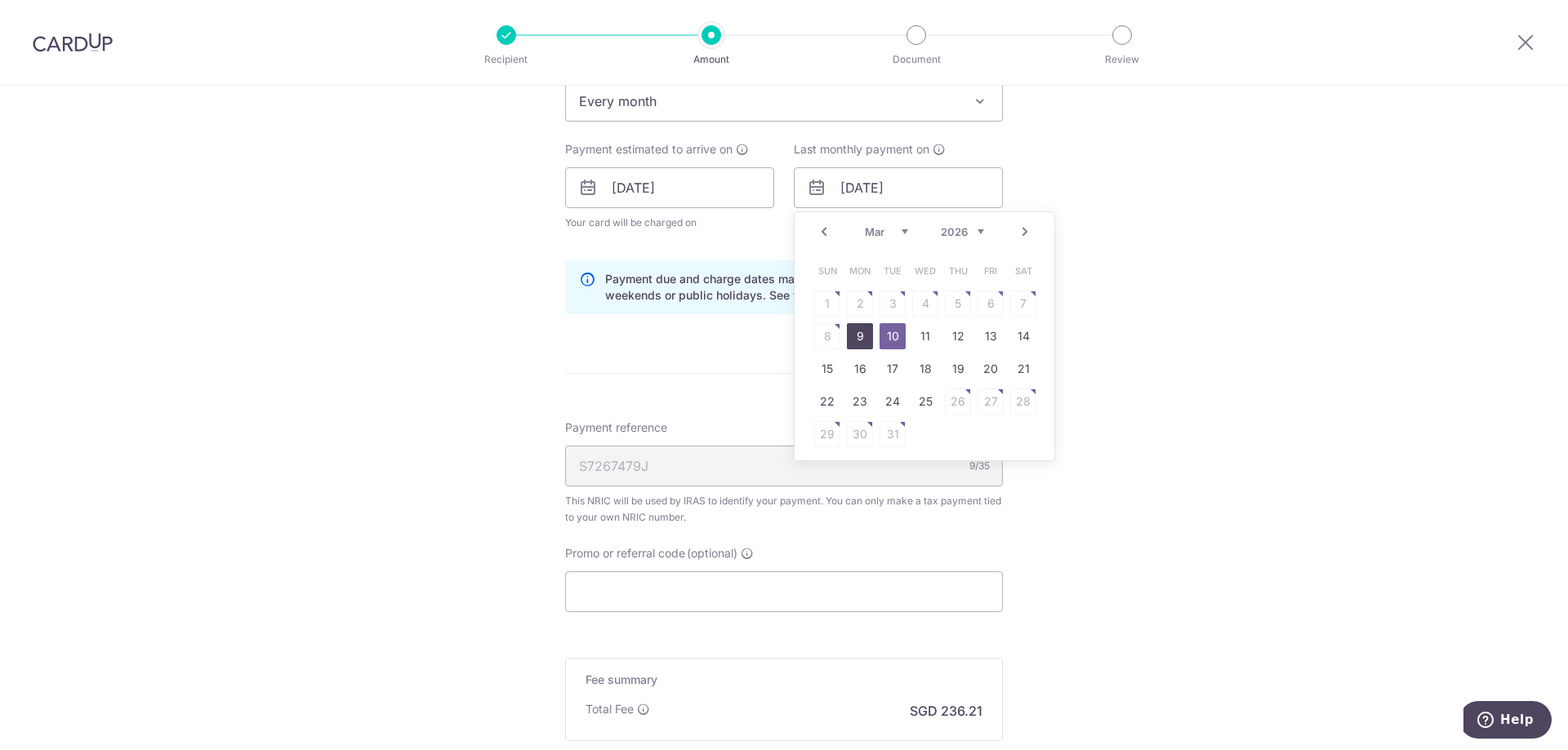
click at [853, 332] on link "9" at bounding box center [860, 336] width 26 height 26
type input "09/03/2026"
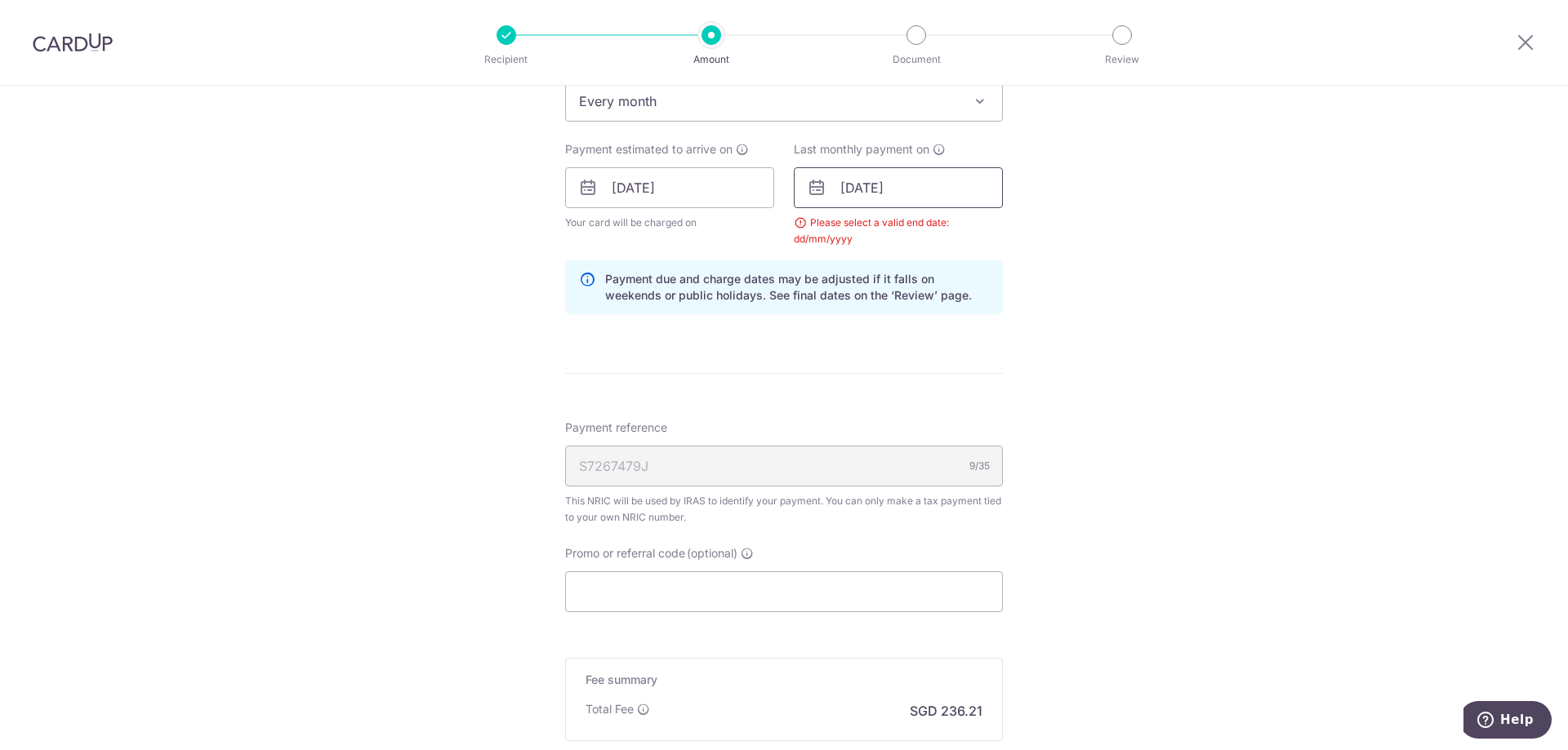
click at [882, 194] on input "09/03/2026" at bounding box center [899, 188] width 209 height 41
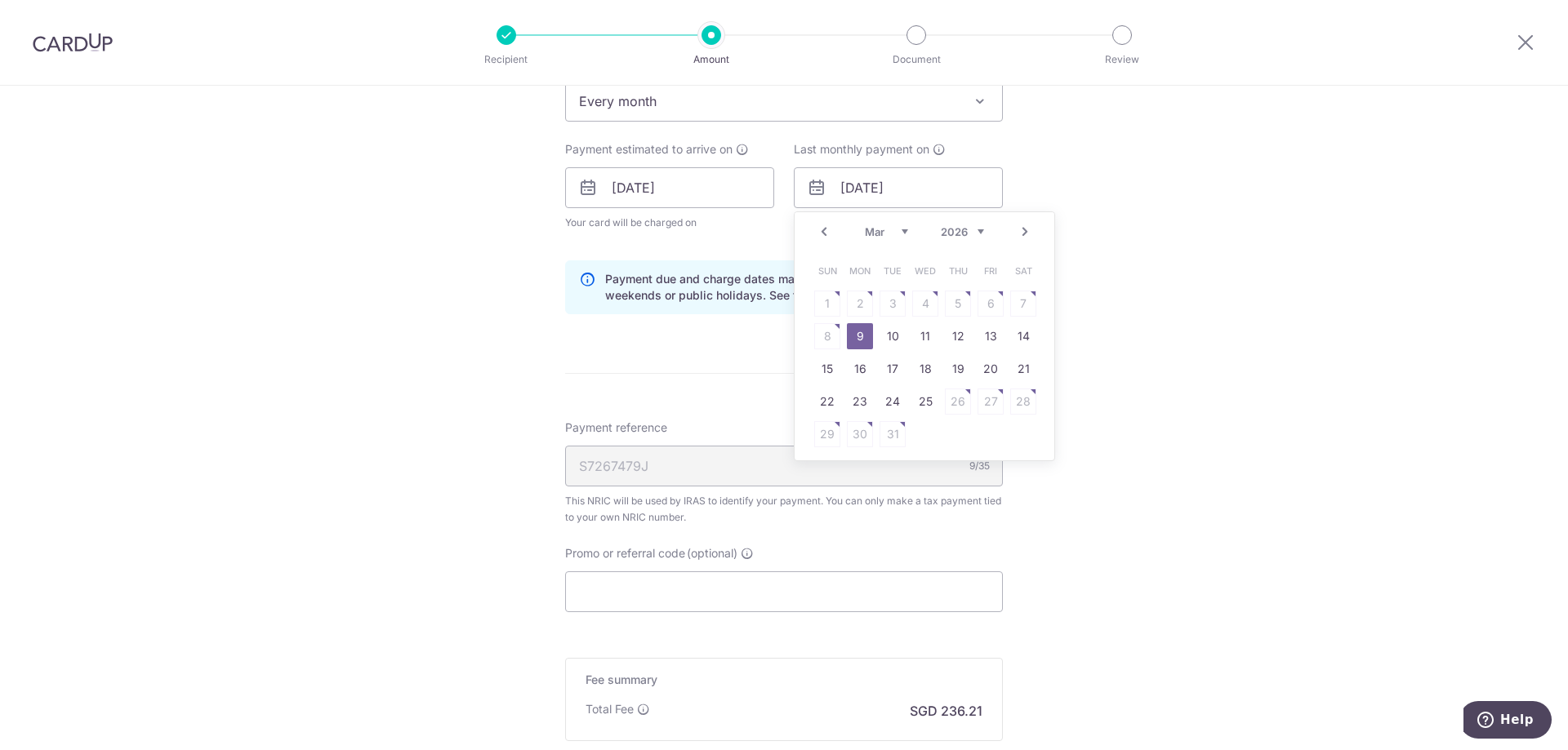
click at [1019, 234] on link "Next" at bounding box center [1024, 231] width 19 height 19
click at [814, 231] on link "Prev" at bounding box center [823, 231] width 19 height 19
click at [1015, 236] on link "Next" at bounding box center [1024, 231] width 19 height 19
click at [823, 231] on link "Prev" at bounding box center [823, 231] width 19 height 19
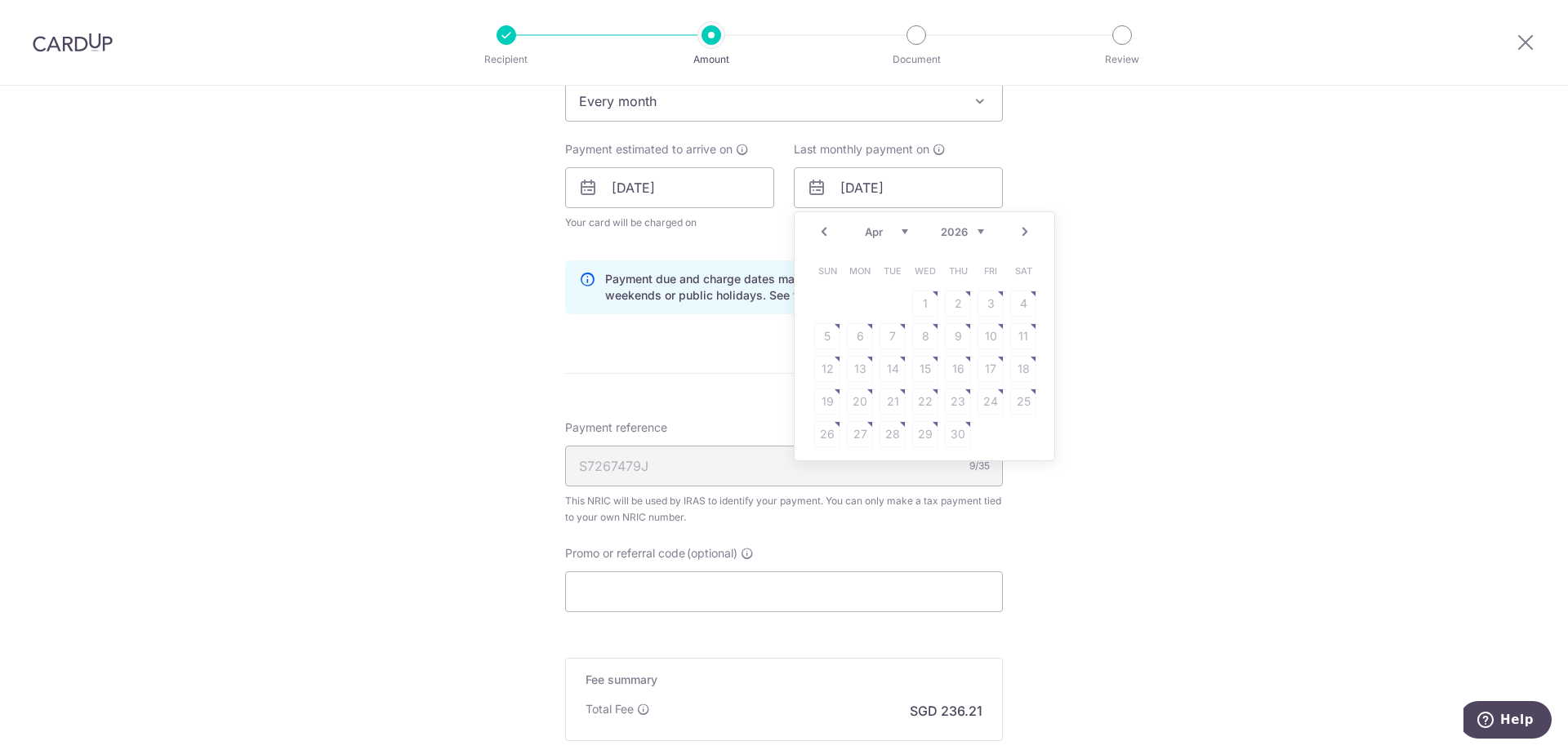
click at [823, 235] on link "Prev" at bounding box center [823, 231] width 19 height 19
click at [856, 336] on link "9" at bounding box center [860, 336] width 26 height 26
click at [1076, 290] on div "Tell us more about your payment Enter one-time or monthly payment amount SGD 9,…" at bounding box center [784, 150] width 1568 height 1600
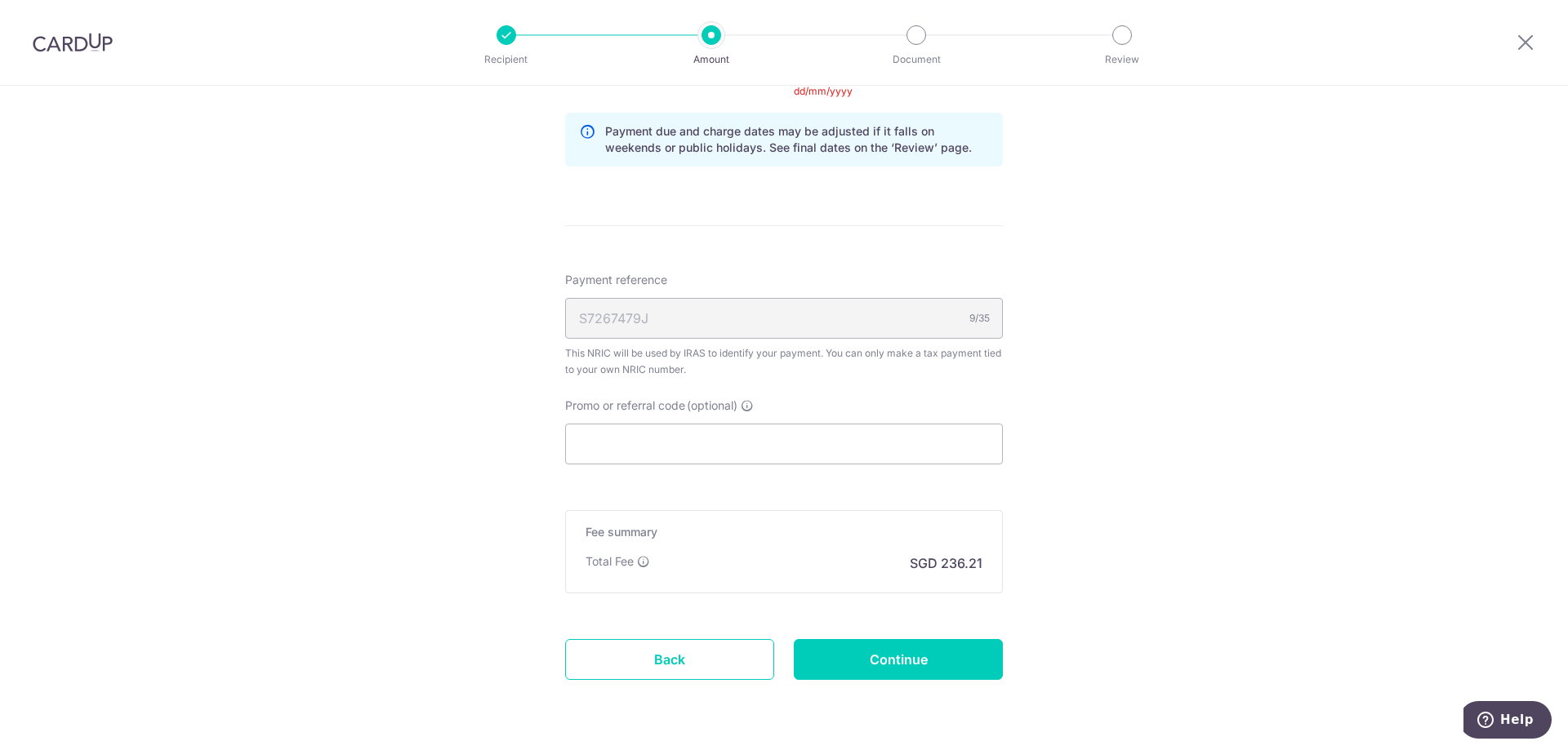
scroll to position [899, 0]
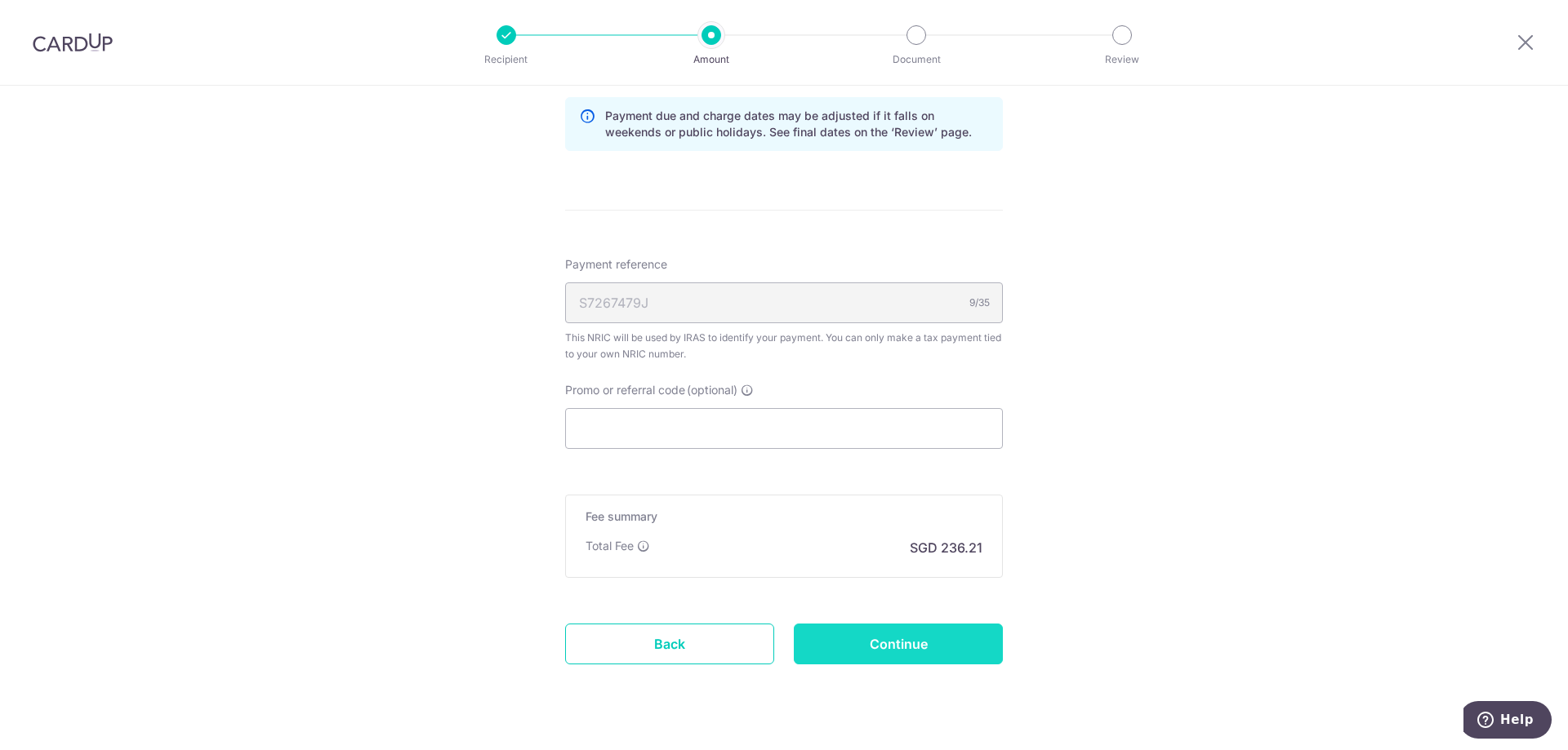
click at [955, 642] on input "Continue" at bounding box center [899, 644] width 209 height 41
type input "Update Schedule"
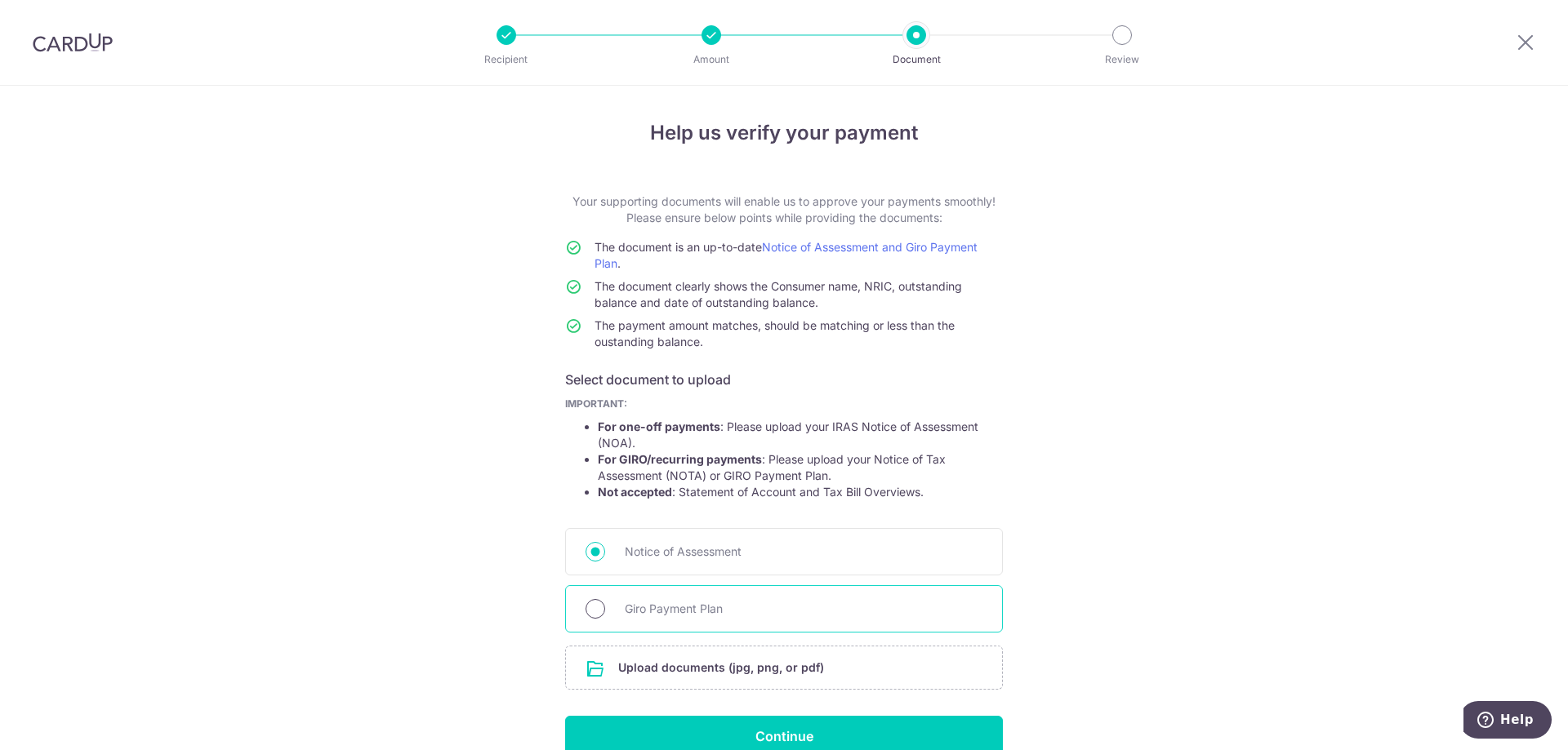
click at [590, 601] on input "Giro Payment Plan" at bounding box center [595, 609] width 19 height 19
radio input "true"
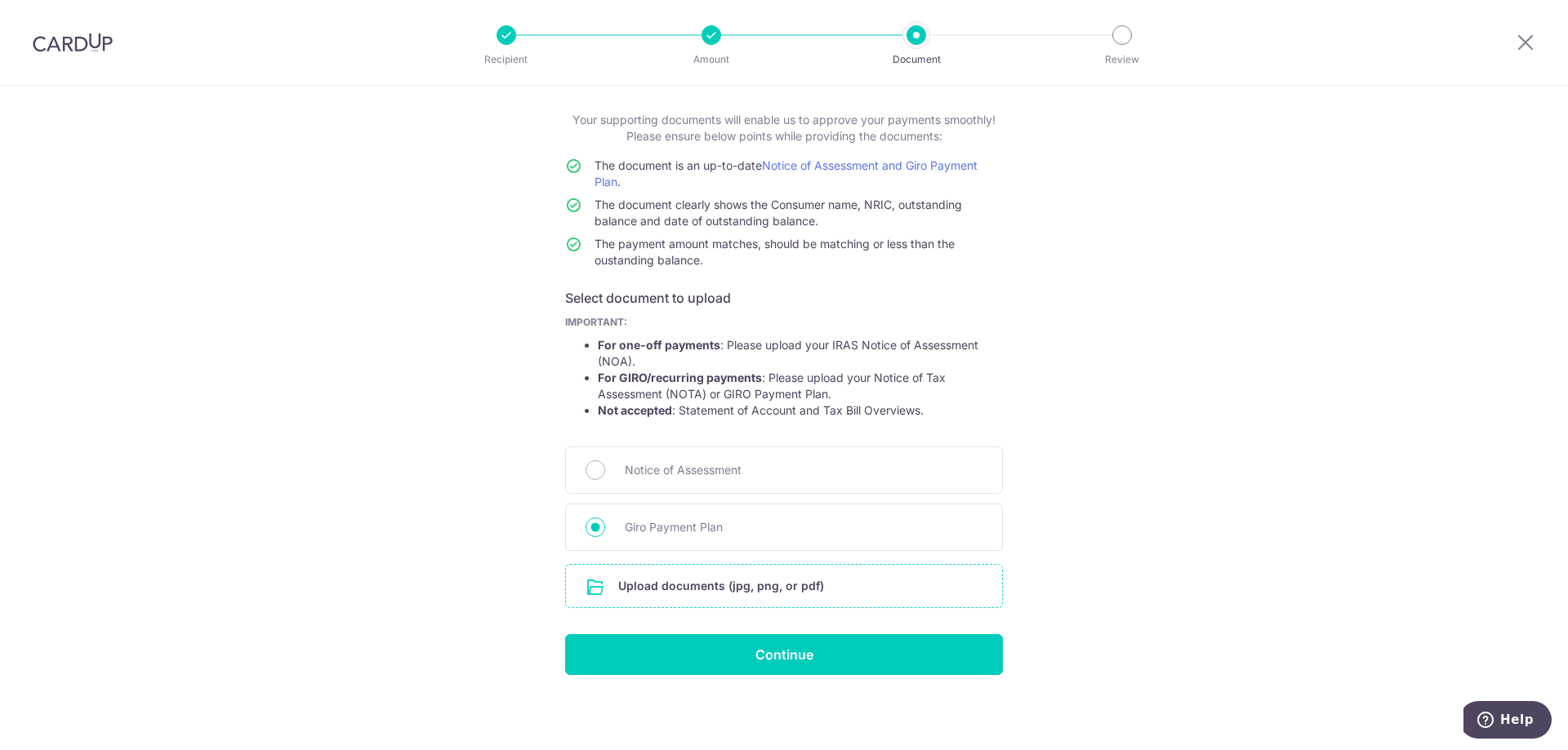
scroll to position [83, 0]
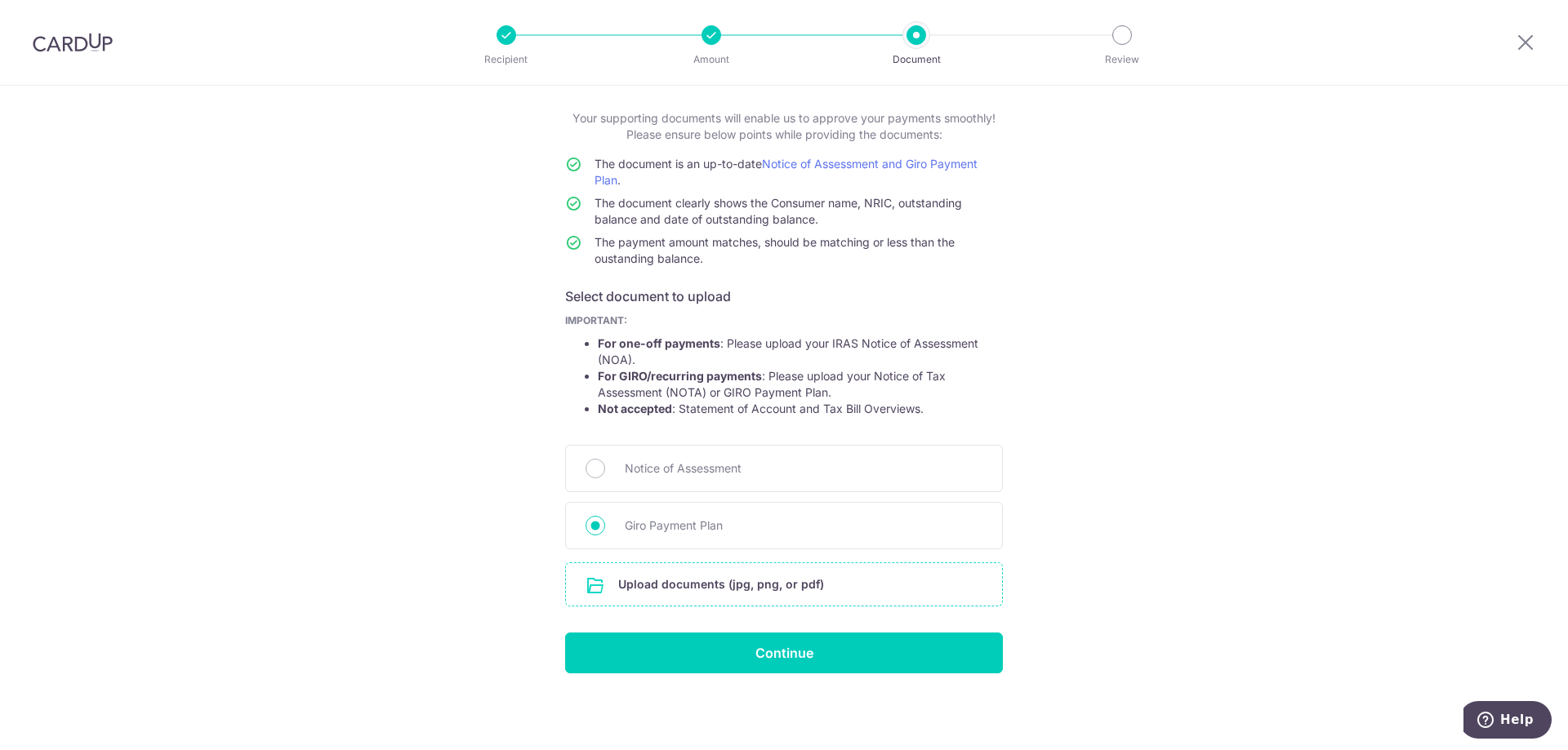
click at [700, 578] on input "file" at bounding box center [784, 584] width 436 height 42
click at [718, 580] on input "file" at bounding box center [784, 584] width 436 height 42
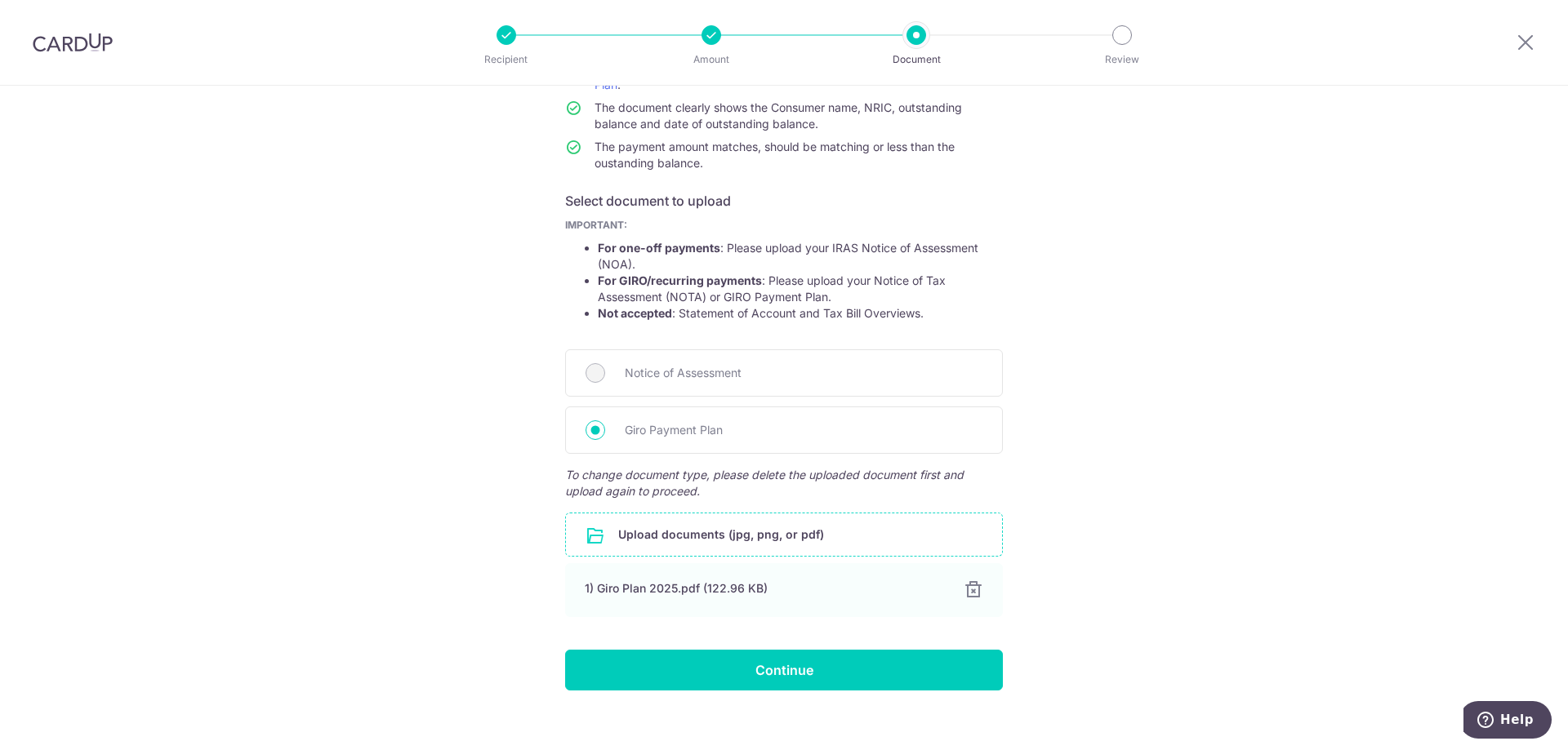
scroll to position [196, 0]
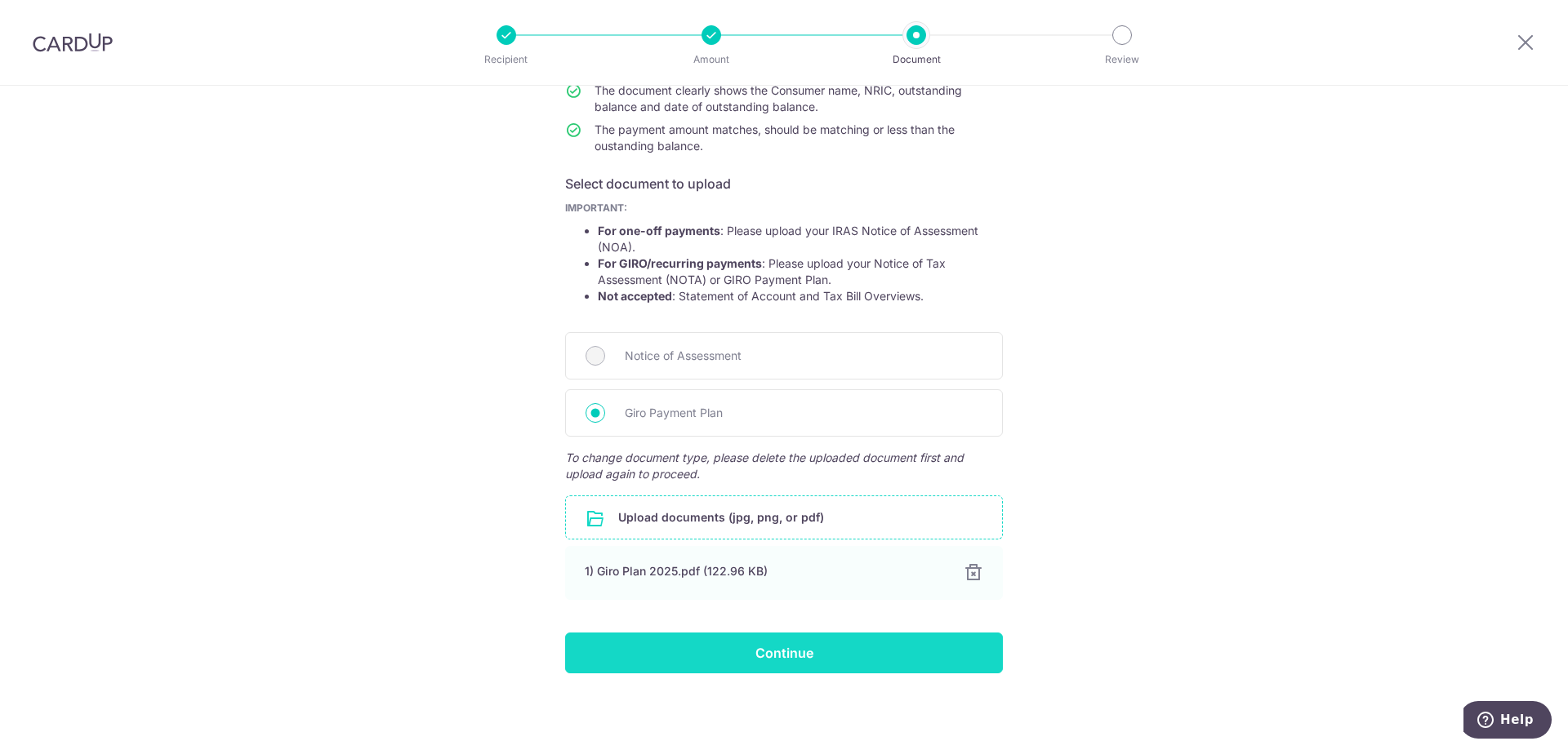
click at [833, 650] on input "Continue" at bounding box center [783, 653] width 437 height 41
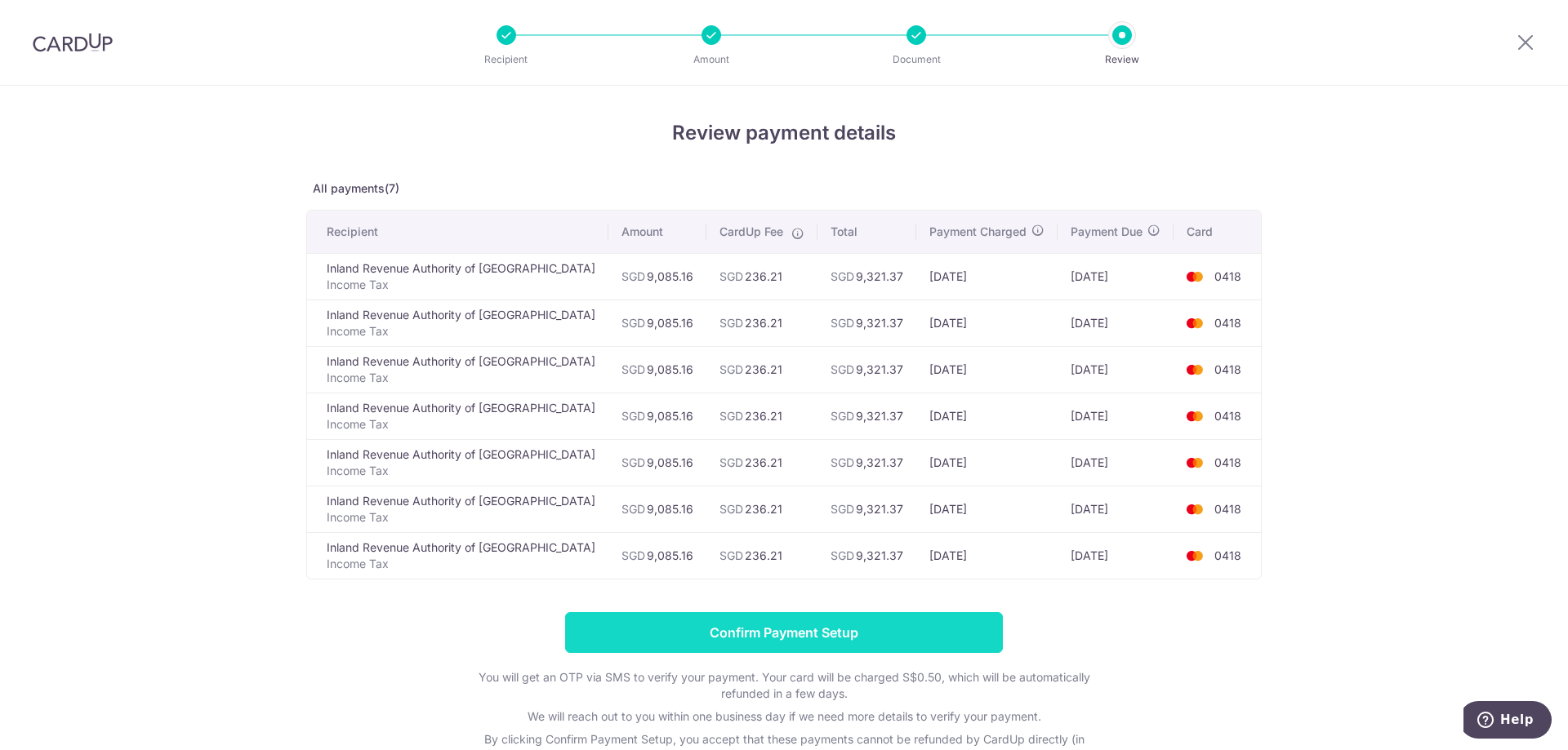
click at [782, 640] on input "Confirm Payment Setup" at bounding box center [783, 633] width 437 height 41
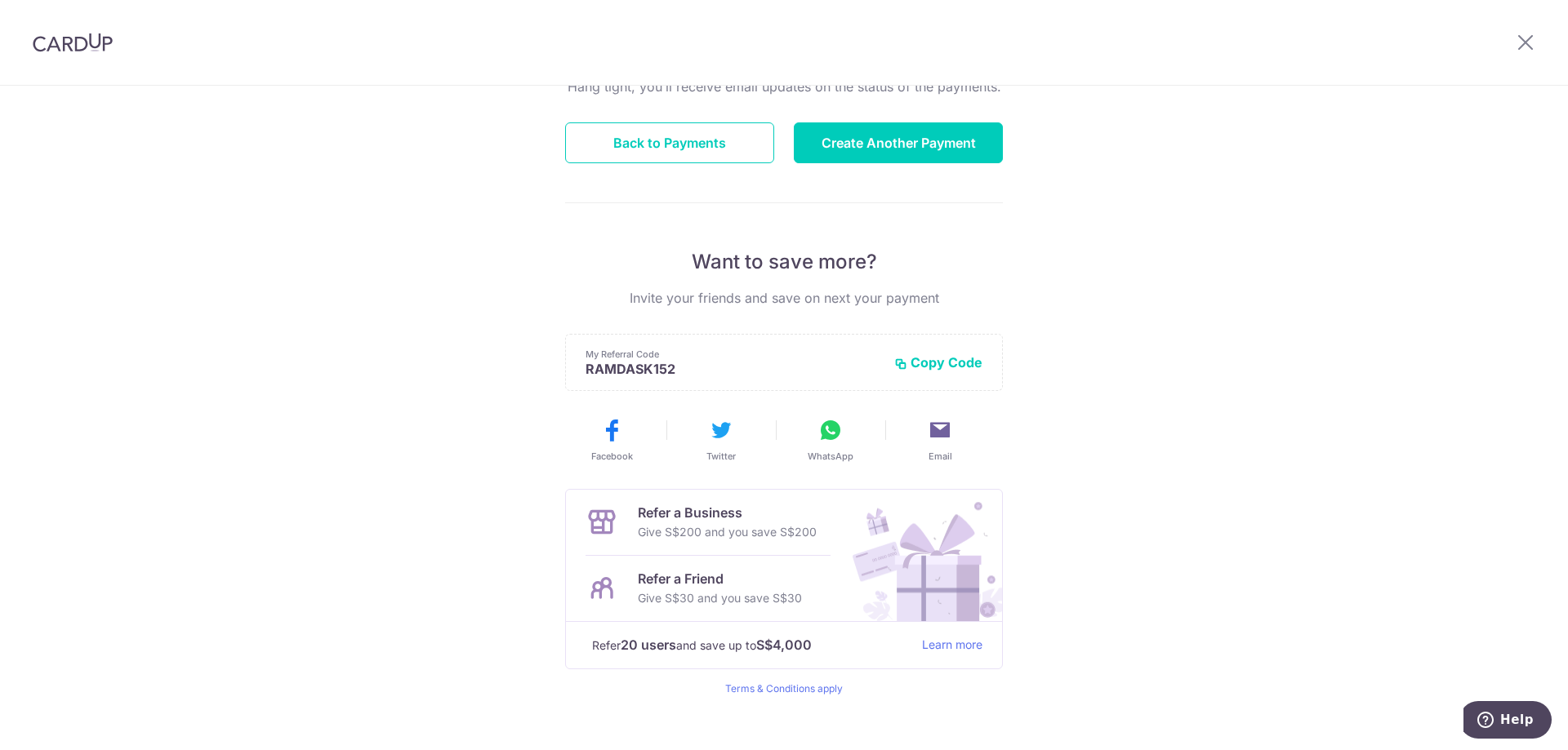
scroll to position [207, 0]
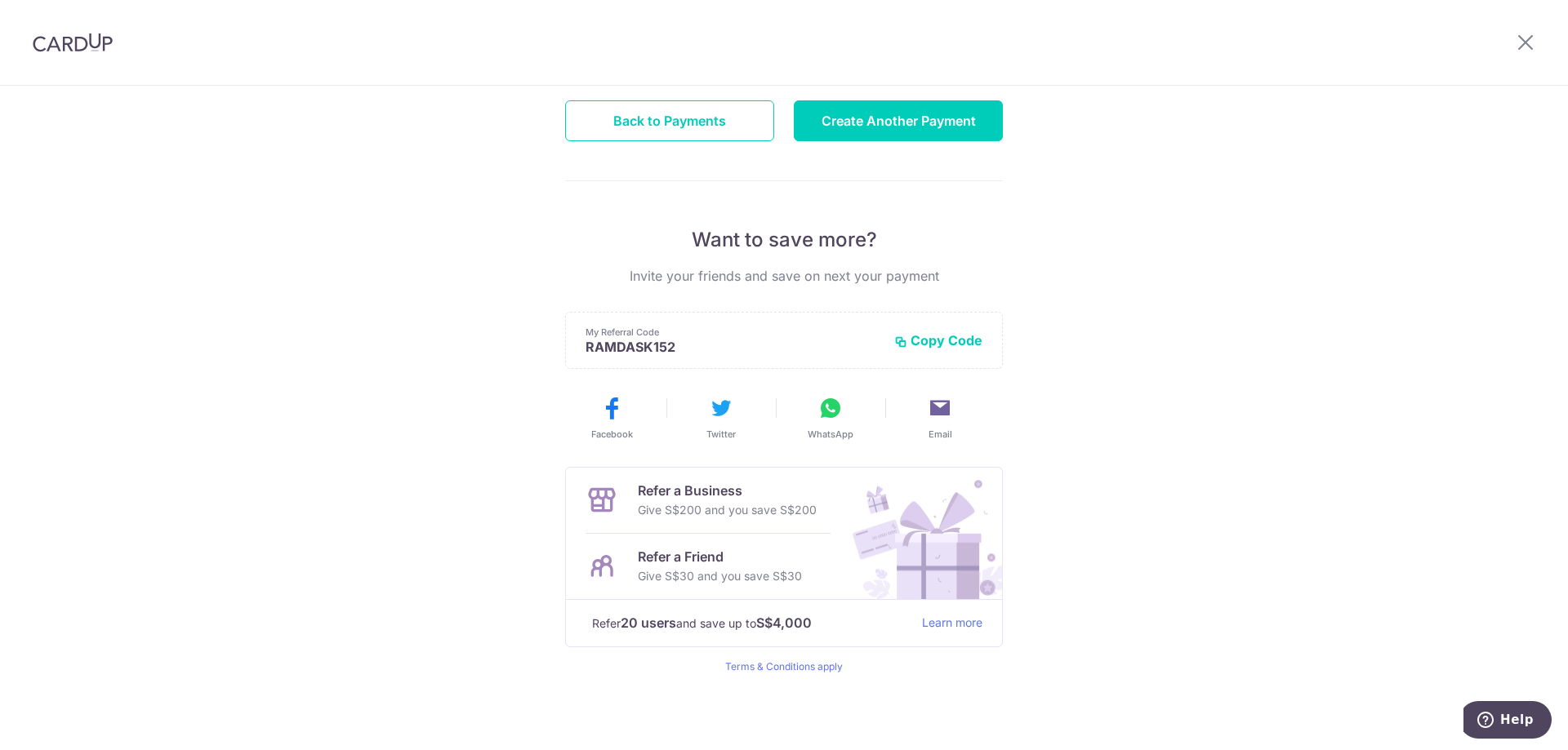
click at [933, 340] on button "Copy Code" at bounding box center [938, 340] width 88 height 17
click at [919, 119] on button "Create Another Payment" at bounding box center [899, 121] width 209 height 41
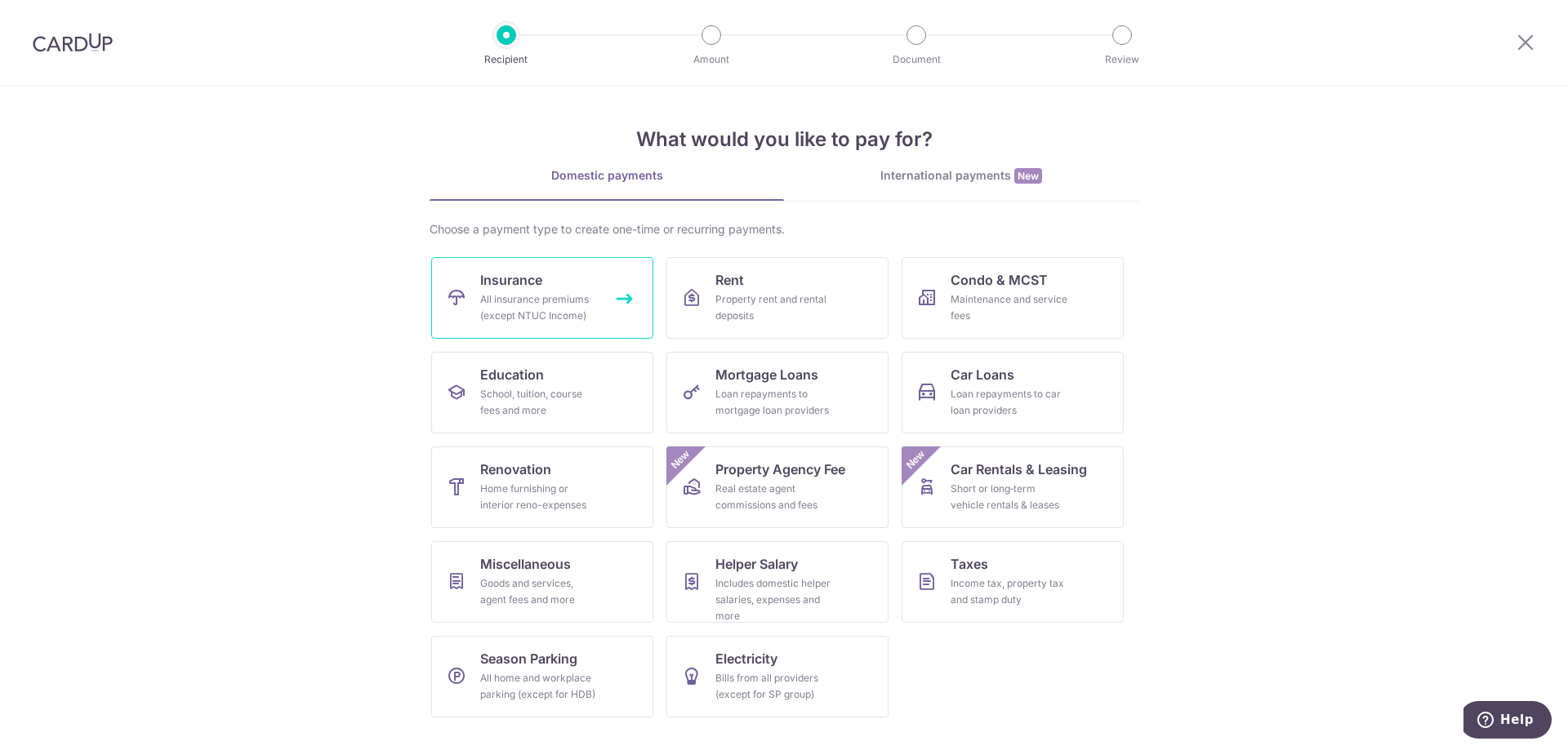
click at [495, 317] on div "All insurance premiums (except NTUC Income)" at bounding box center [539, 308] width 117 height 33
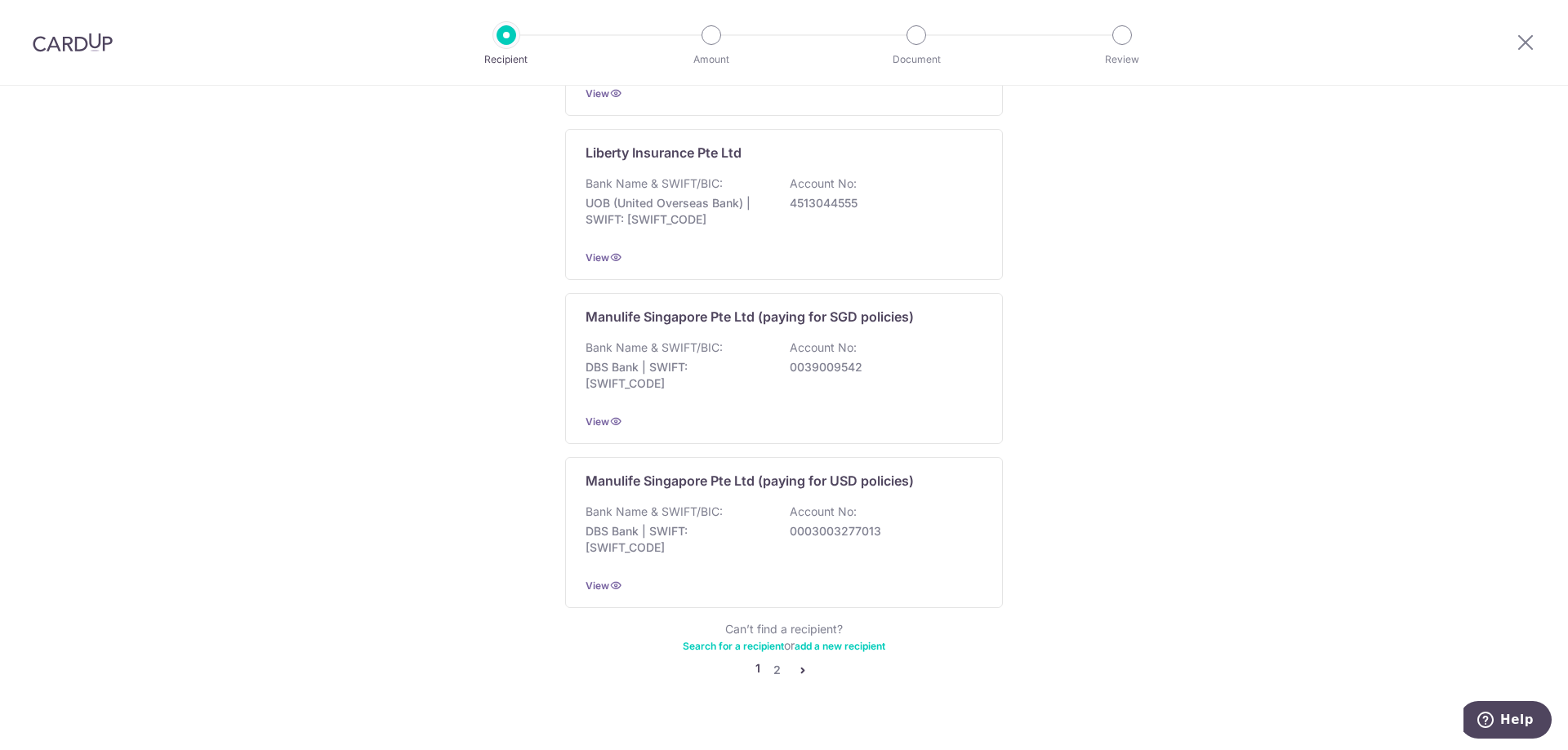
scroll to position [1480, 0]
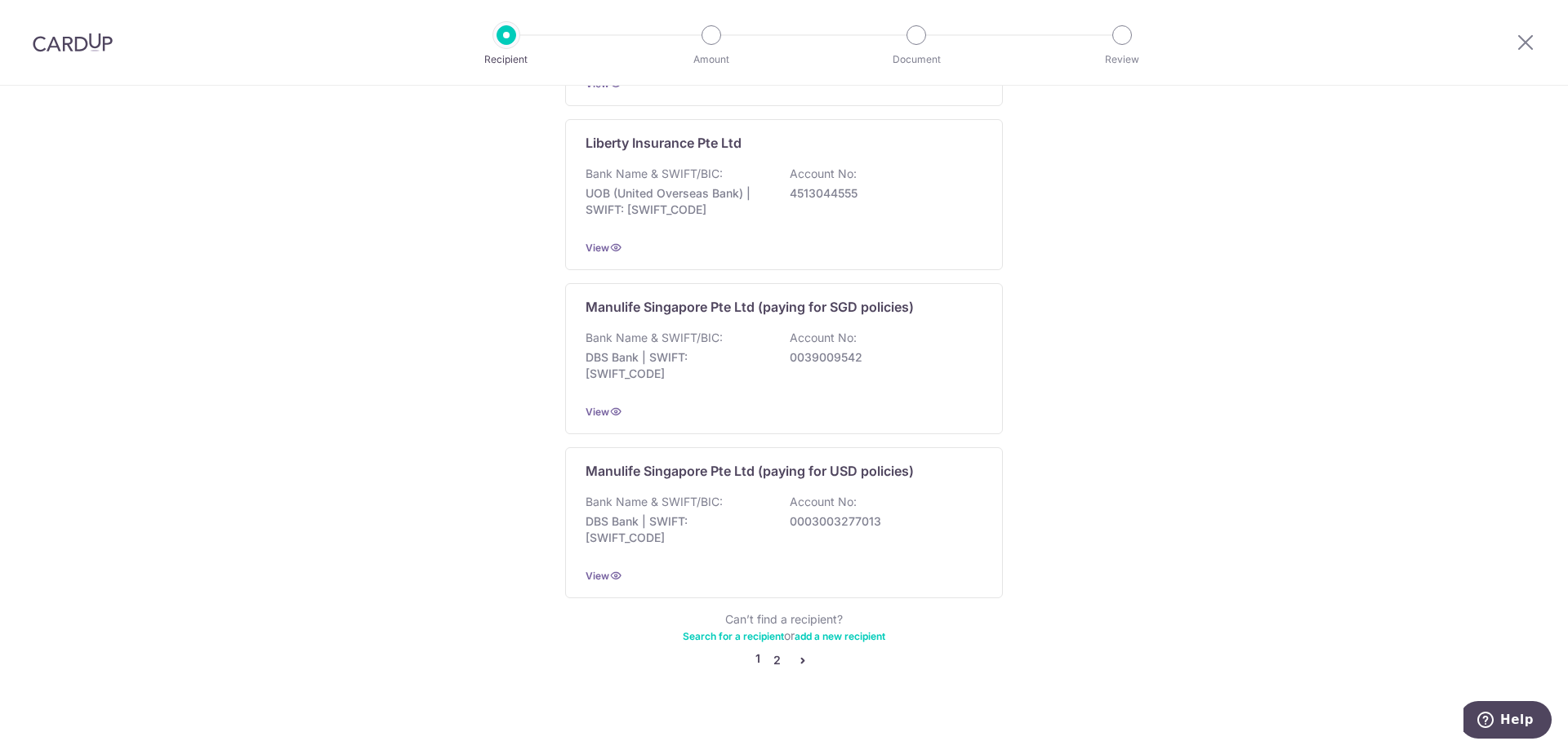
click at [772, 651] on link "2" at bounding box center [776, 660] width 19 height 19
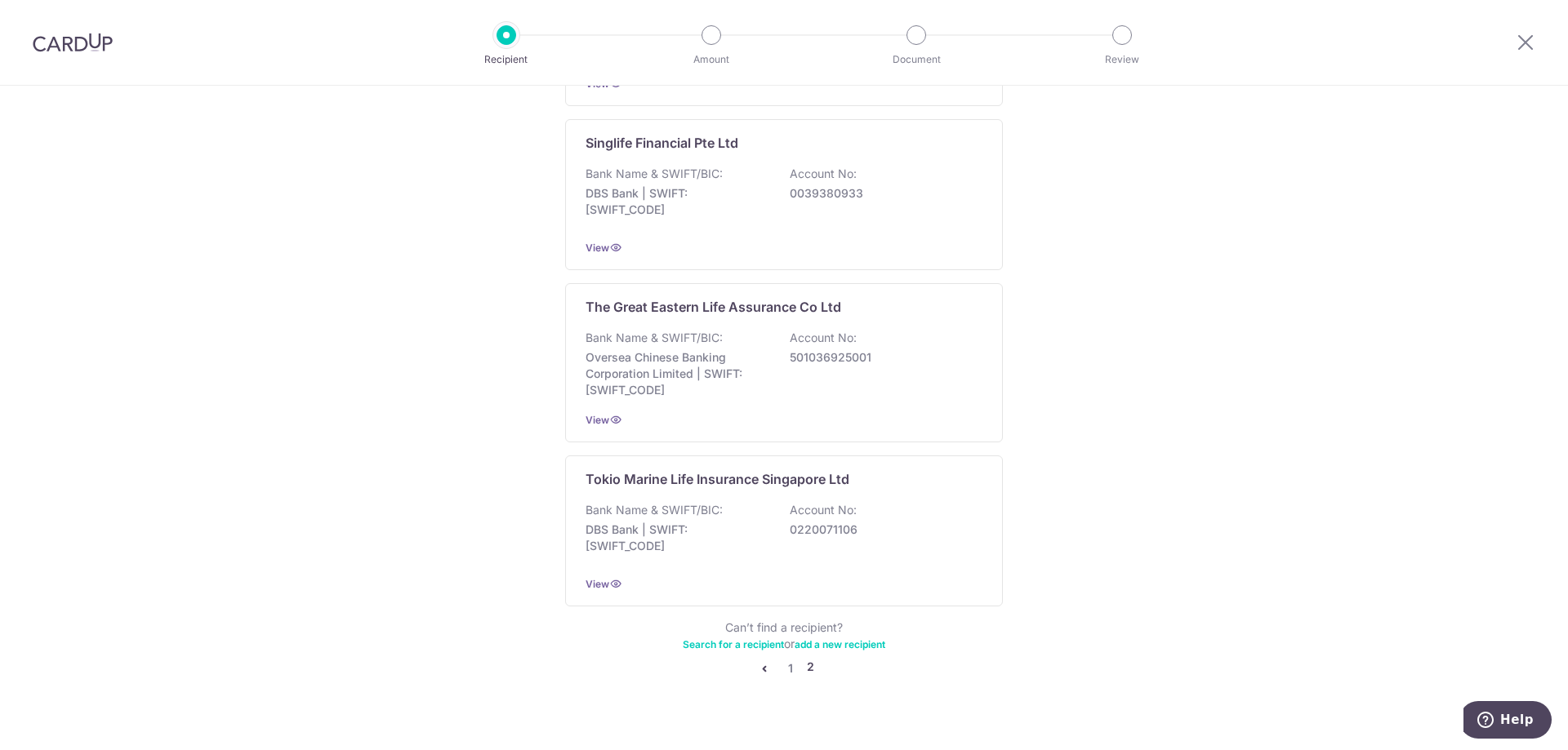
scroll to position [1488, 0]
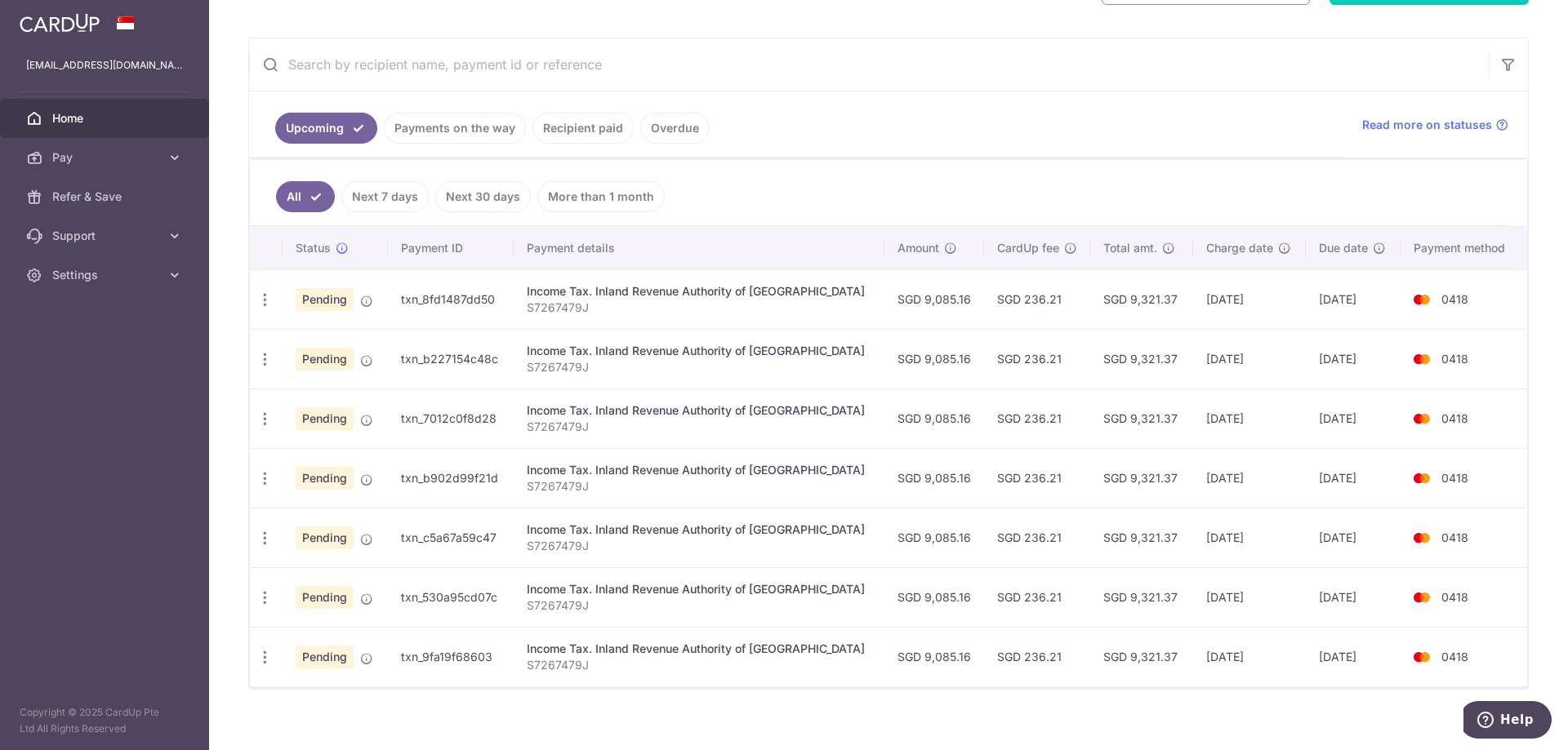
scroll to position [294, 0]
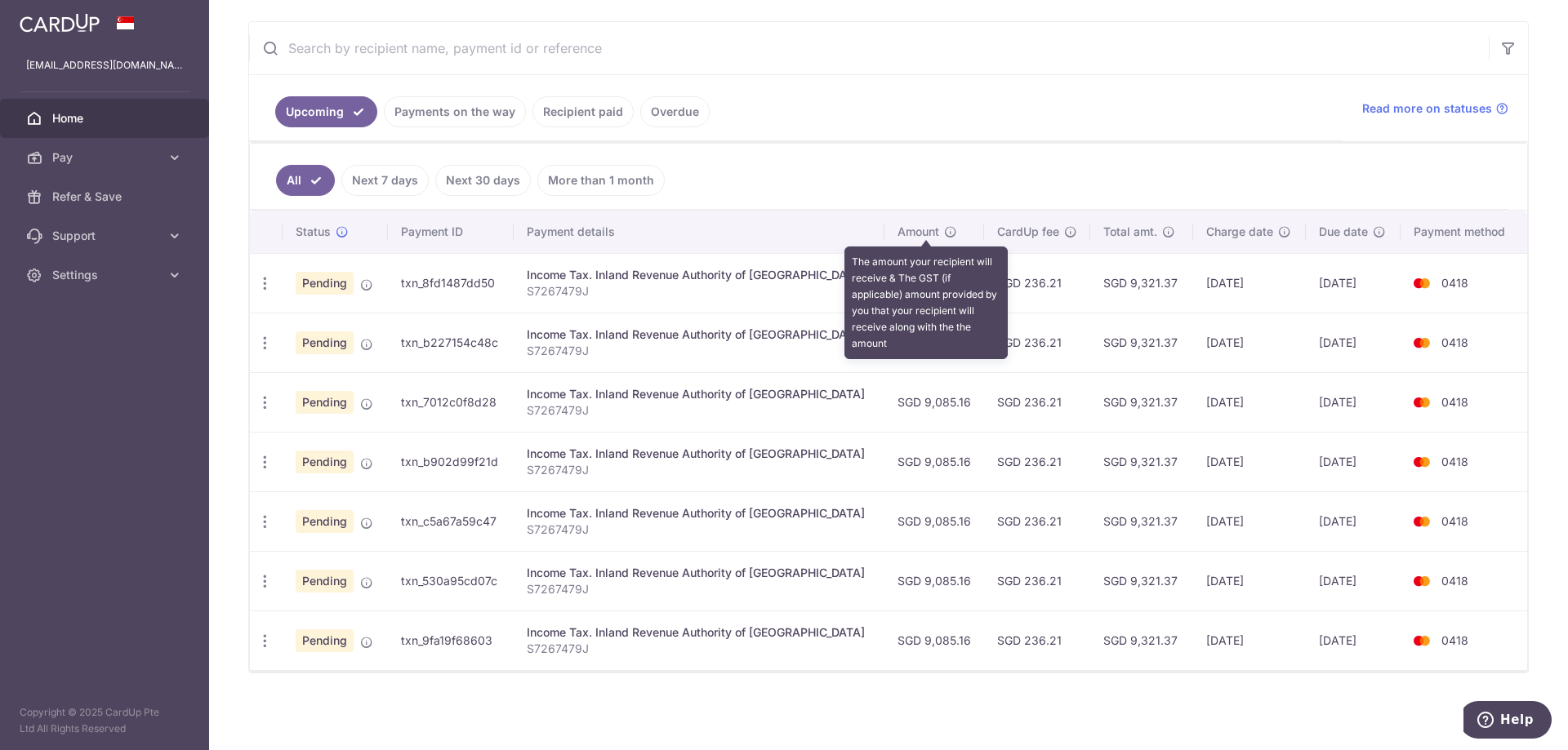
click at [944, 233] on icon at bounding box center [951, 232] width 13 height 13
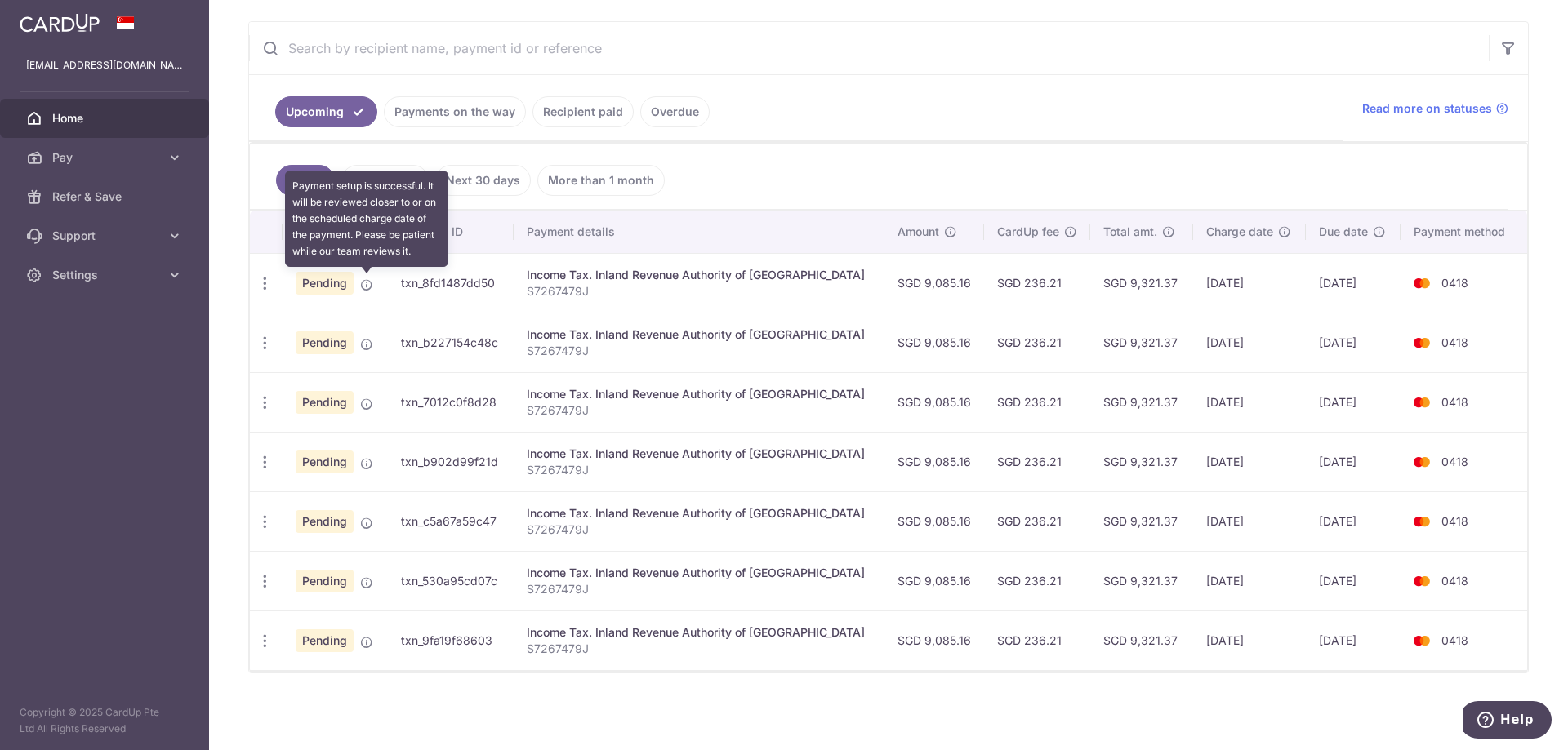
click at [367, 289] on icon at bounding box center [367, 285] width 13 height 13
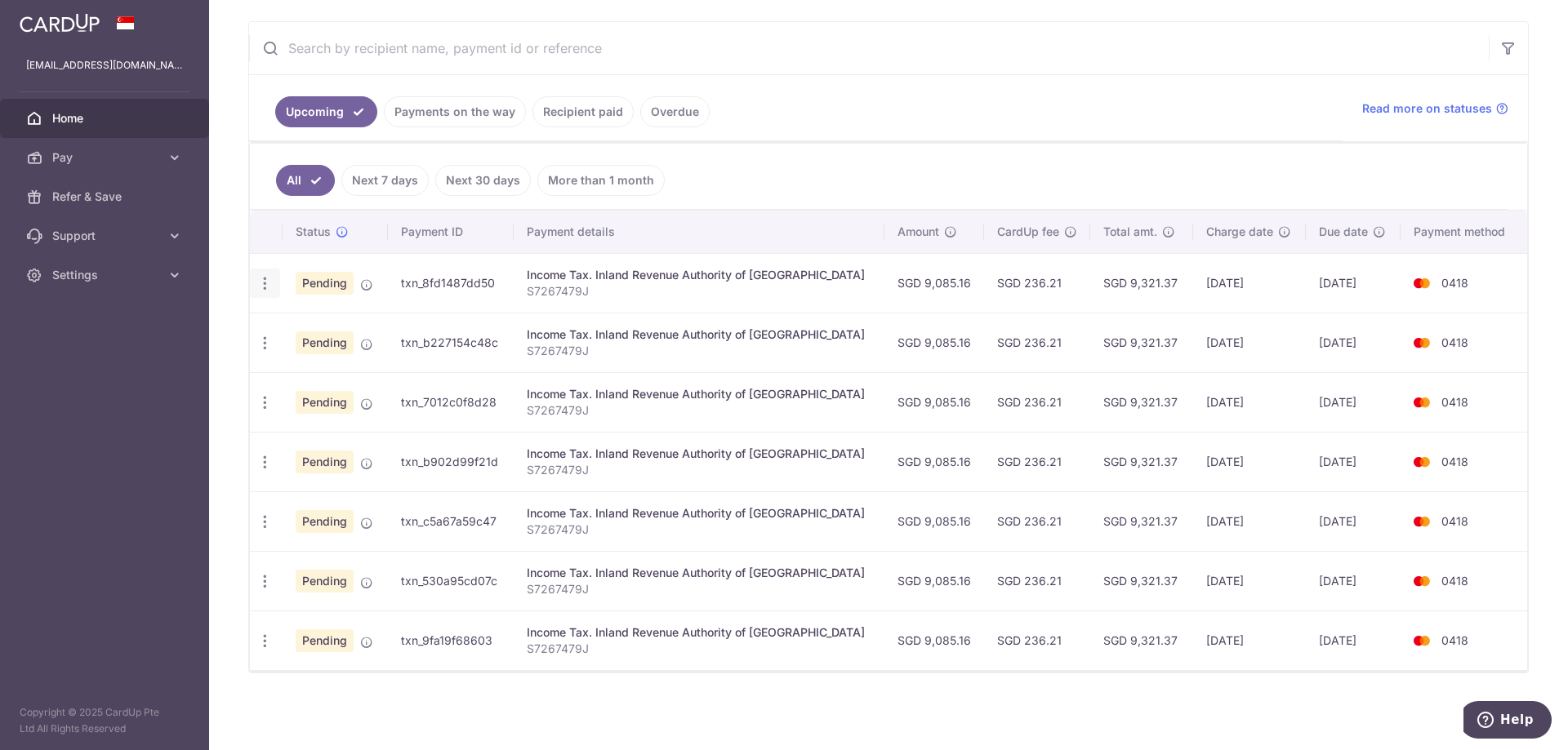
click at [261, 287] on icon "button" at bounding box center [265, 283] width 17 height 17
click at [887, 141] on div "Upcoming Payments on the way Recipient paid Overdue Read more on statuses" at bounding box center [889, 108] width 1279 height 67
click at [73, 116] on span "Home" at bounding box center [106, 118] width 108 height 17
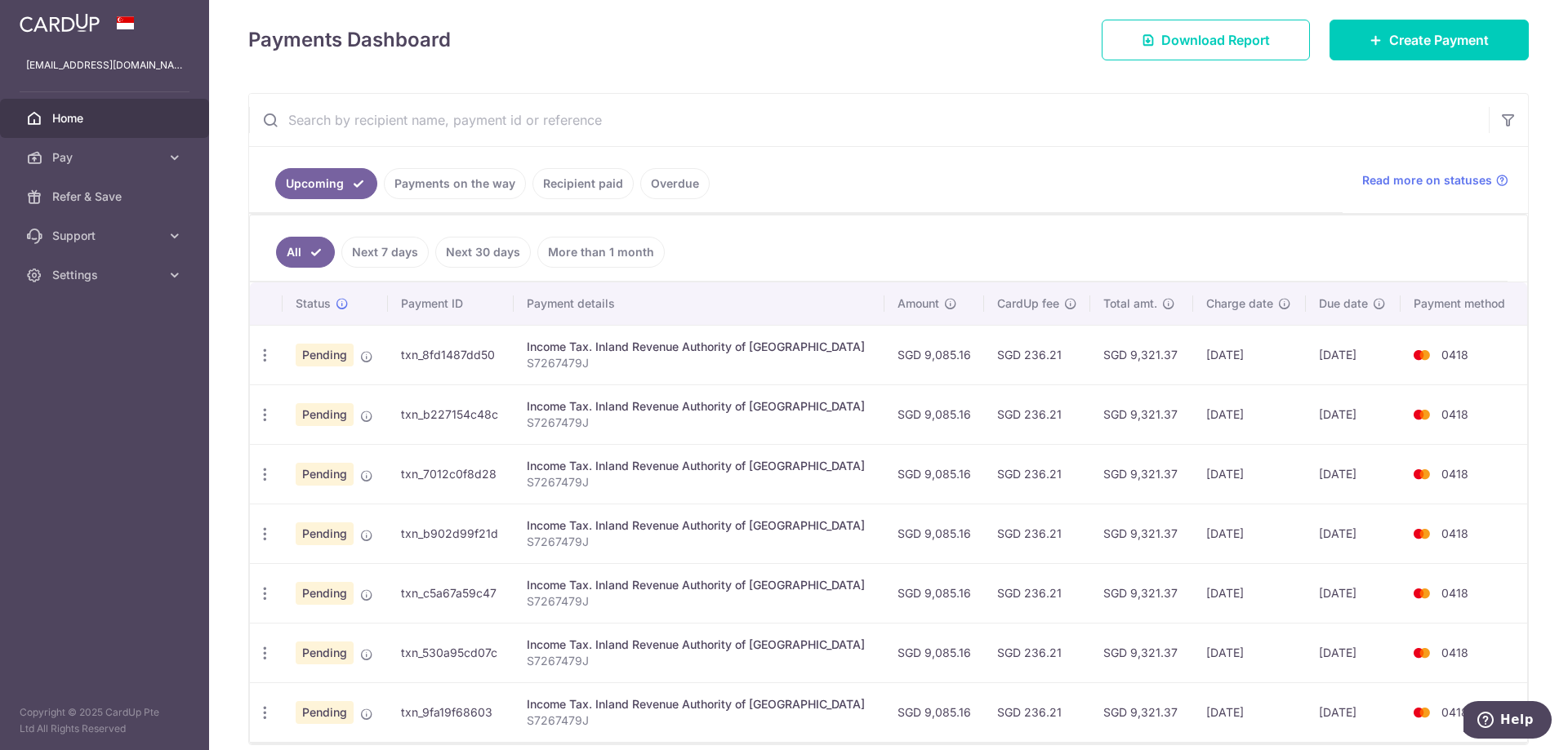
scroll to position [294, 0]
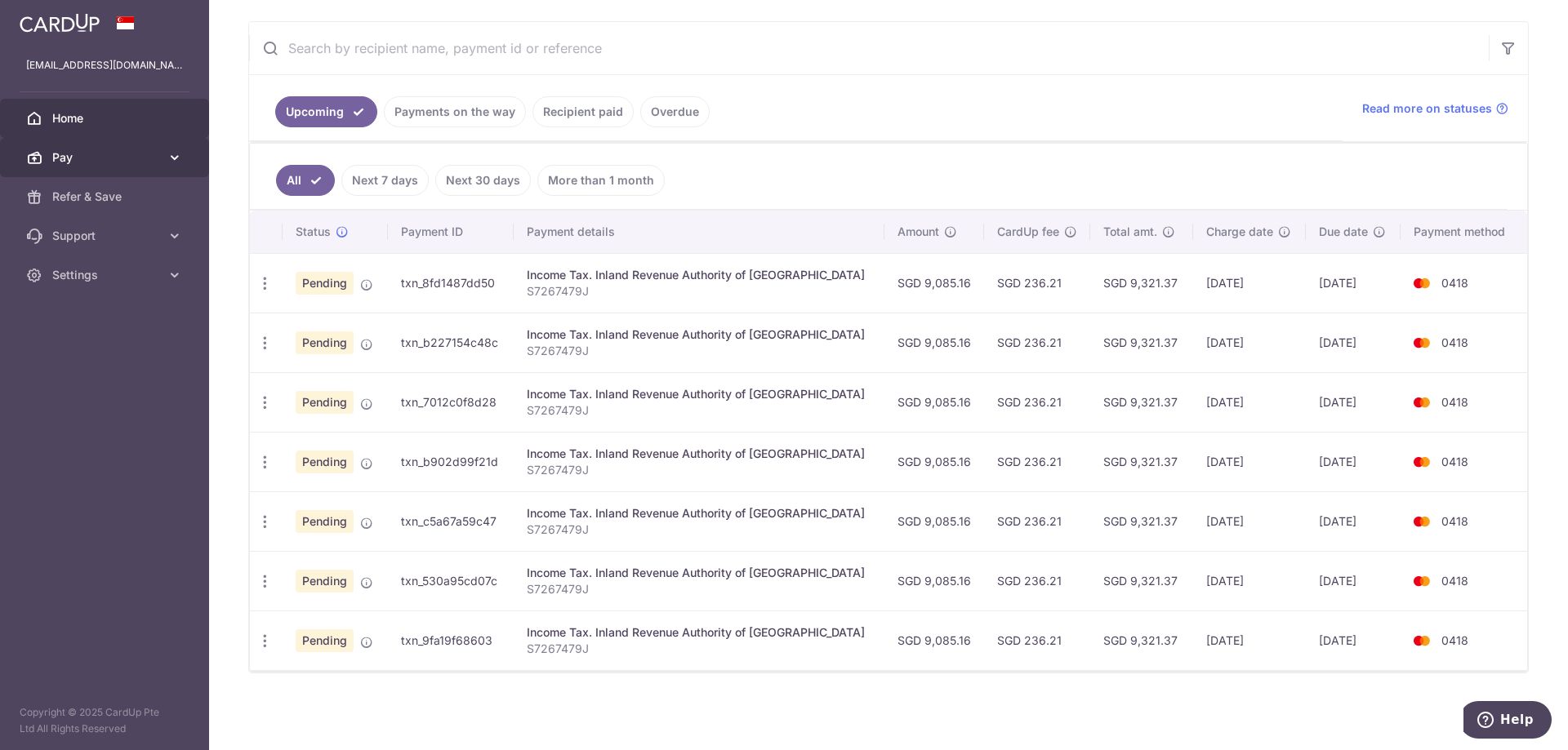
click at [82, 162] on span "Pay" at bounding box center [106, 158] width 108 height 17
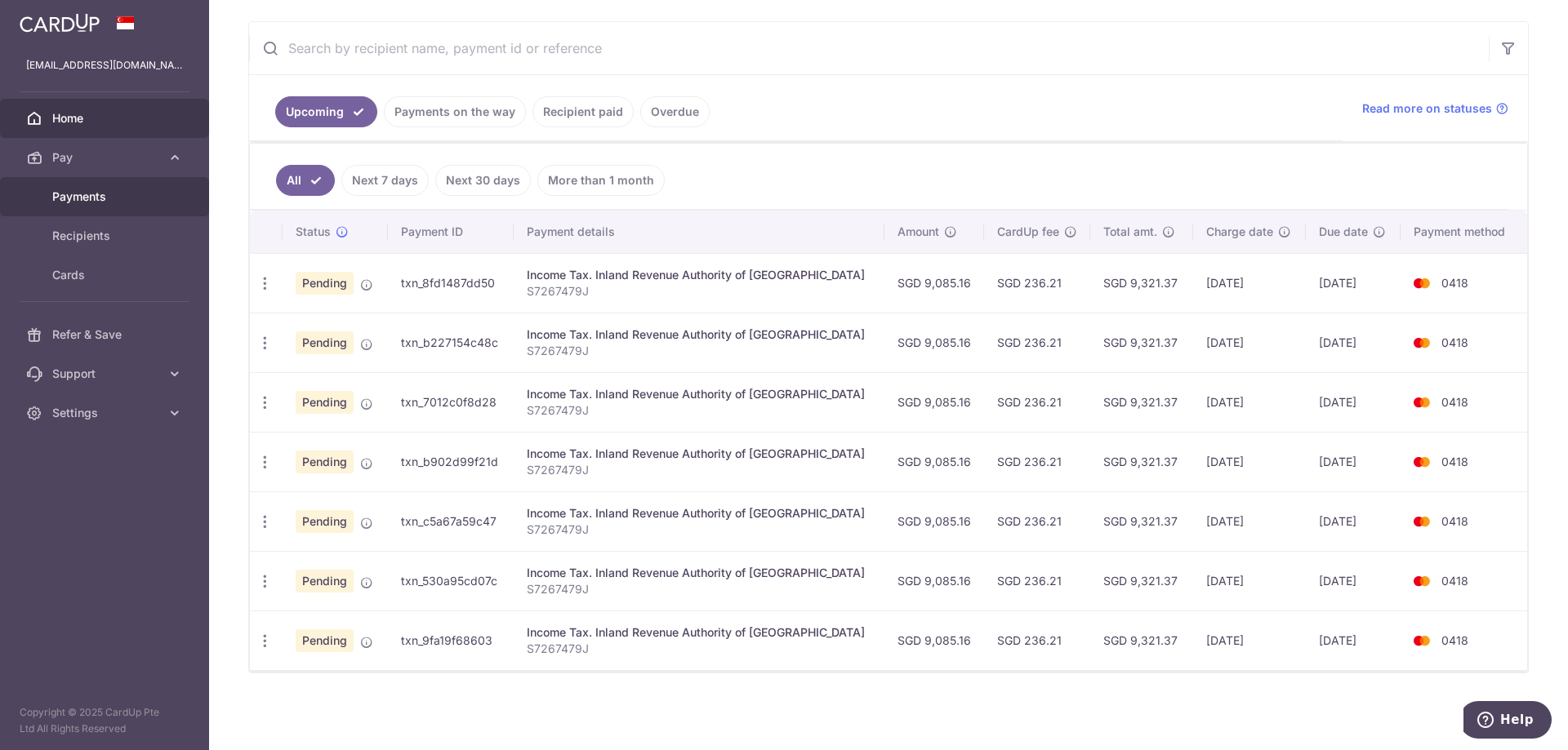
click at [78, 193] on span "Payments" at bounding box center [106, 197] width 108 height 17
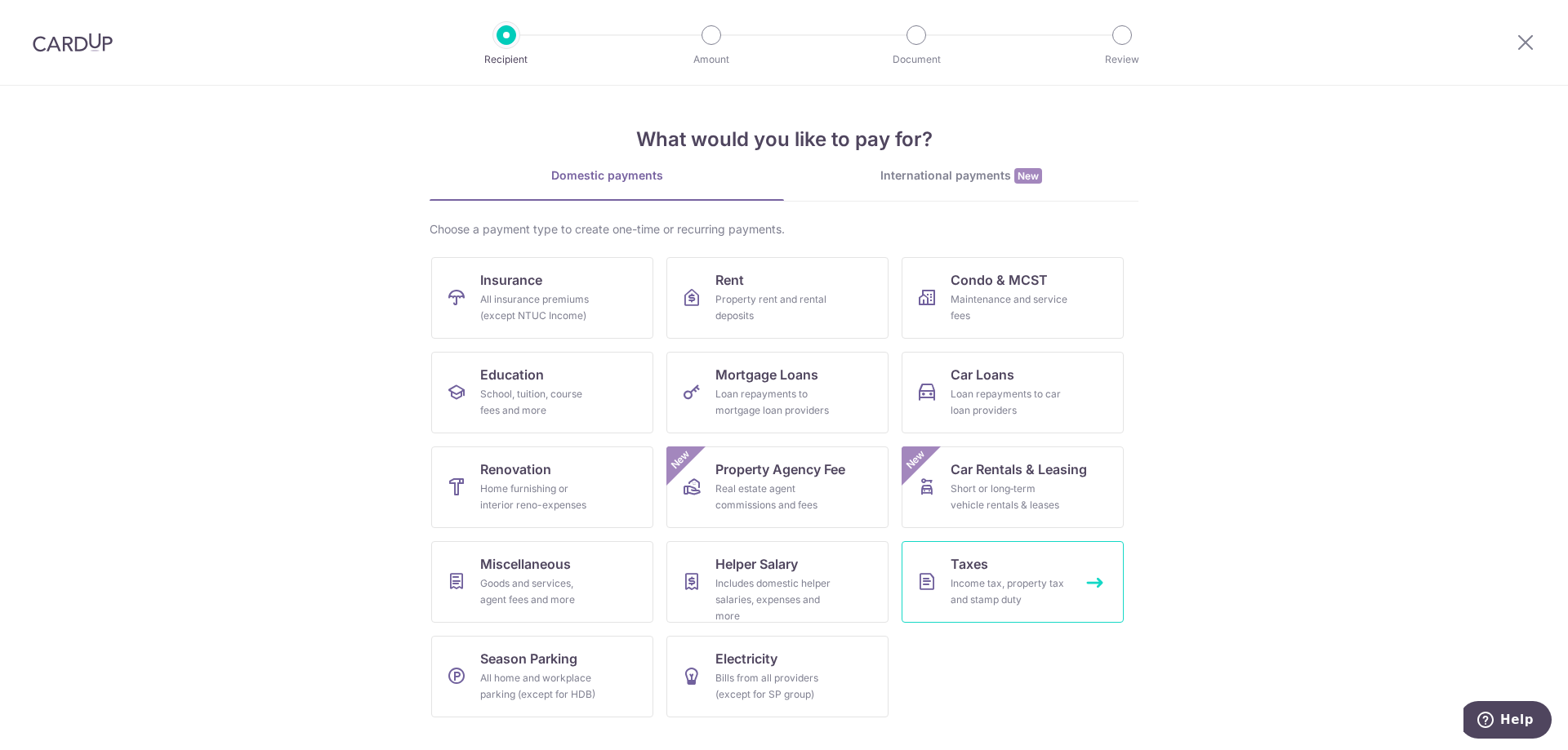
click at [1003, 581] on div "Income tax, property tax and stamp duty" at bounding box center [1010, 592] width 117 height 33
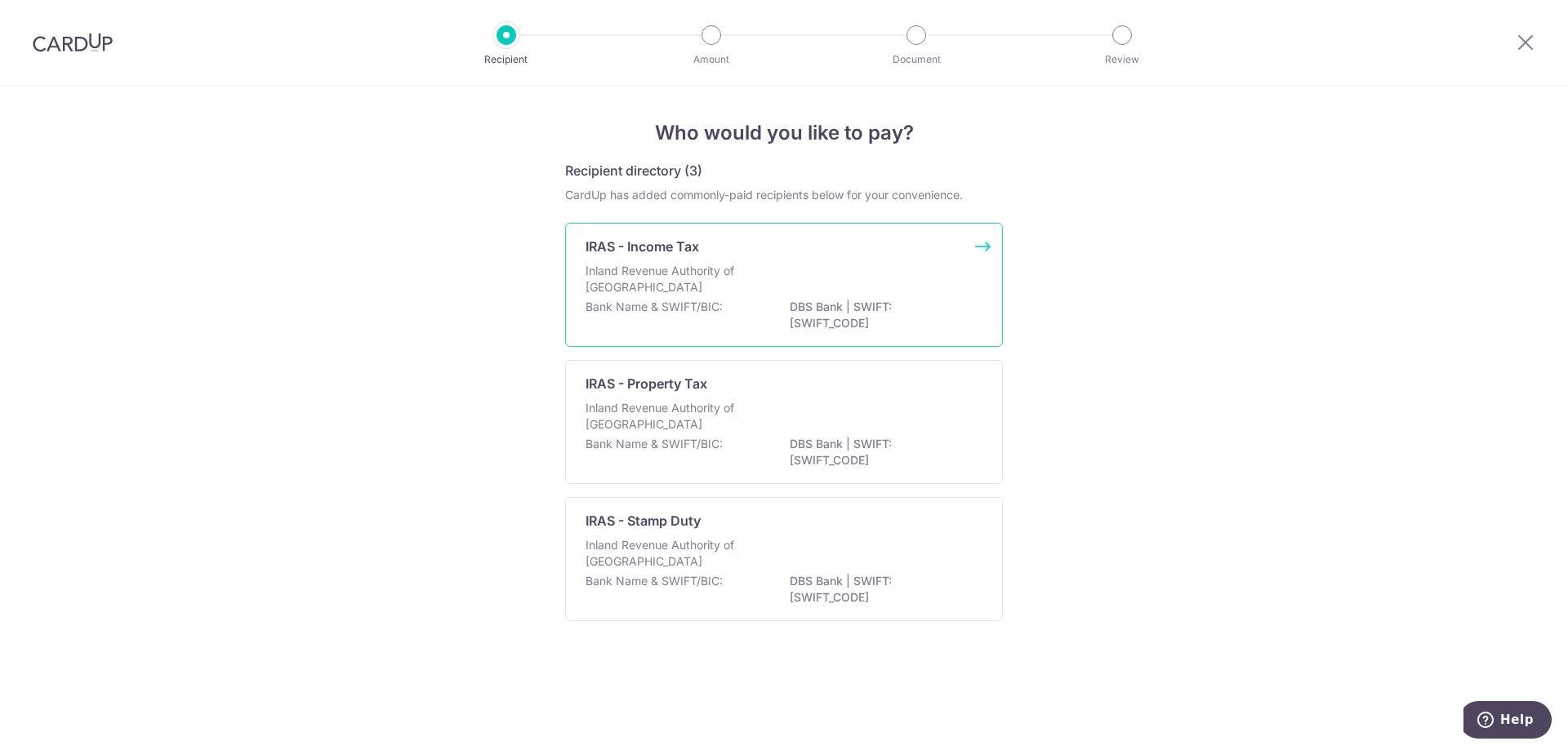
click at [645, 317] on div "Bank Name & SWIFT/BIC: DBS Bank | SWIFT: [SWIFT_CODE]" at bounding box center [784, 315] width 397 height 34
